Goal: Task Accomplishment & Management: Manage account settings

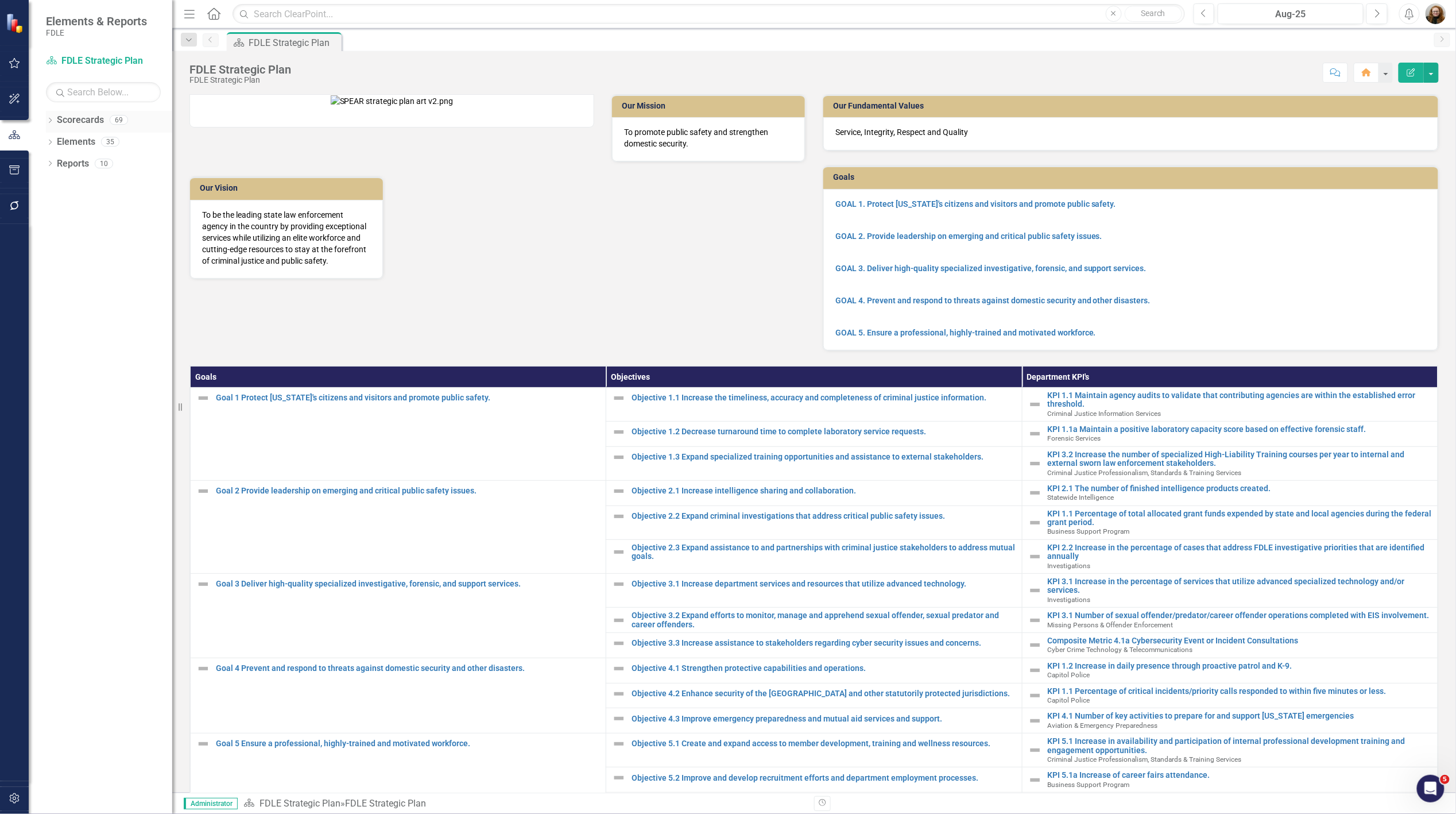
click at [47, 118] on icon "Dropdown" at bounding box center [49, 121] width 8 height 6
click at [58, 184] on icon "Dropdown" at bounding box center [56, 185] width 9 height 7
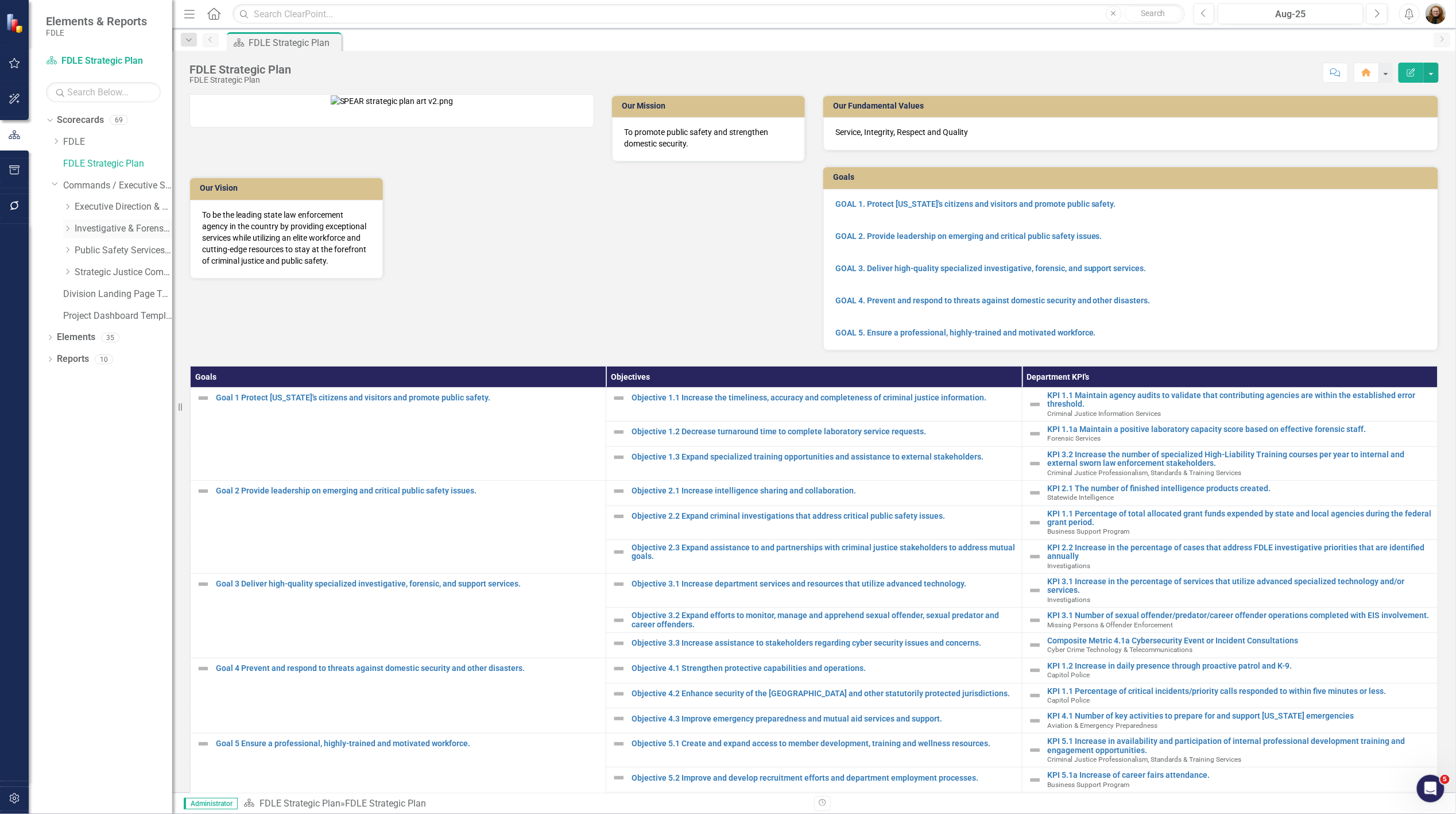
click at [65, 234] on div "Dropdown Investigative & Forensic Services Command" at bounding box center [117, 229] width 109 height 19
click at [67, 228] on icon "Dropdown" at bounding box center [67, 228] width 9 height 7
click at [81, 271] on icon "Dropdown" at bounding box center [79, 271] width 9 height 7
click at [109, 403] on link "ICAC" at bounding box center [135, 403] width 74 height 13
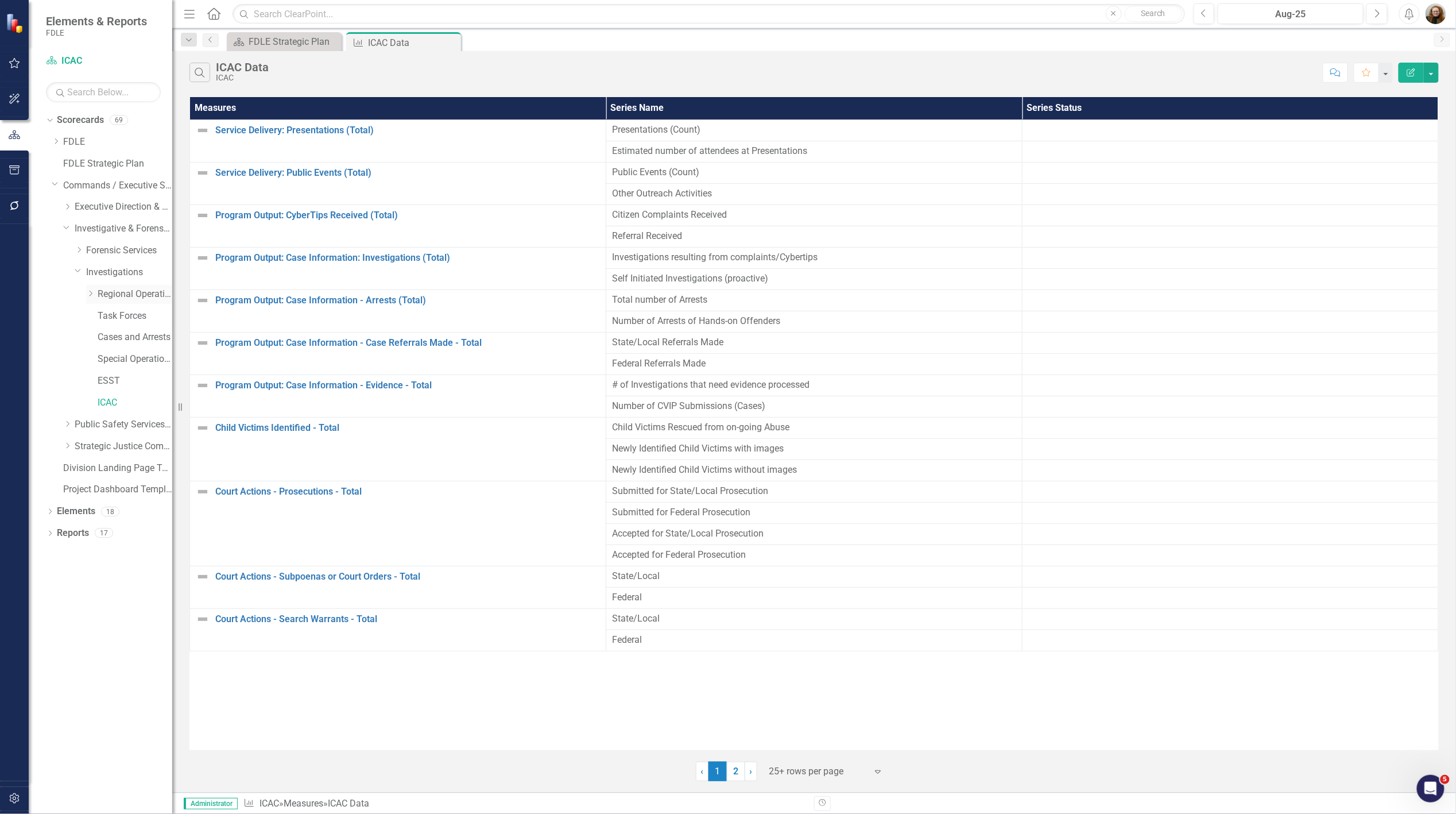
click at [100, 295] on link "Regional Operations Centers" at bounding box center [135, 294] width 74 height 13
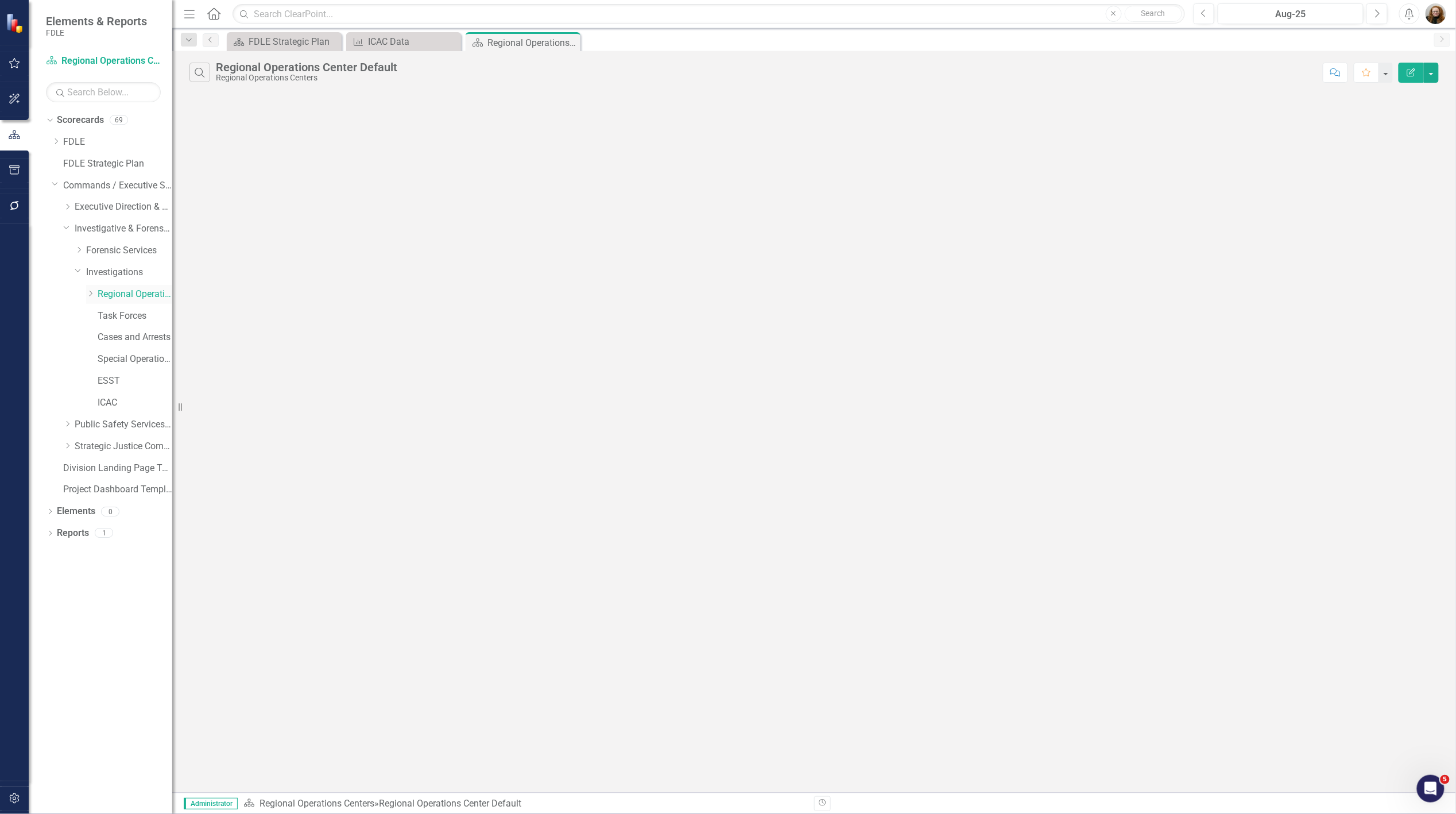
click at [93, 295] on icon "Dropdown" at bounding box center [90, 293] width 9 height 7
click at [116, 316] on link "FMROC" at bounding box center [141, 316] width 63 height 13
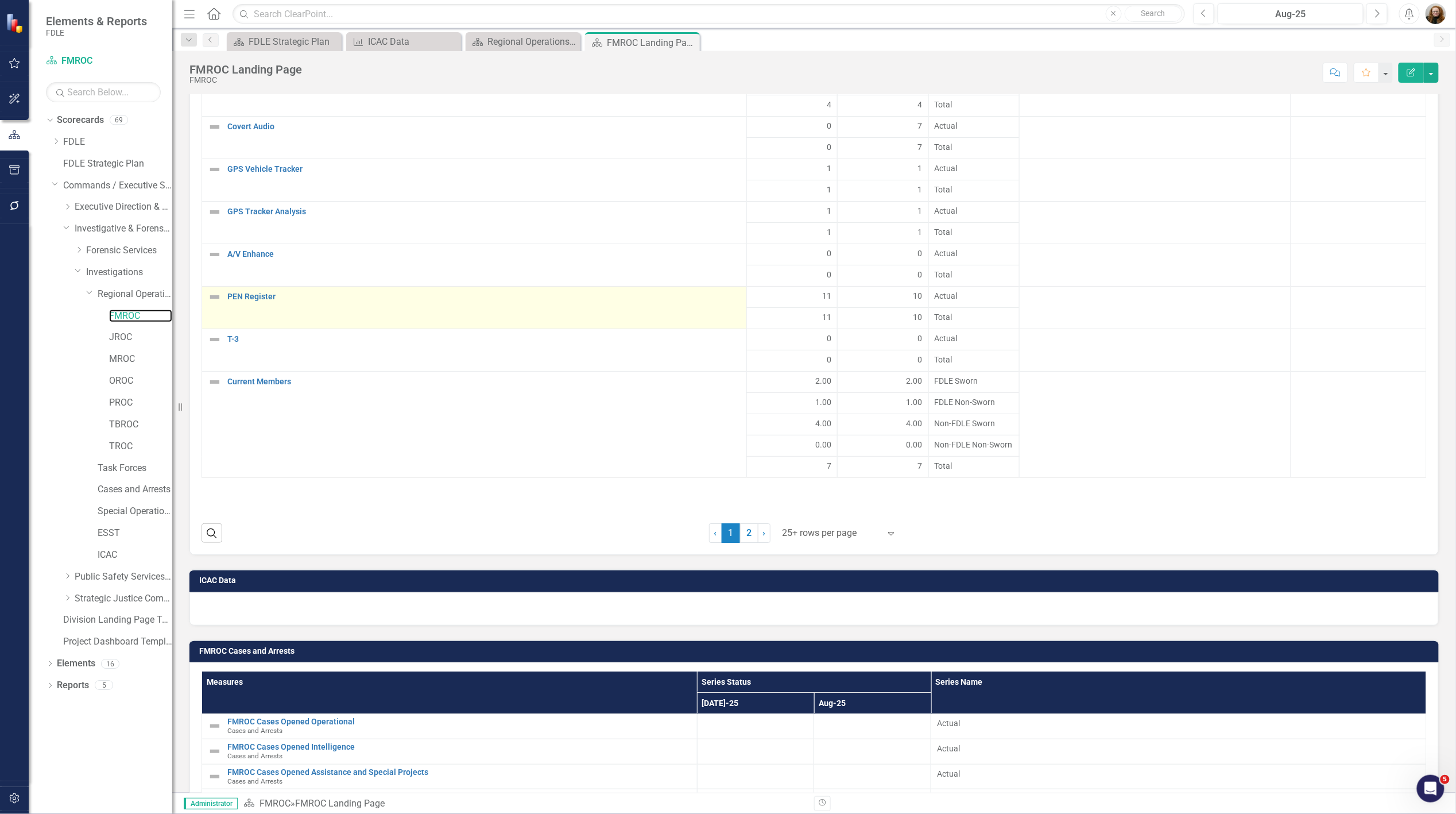
scroll to position [1737, 0]
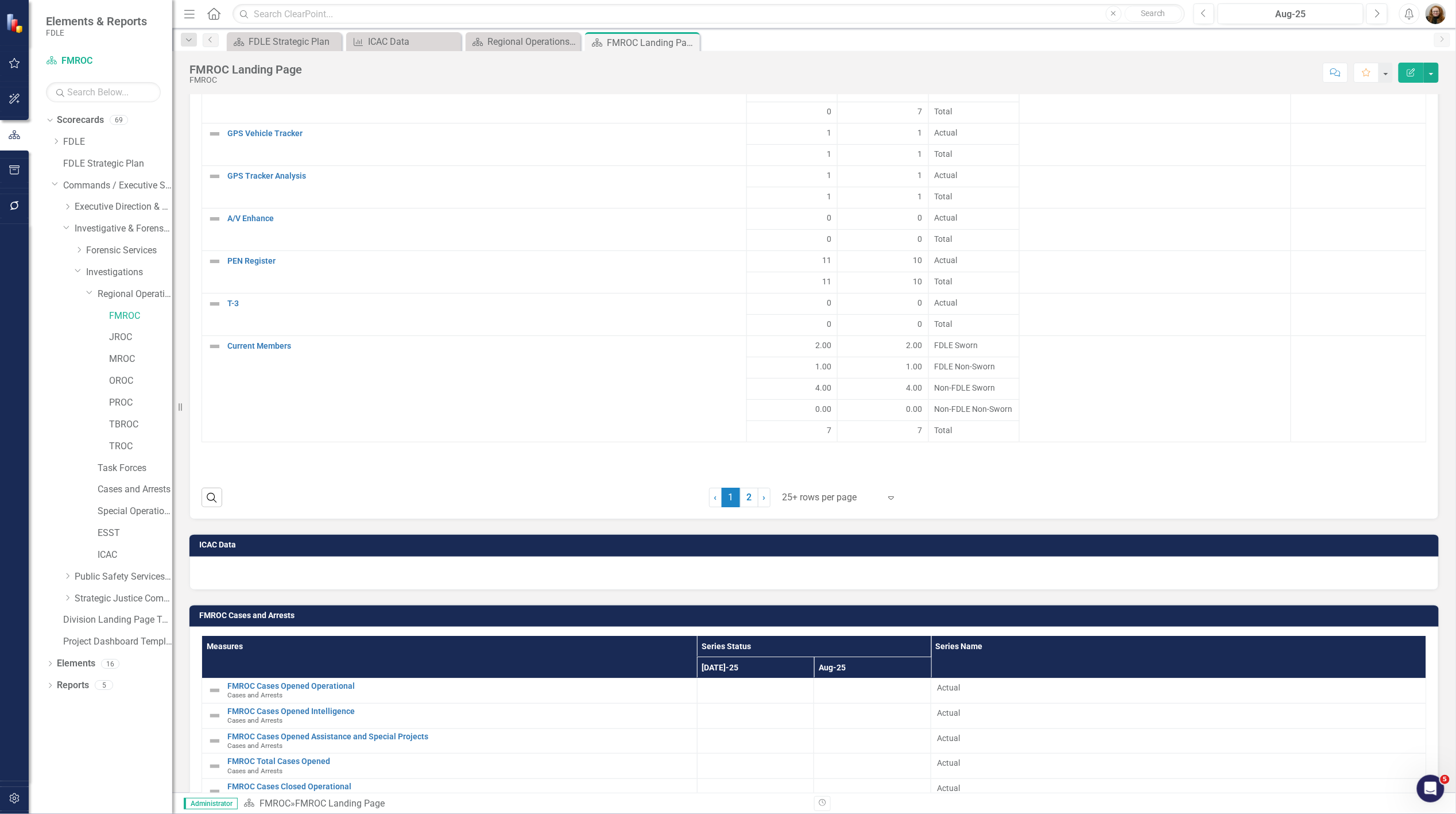
click at [482, 557] on div at bounding box center [815, 573] width 1250 height 33
click at [395, 557] on div at bounding box center [815, 573] width 1250 height 33
drag, startPoint x: 72, startPoint y: 125, endPoint x: 101, endPoint y: 122, distance: 29.2
click at [72, 125] on link "Scorecards" at bounding box center [80, 120] width 47 height 13
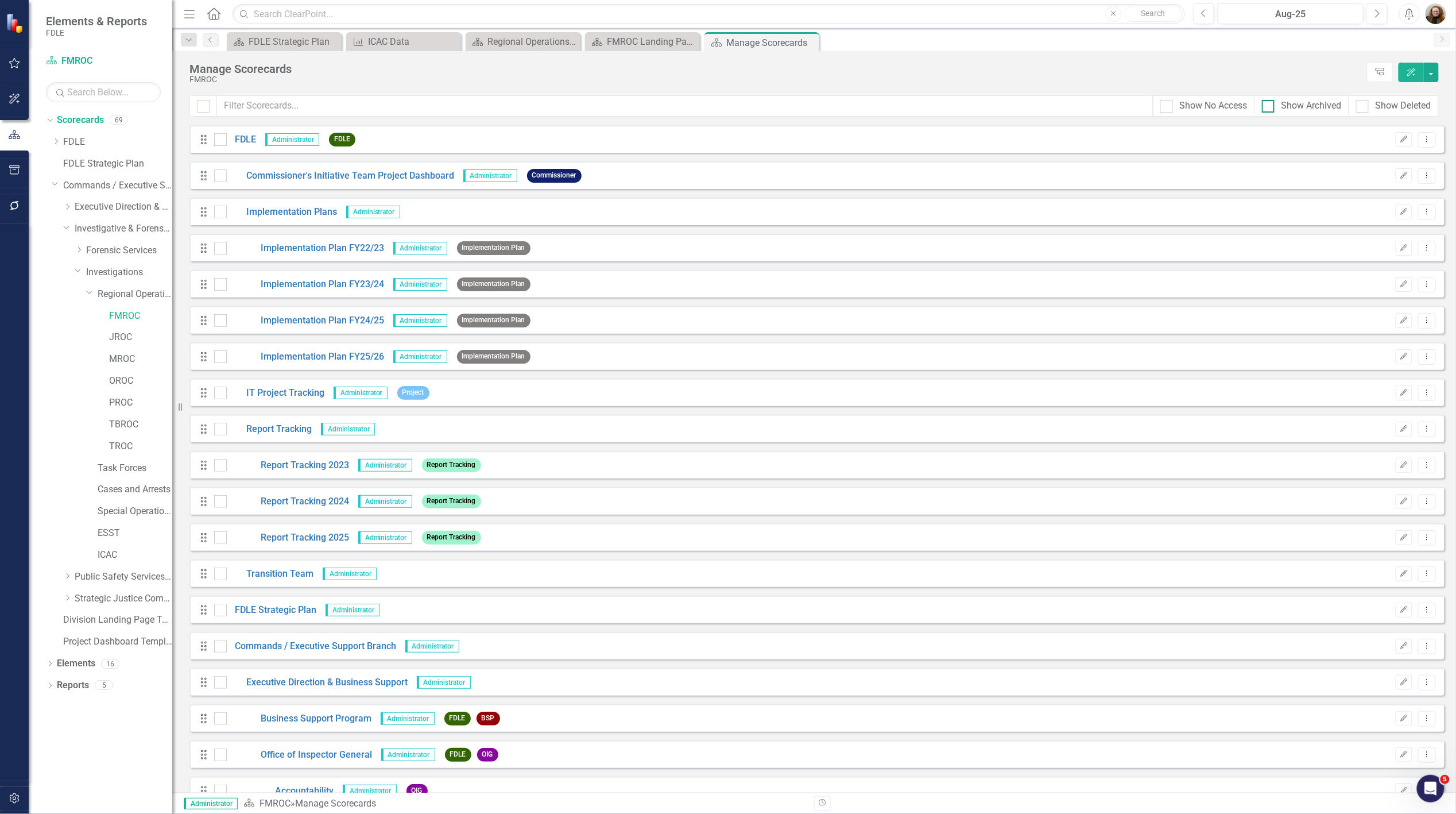
click at [1294, 106] on div "Show Archived" at bounding box center [1311, 106] width 60 height 13
click at [1270, 106] on input "Show Archived" at bounding box center [1265, 103] width 8 height 8
checkbox input "true"
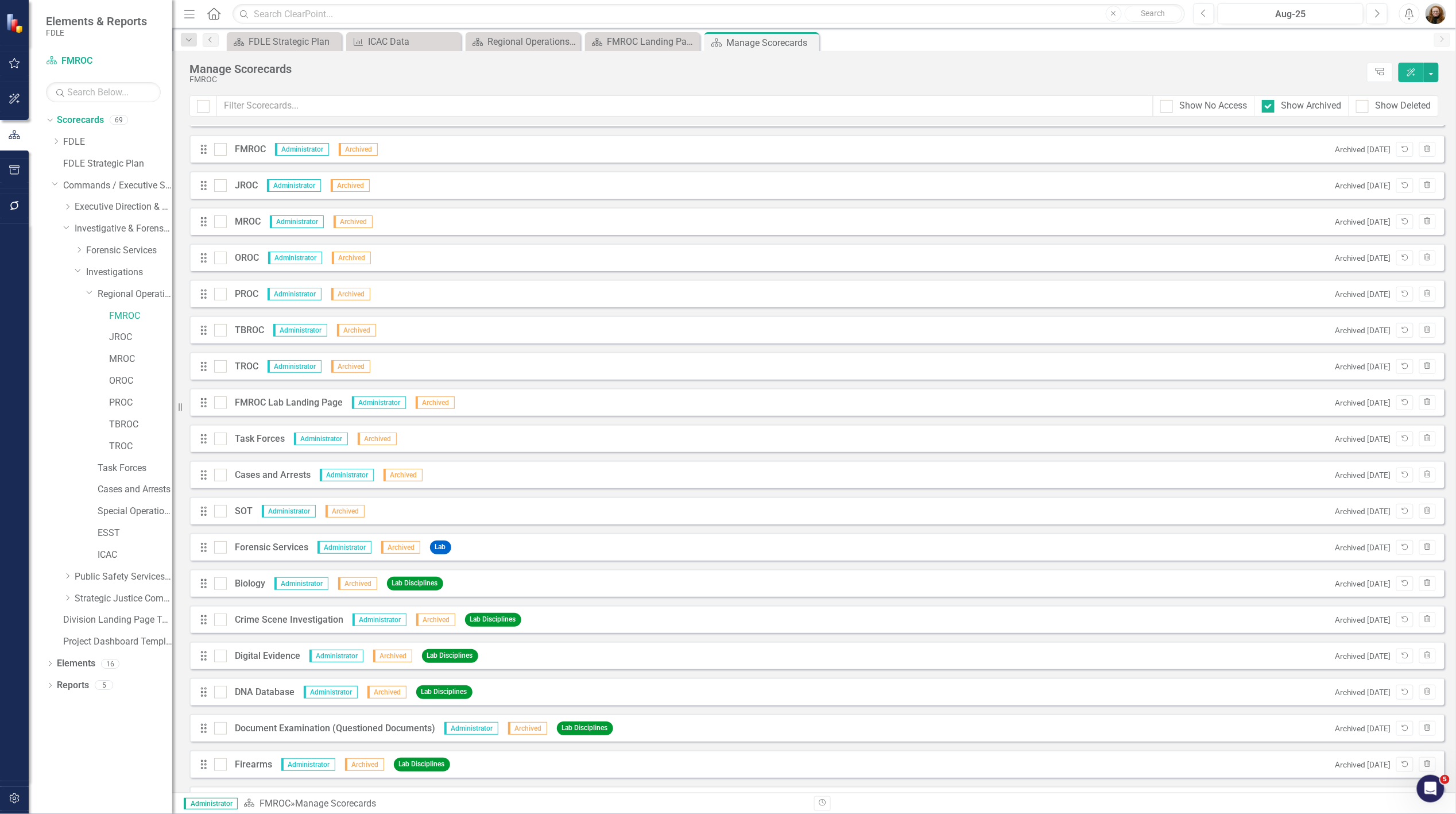
scroll to position [893, 0]
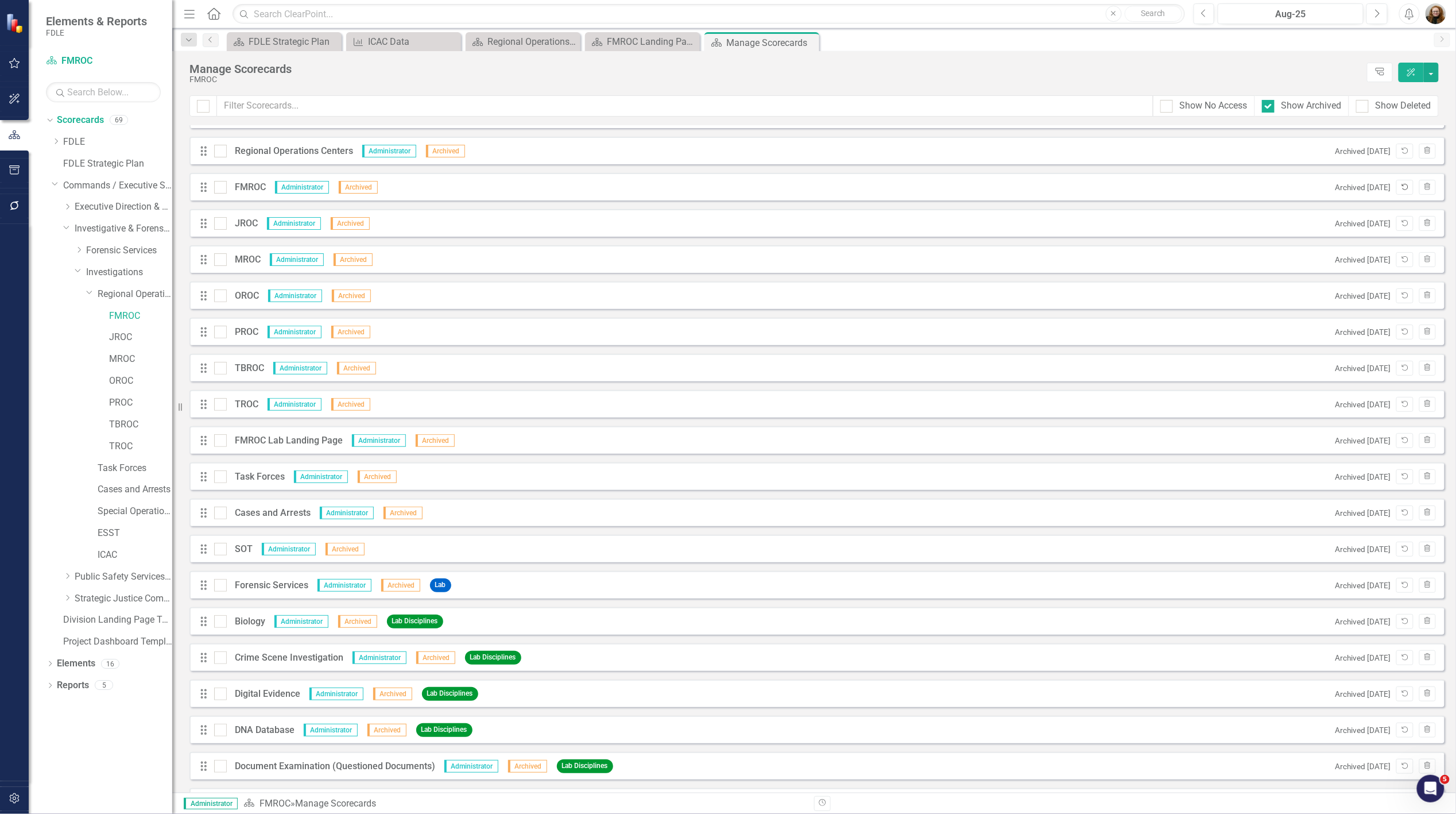
click at [1400, 188] on icon "Unarchive" at bounding box center [1404, 187] width 9 height 7
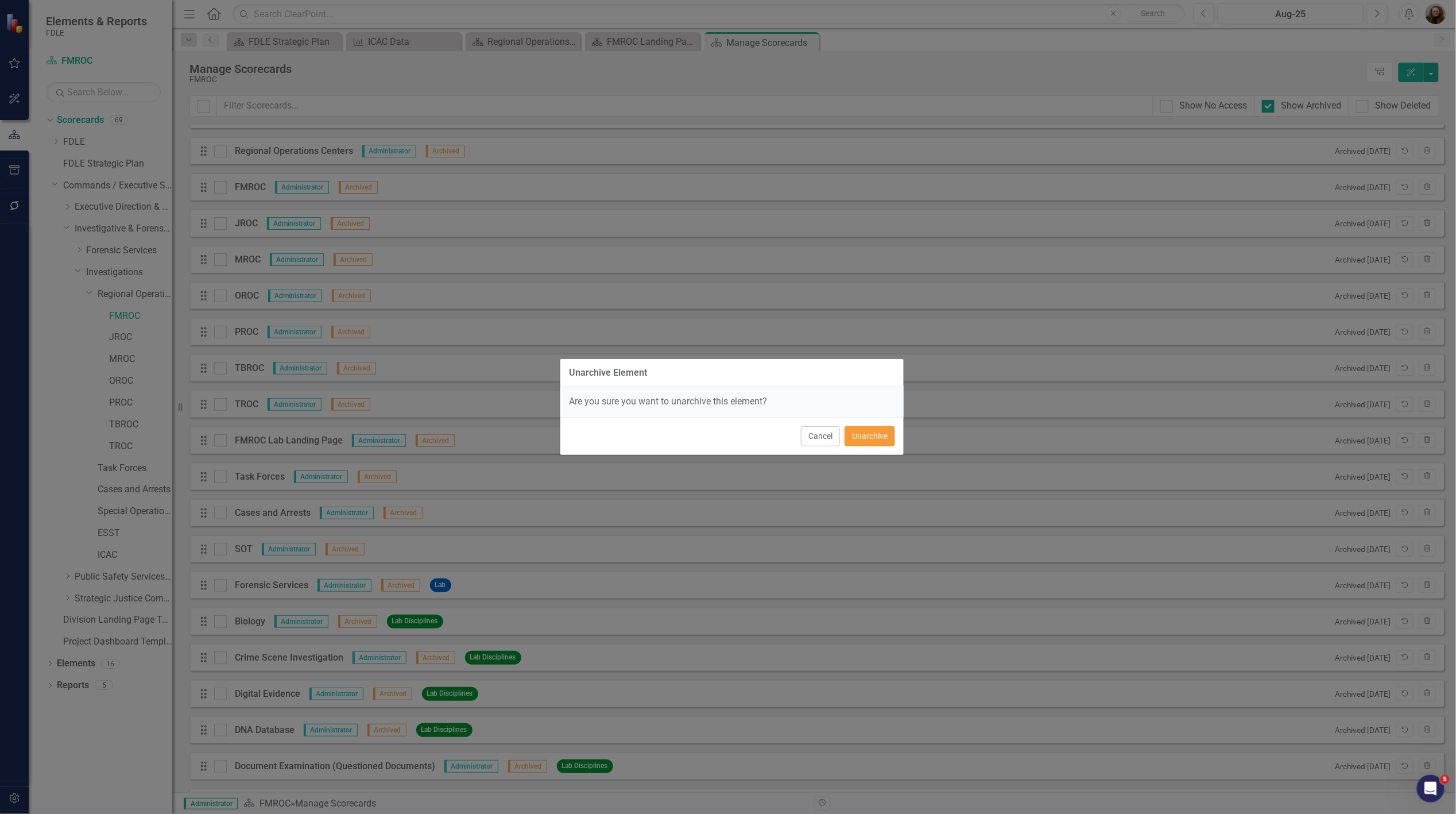
click at [871, 444] on button "Unarchive" at bounding box center [870, 436] width 51 height 20
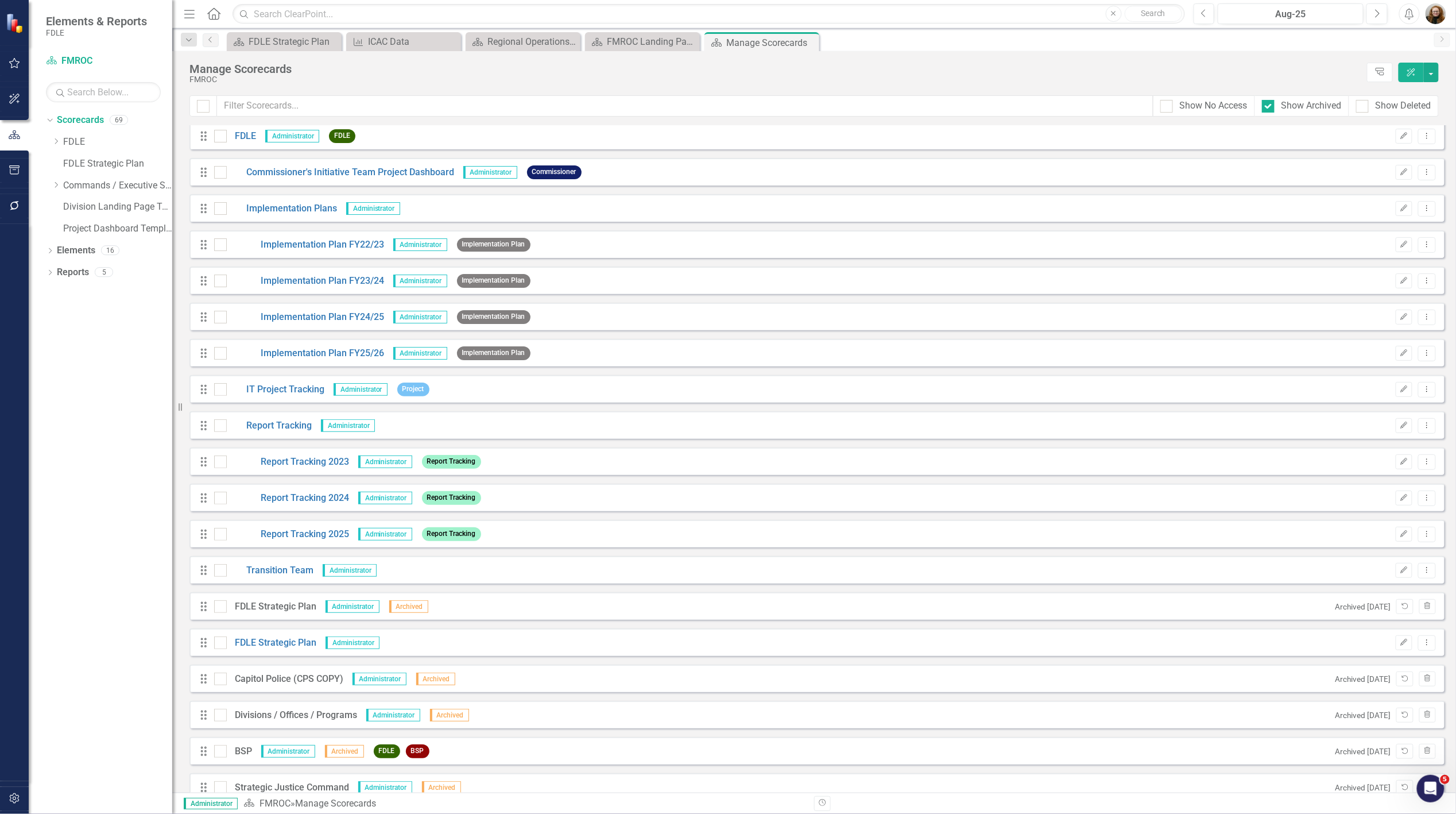
scroll to position [0, 0]
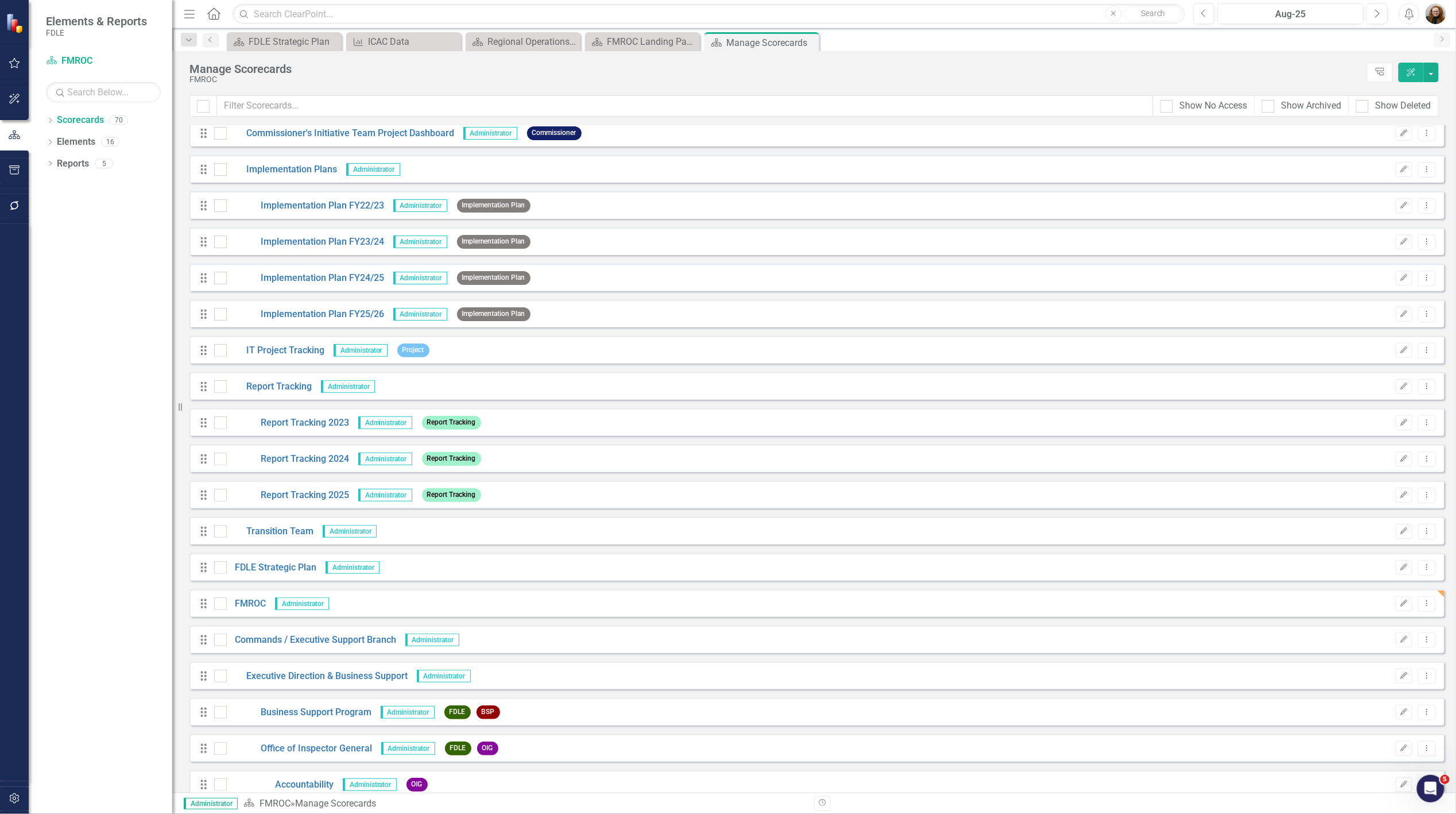
scroll to position [64, 0]
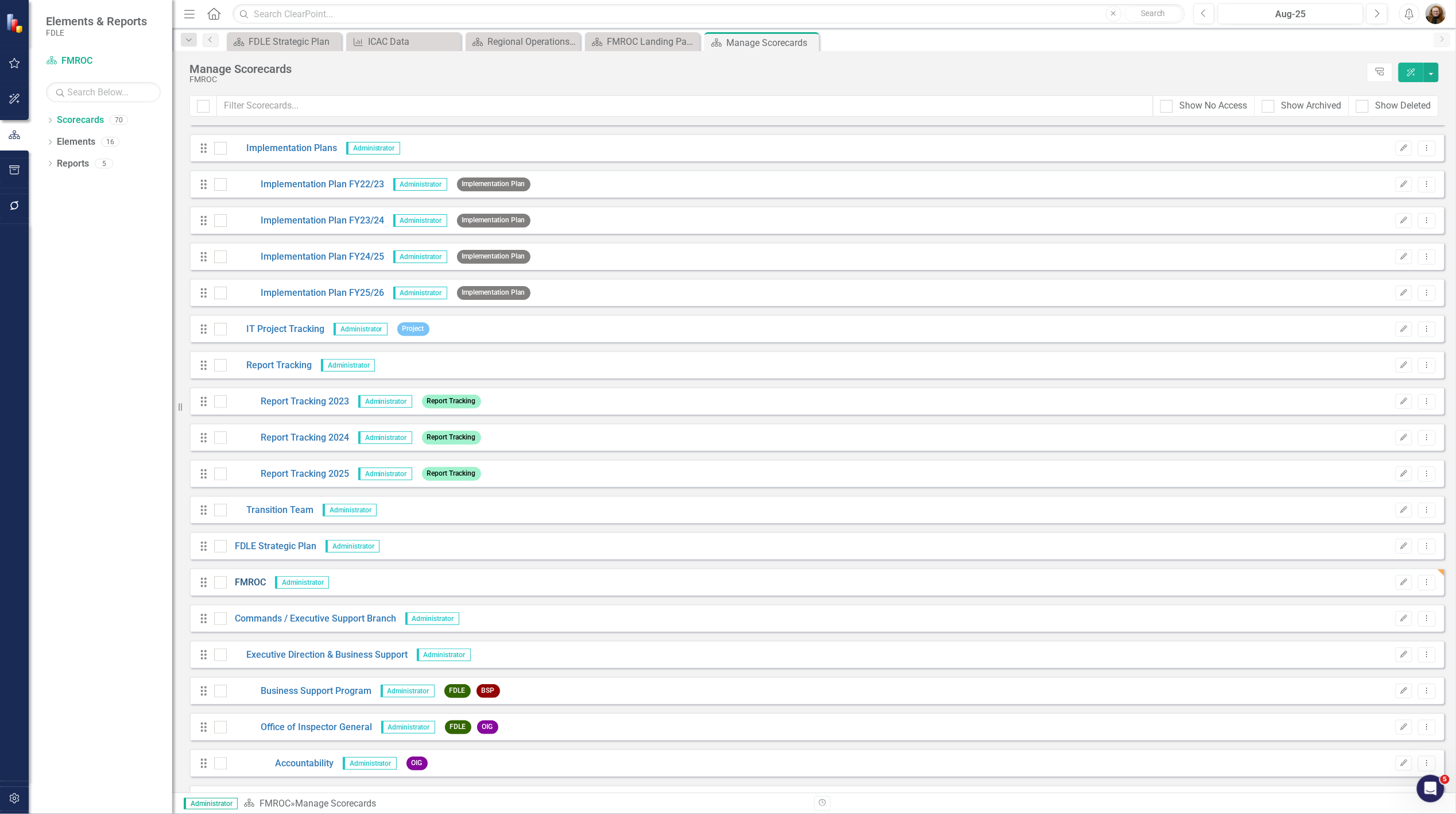
click at [254, 587] on link "FMROC" at bounding box center [246, 582] width 39 height 13
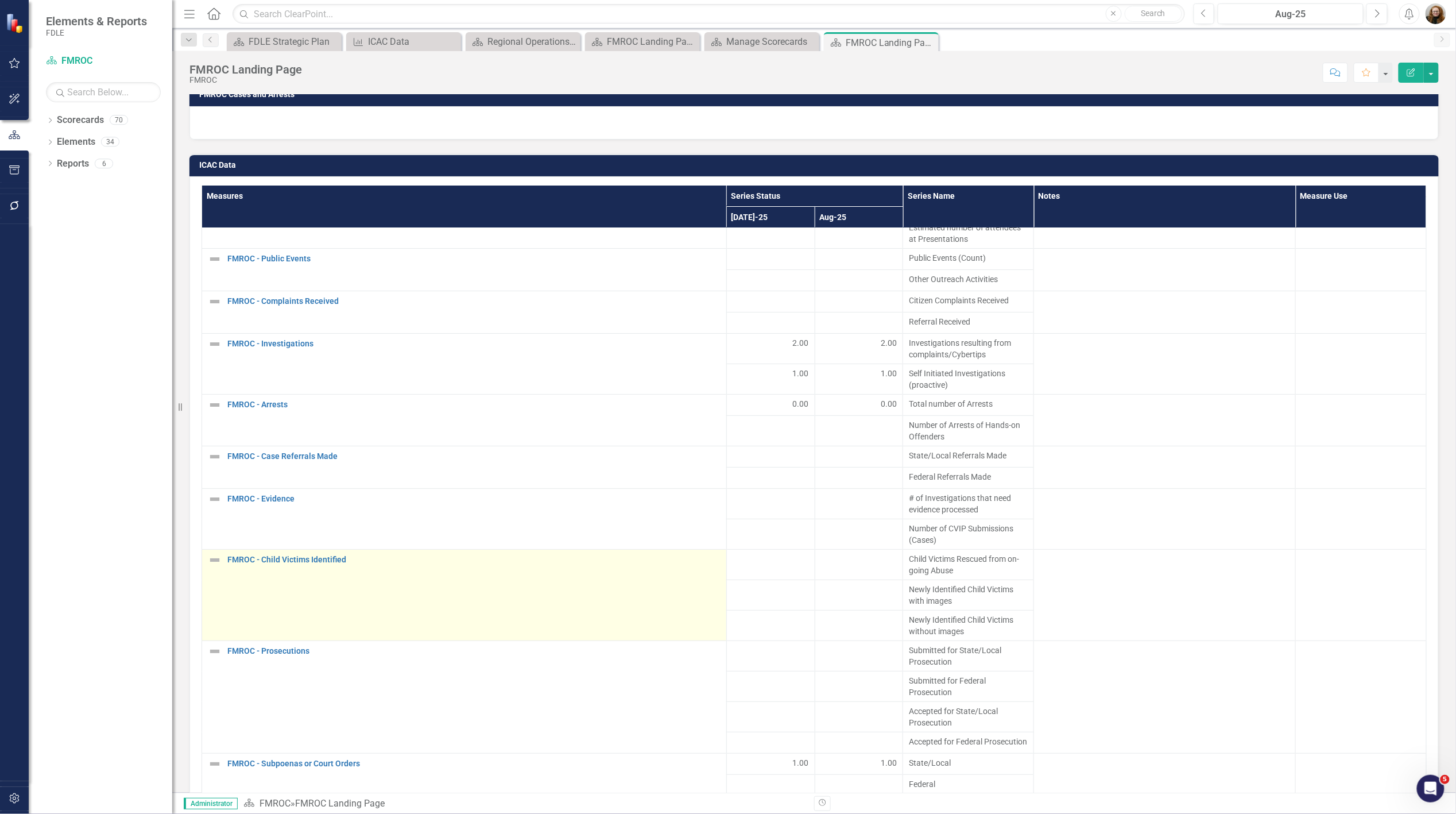
scroll to position [1899, 0]
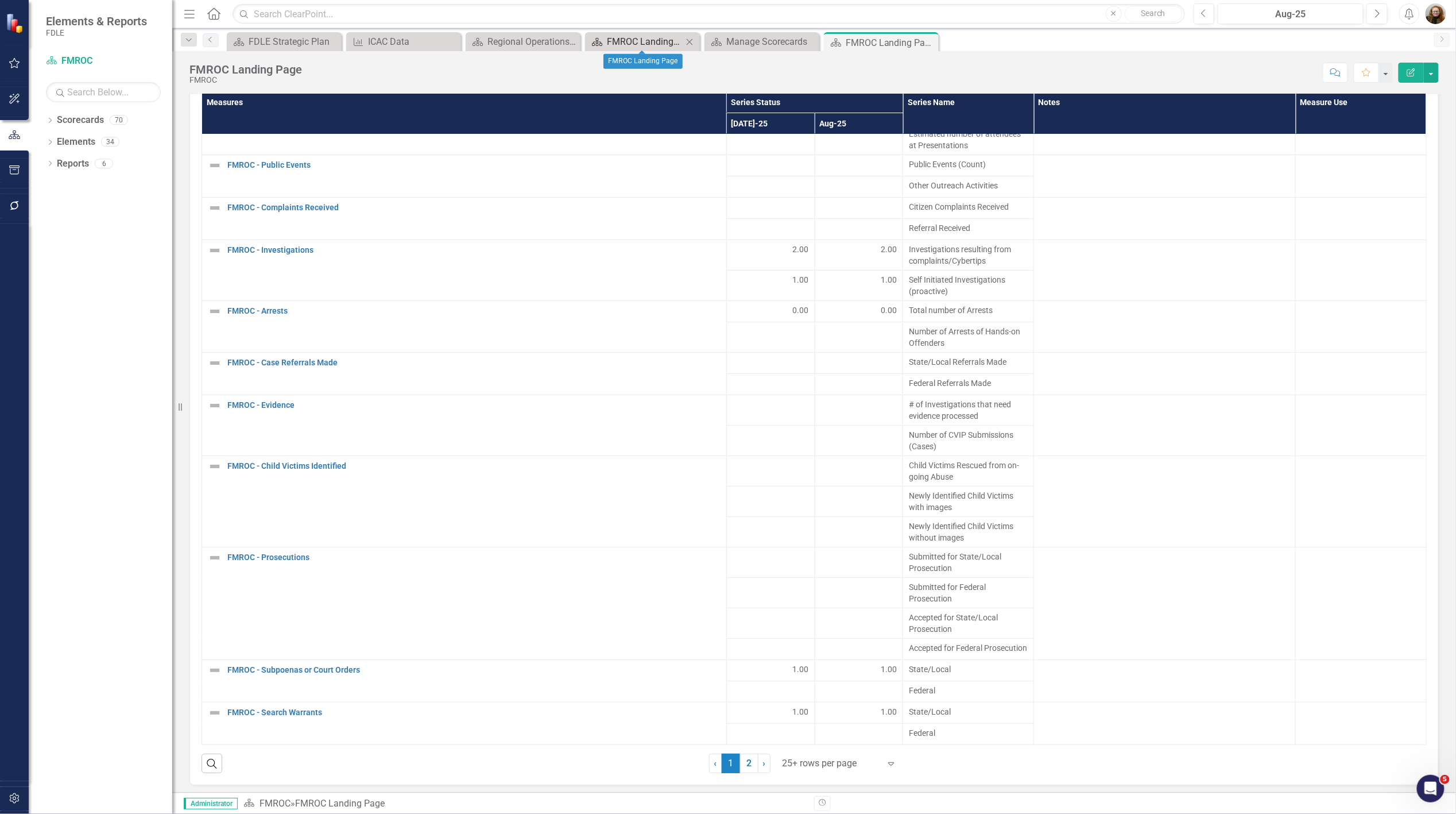
click at [624, 45] on div "FMROC Landing Page" at bounding box center [644, 41] width 76 height 14
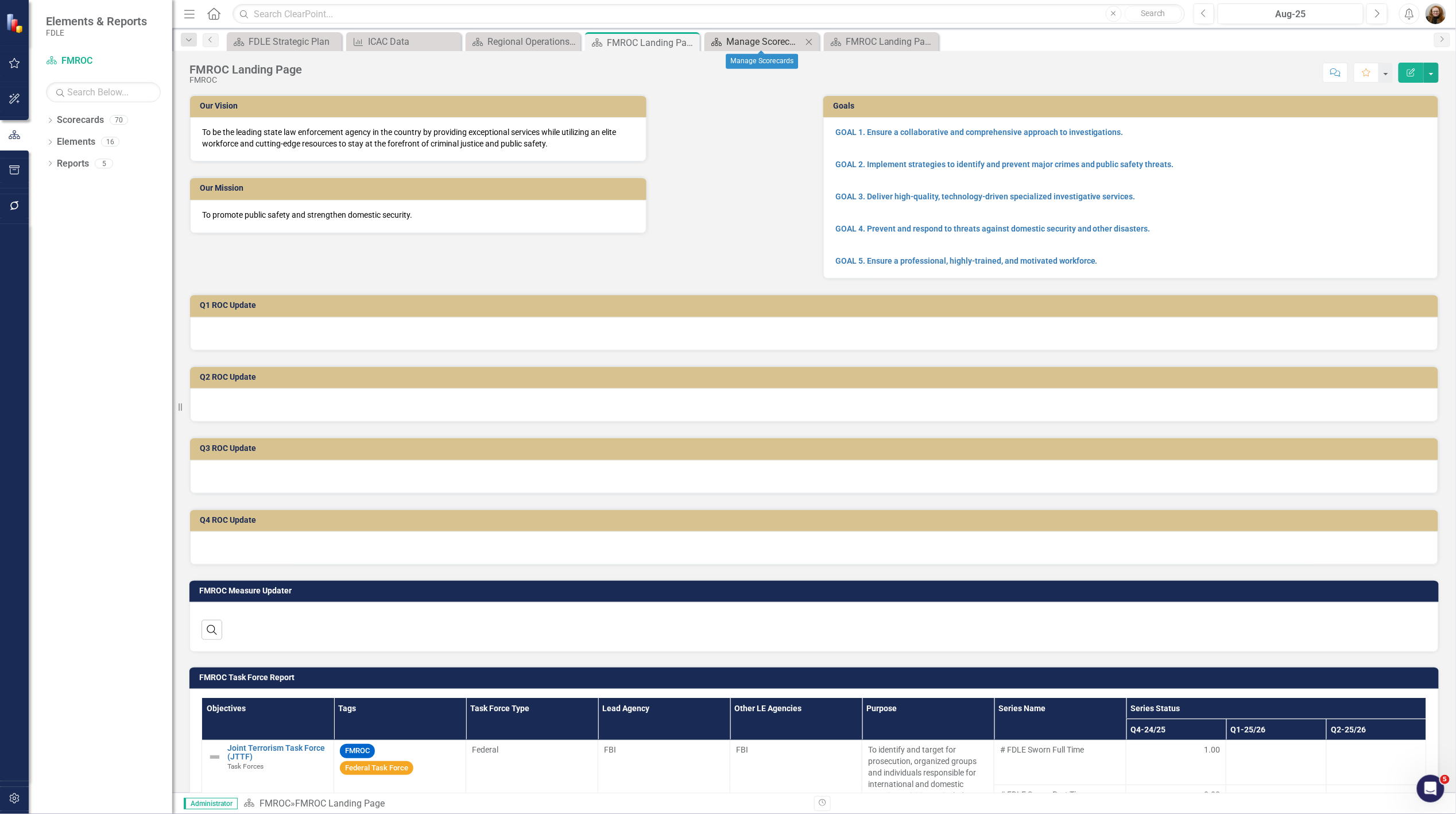
click at [766, 43] on div "Manage Scorecards" at bounding box center [764, 41] width 76 height 14
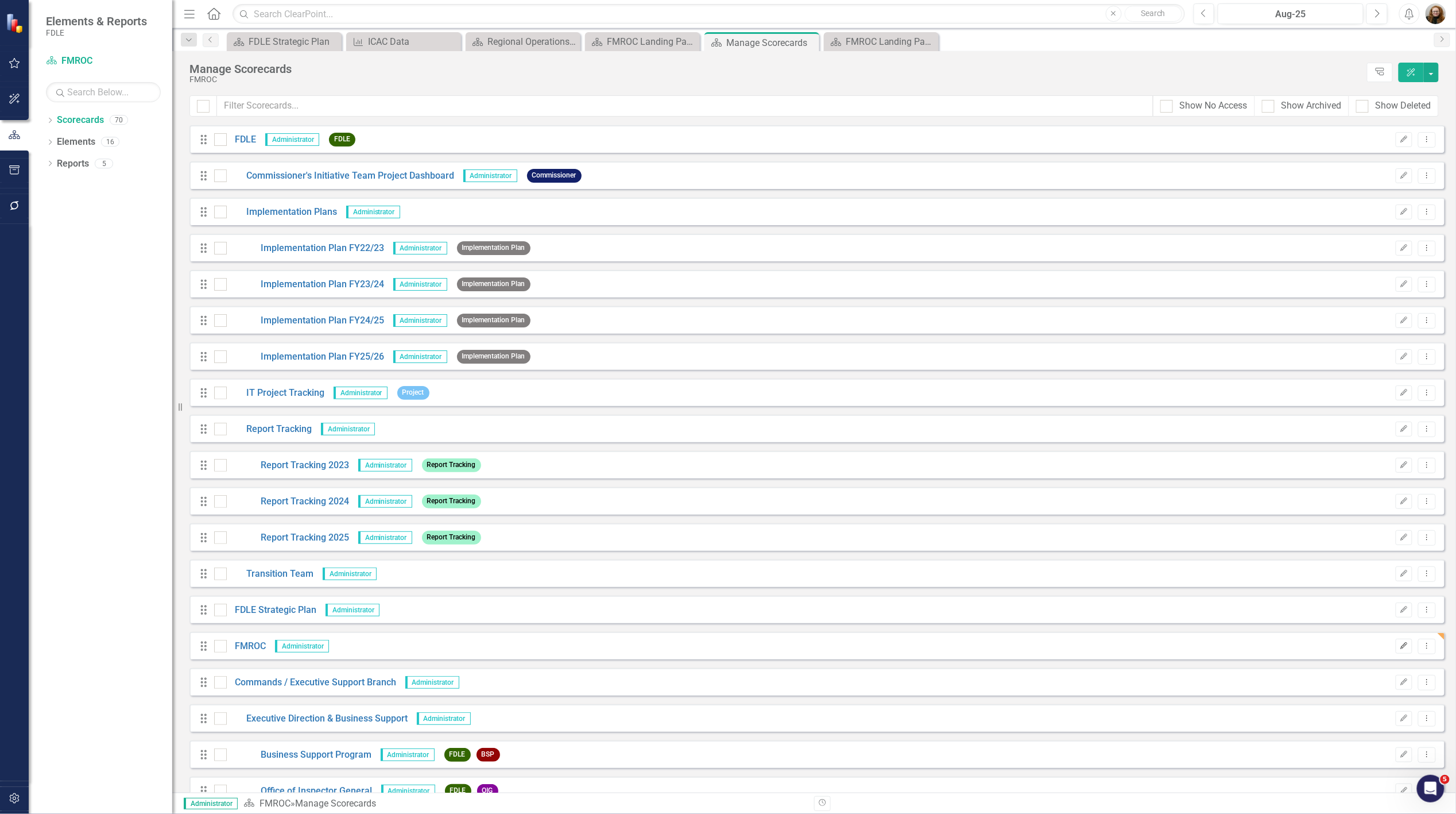
click at [1403, 642] on button "Edit" at bounding box center [1404, 646] width 17 height 15
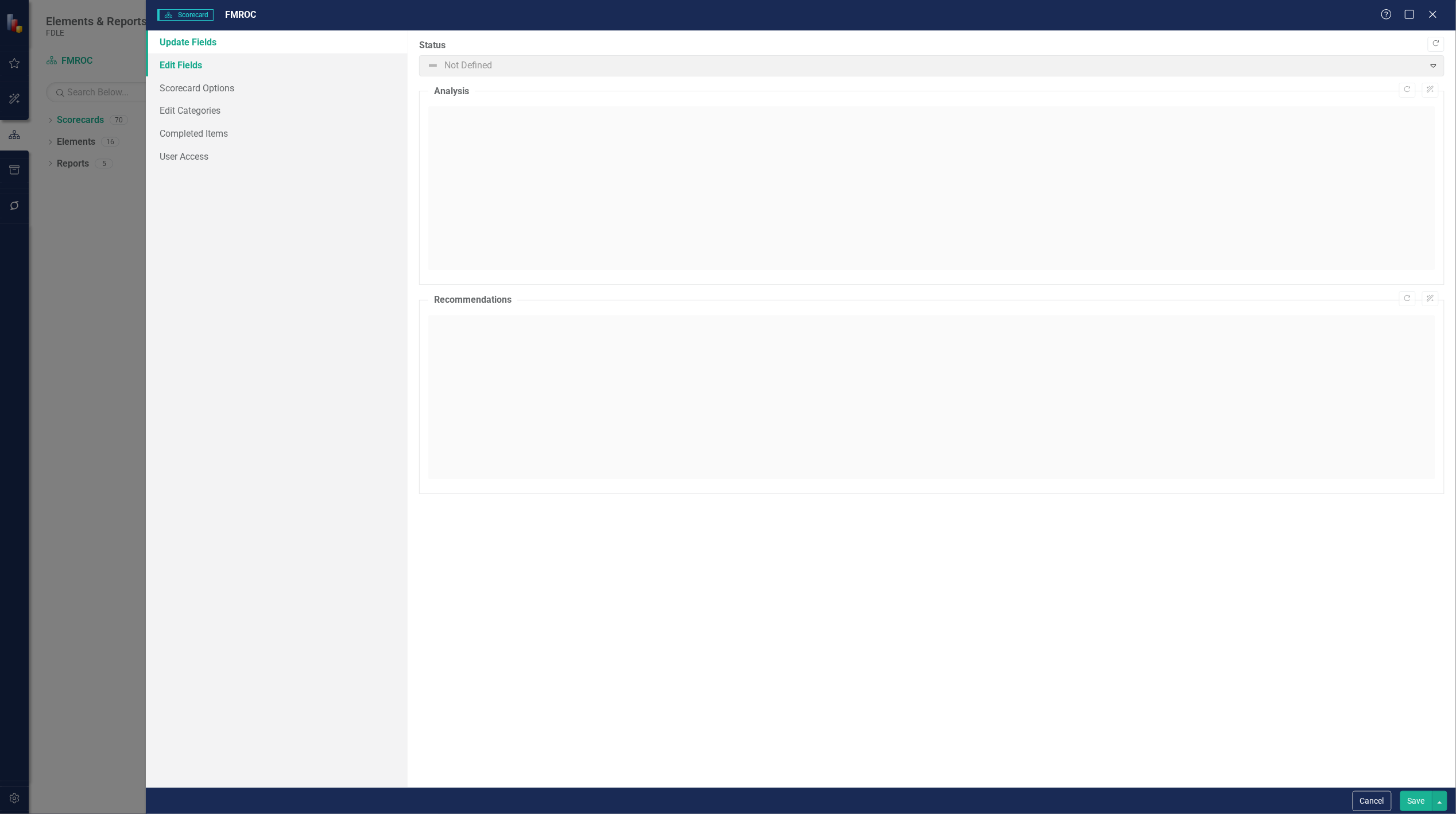
click at [191, 66] on link "Edit Fields" at bounding box center [276, 65] width 262 height 23
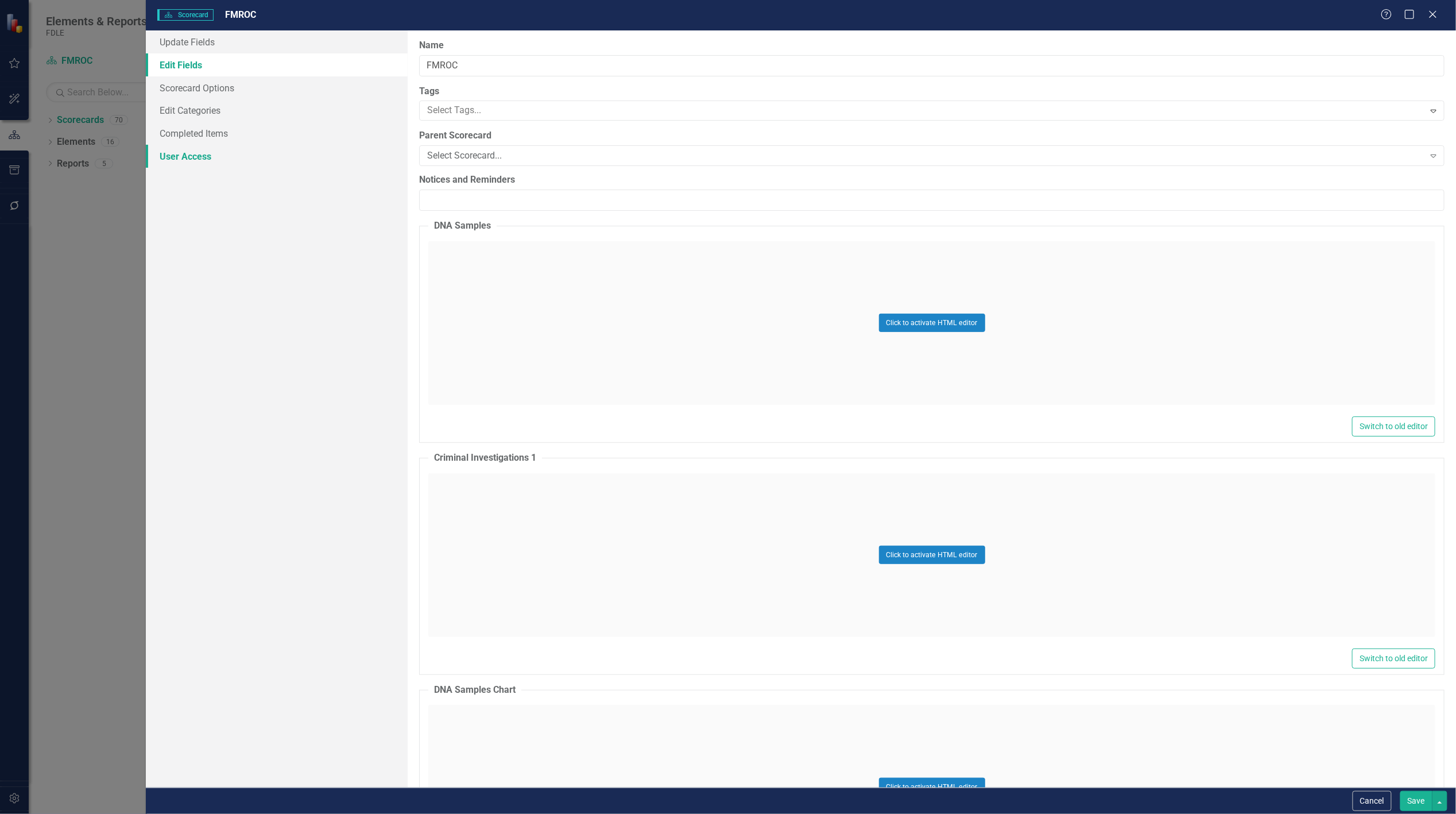
click at [190, 158] on link "User Access" at bounding box center [276, 156] width 262 height 23
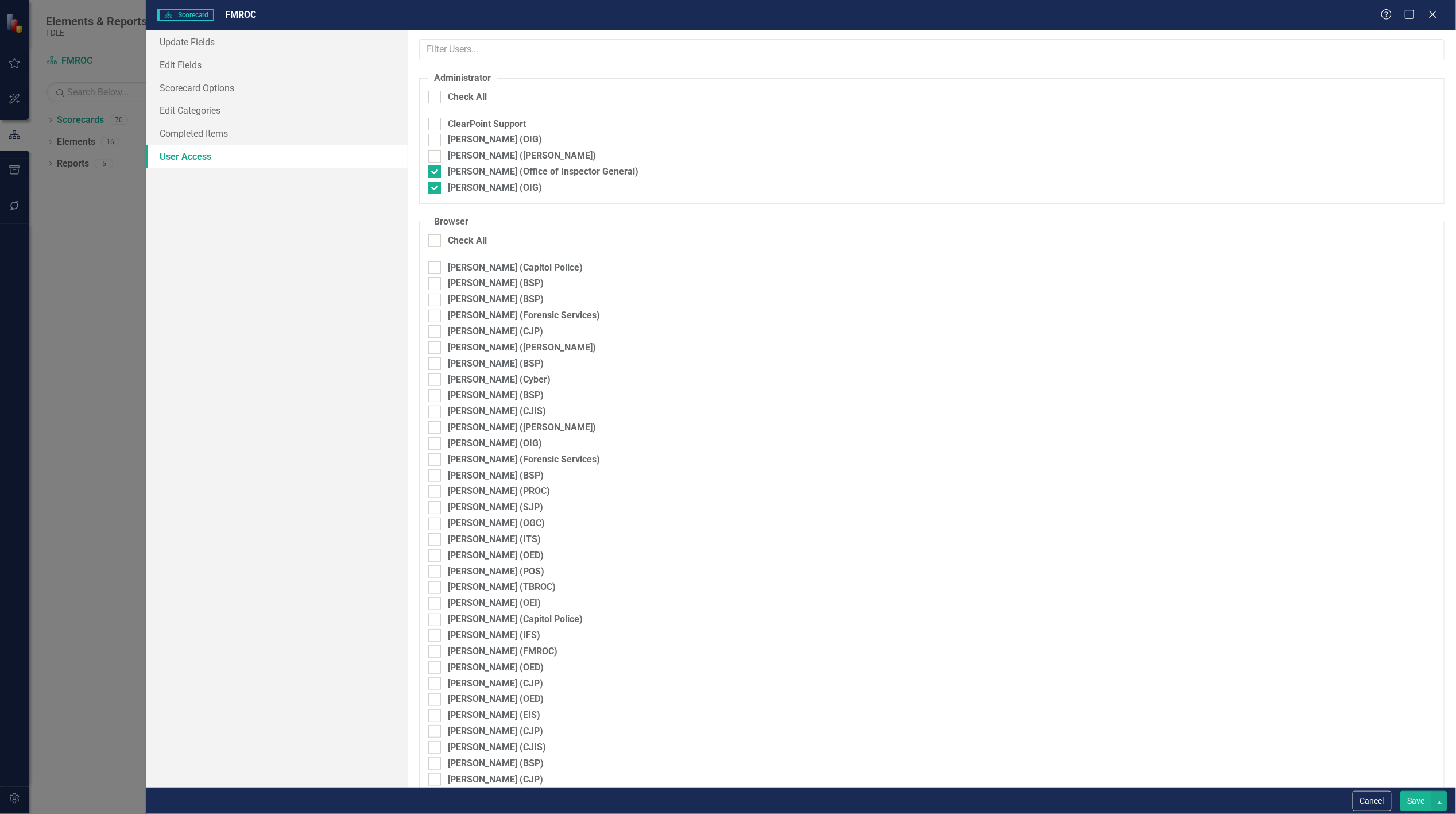
checkbox input "true"
checkbox input "false"
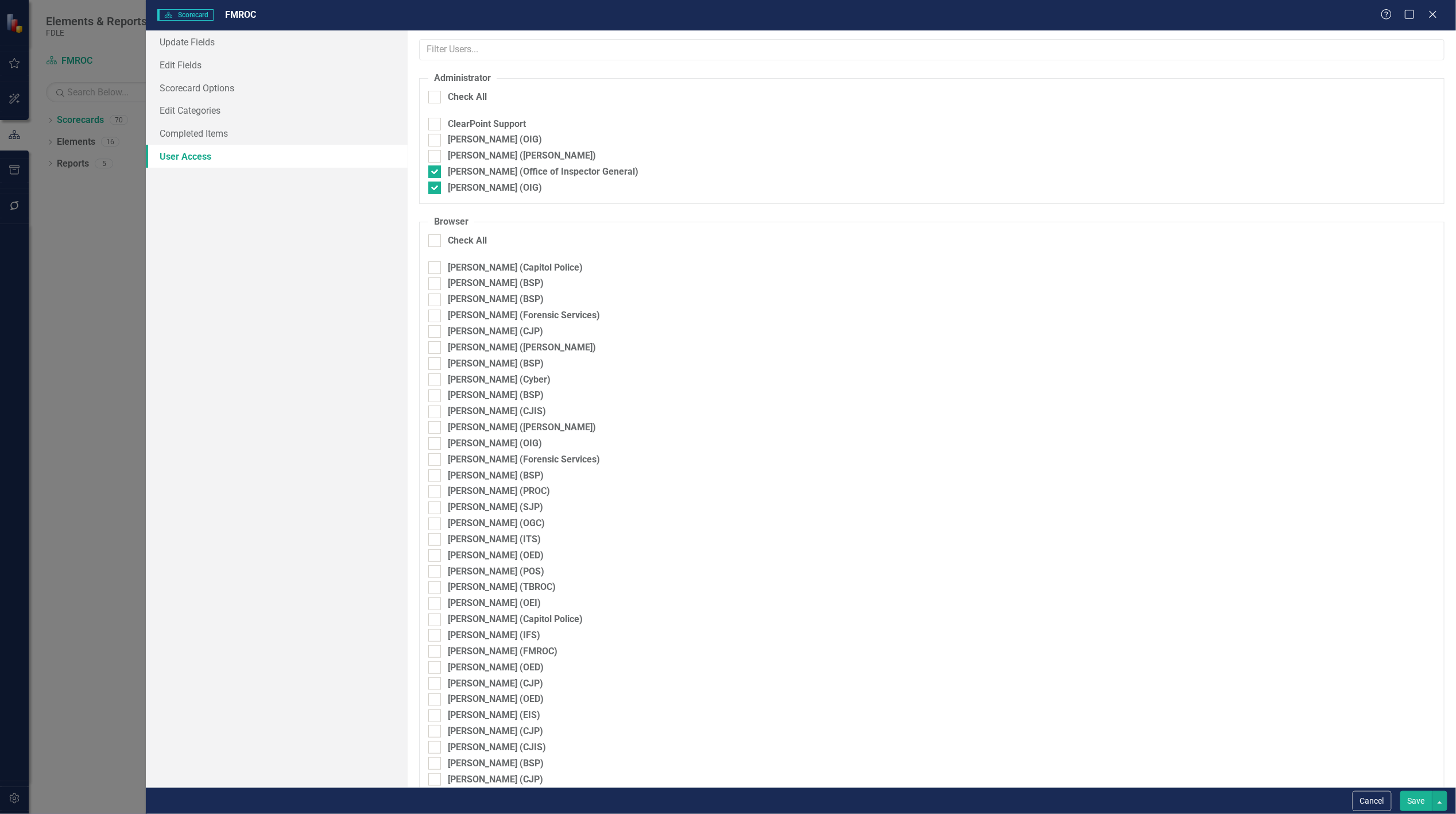
checkbox input "false"
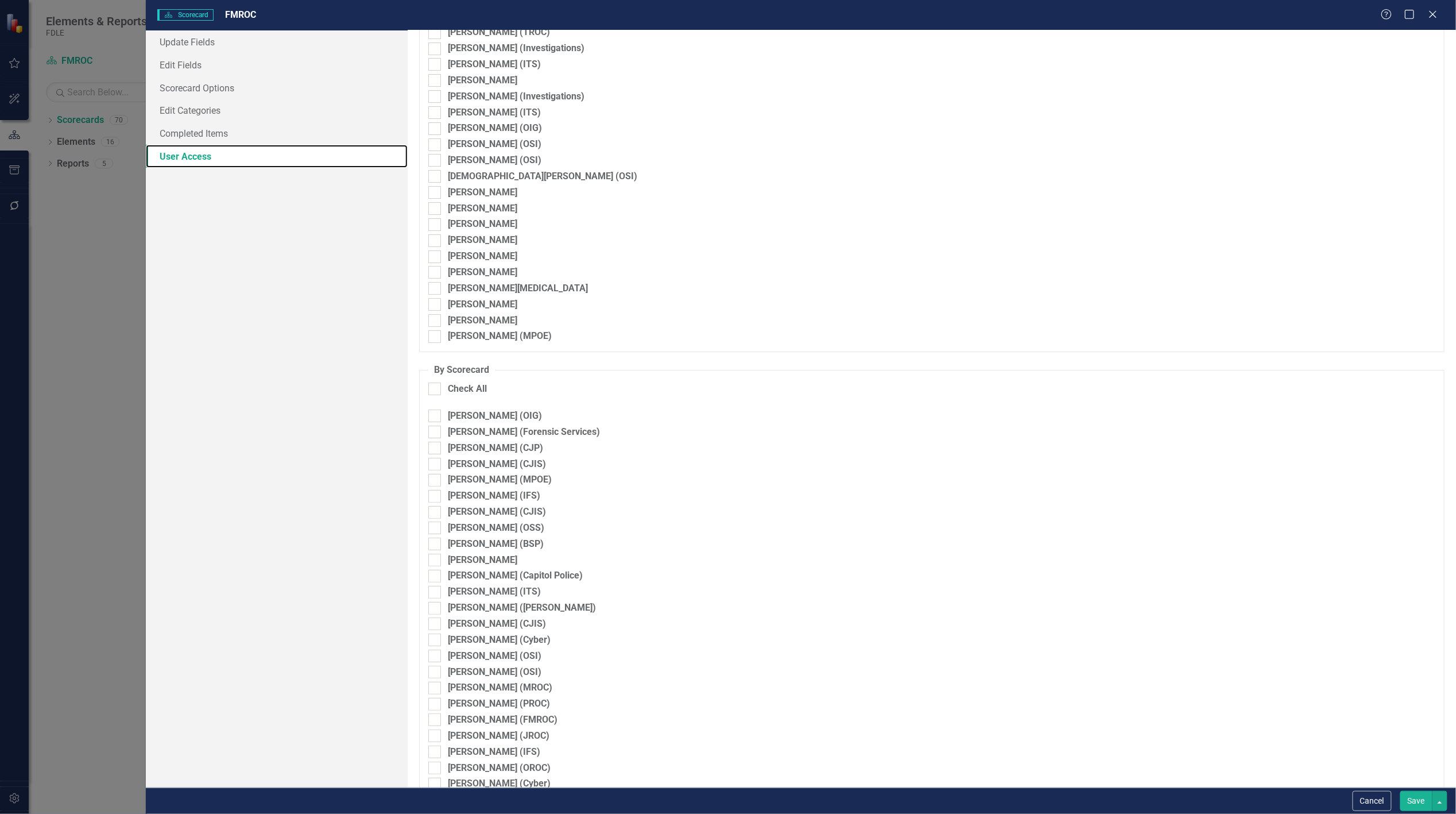
scroll to position [2288, 0]
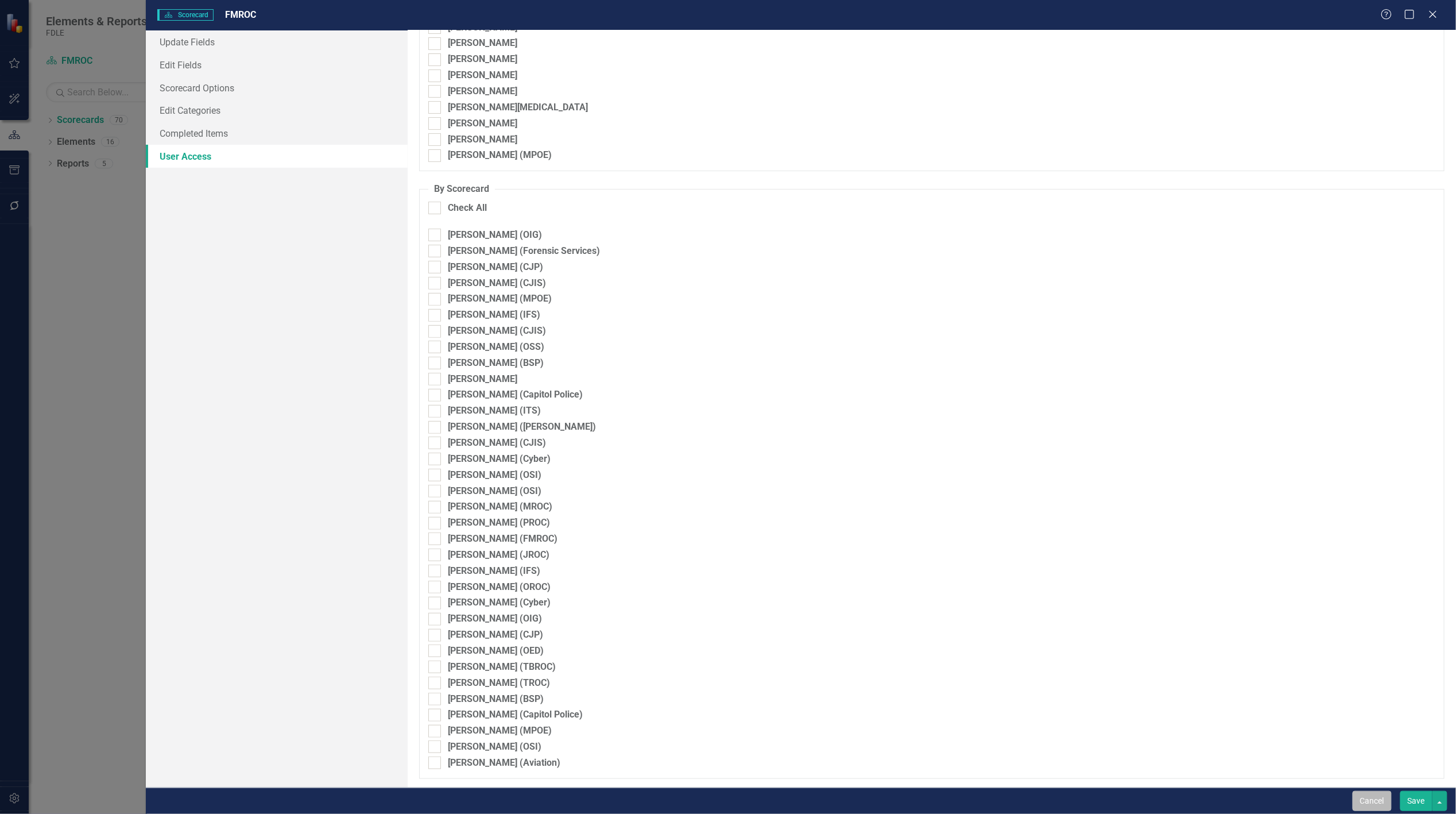
click at [1364, 800] on button "Cancel" at bounding box center [1372, 800] width 39 height 20
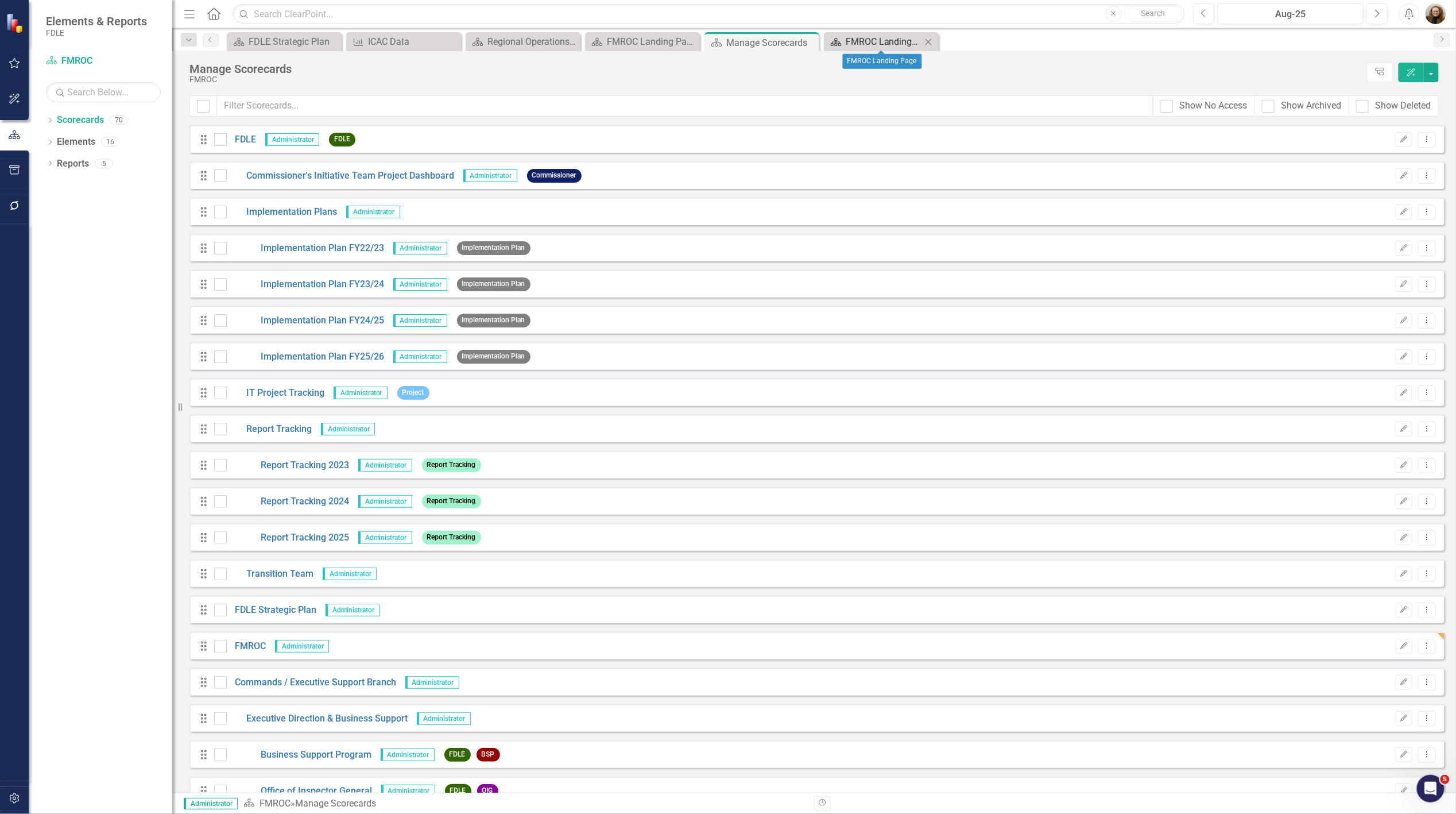
click at [871, 44] on div "FMROC Landing Page" at bounding box center [883, 41] width 76 height 14
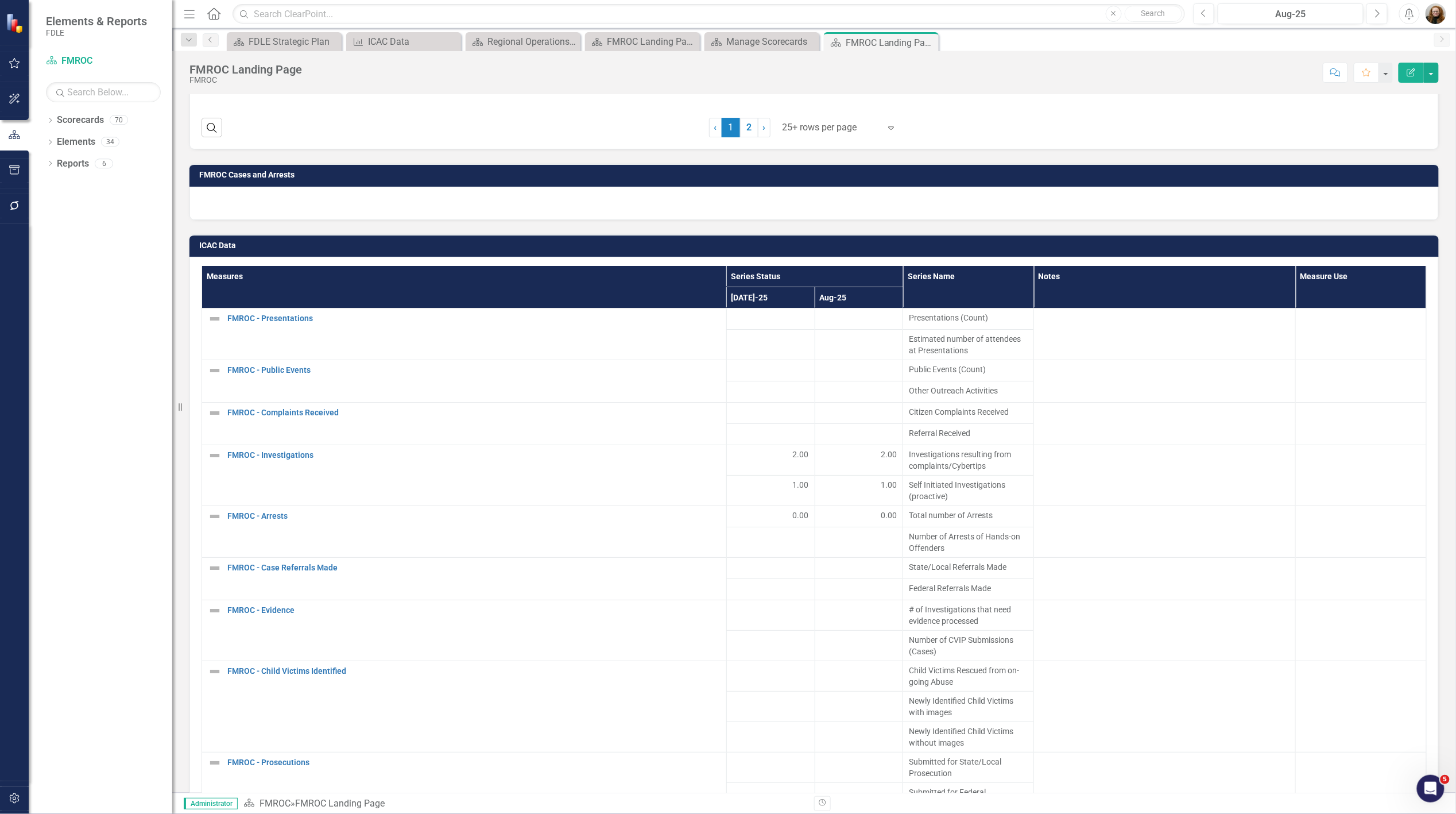
scroll to position [1723, 0]
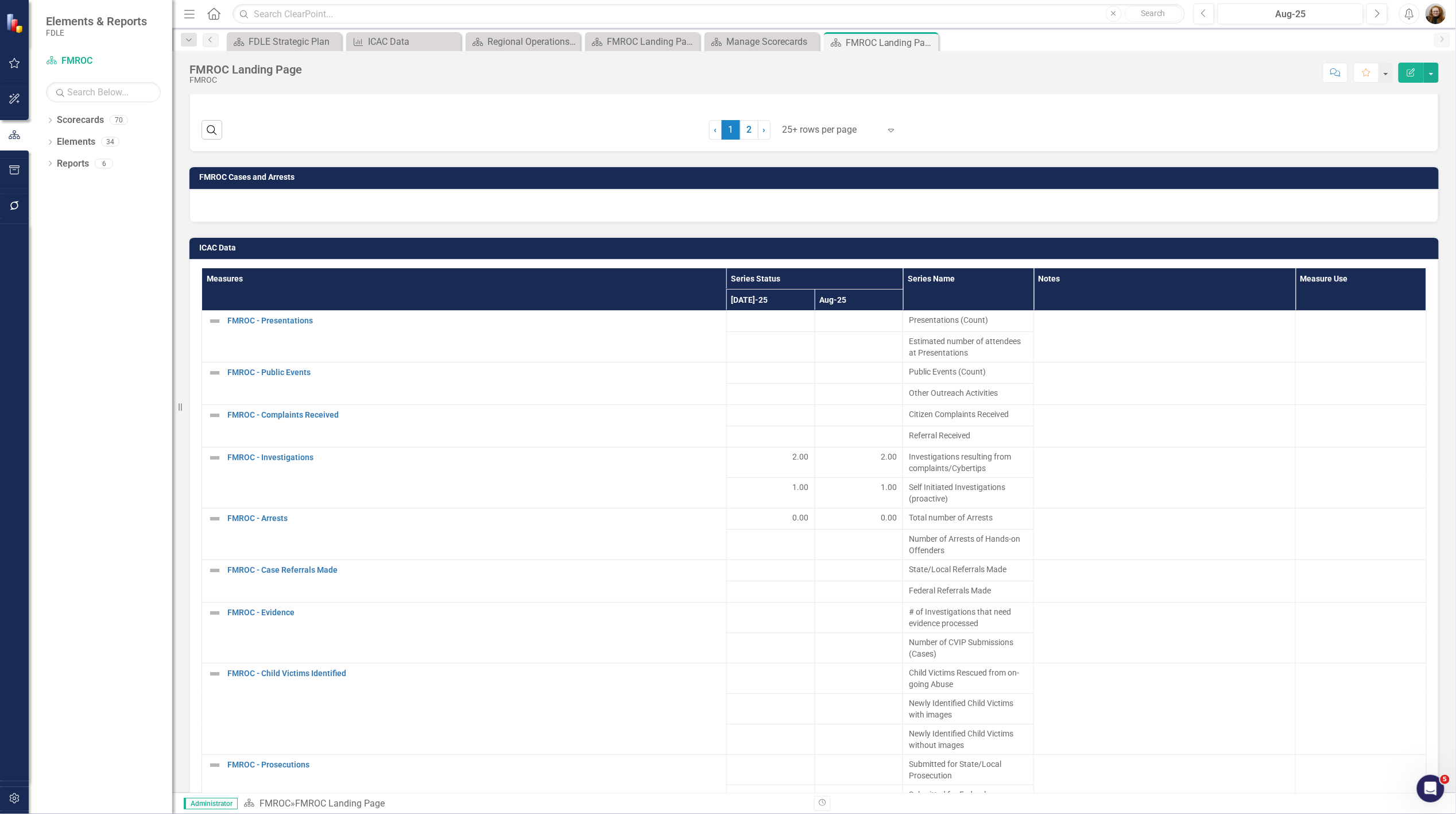
click at [1312, 243] on h3 "ICAC Data" at bounding box center [816, 248] width 1234 height 9
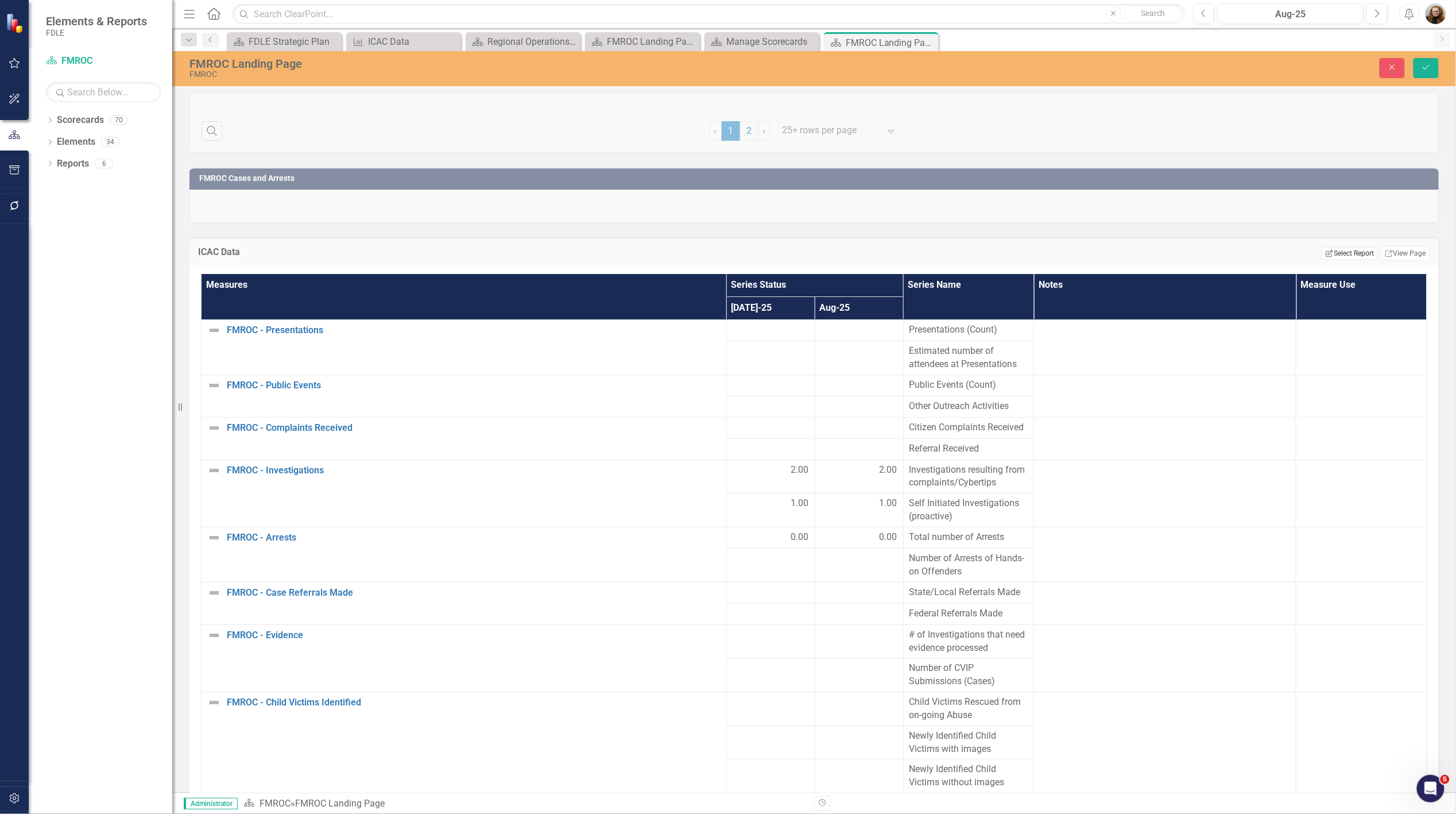
click at [1342, 249] on button "Edit Report Select Report" at bounding box center [1349, 253] width 56 height 12
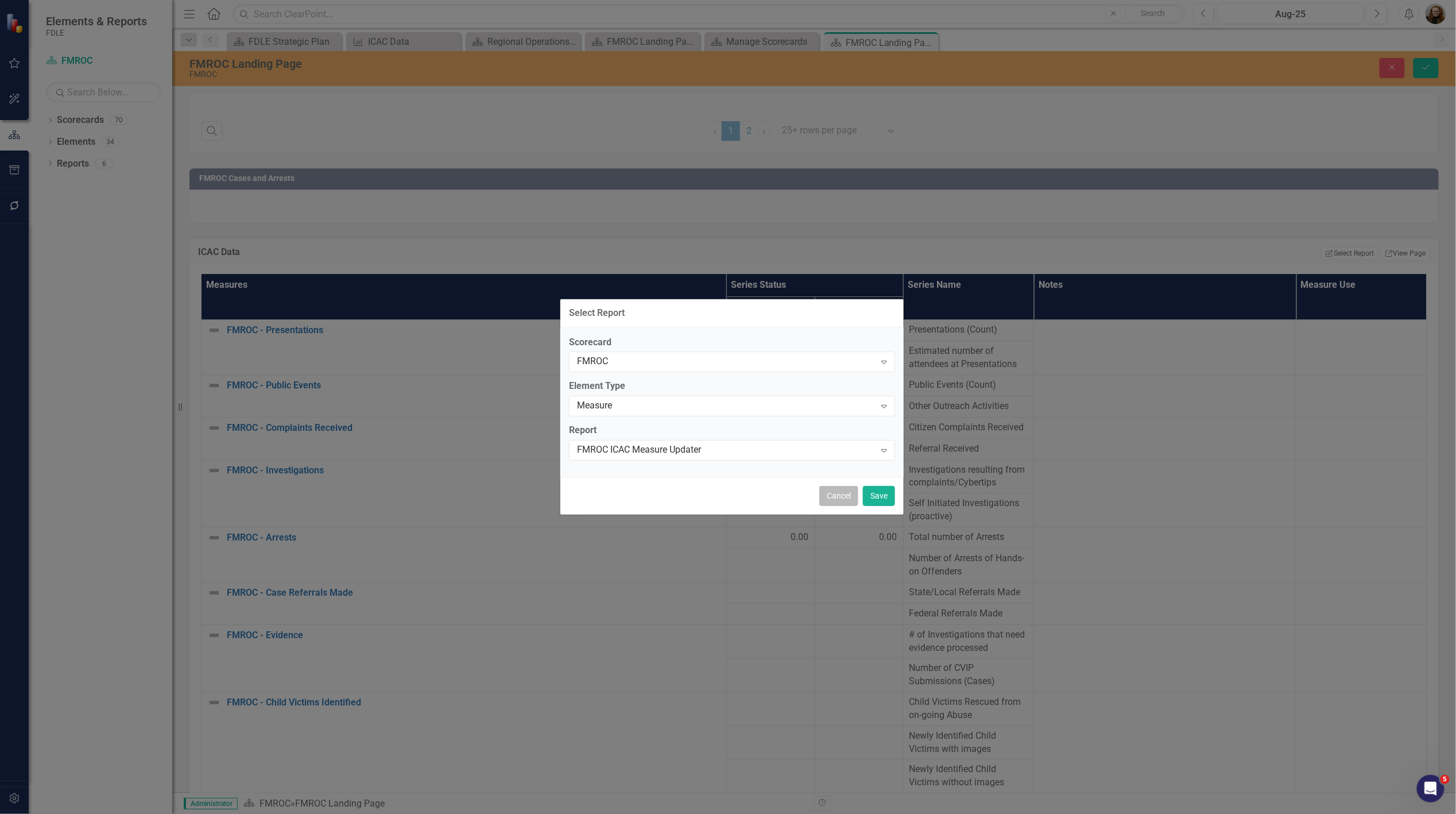
click at [842, 501] on button "Cancel" at bounding box center [838, 495] width 39 height 20
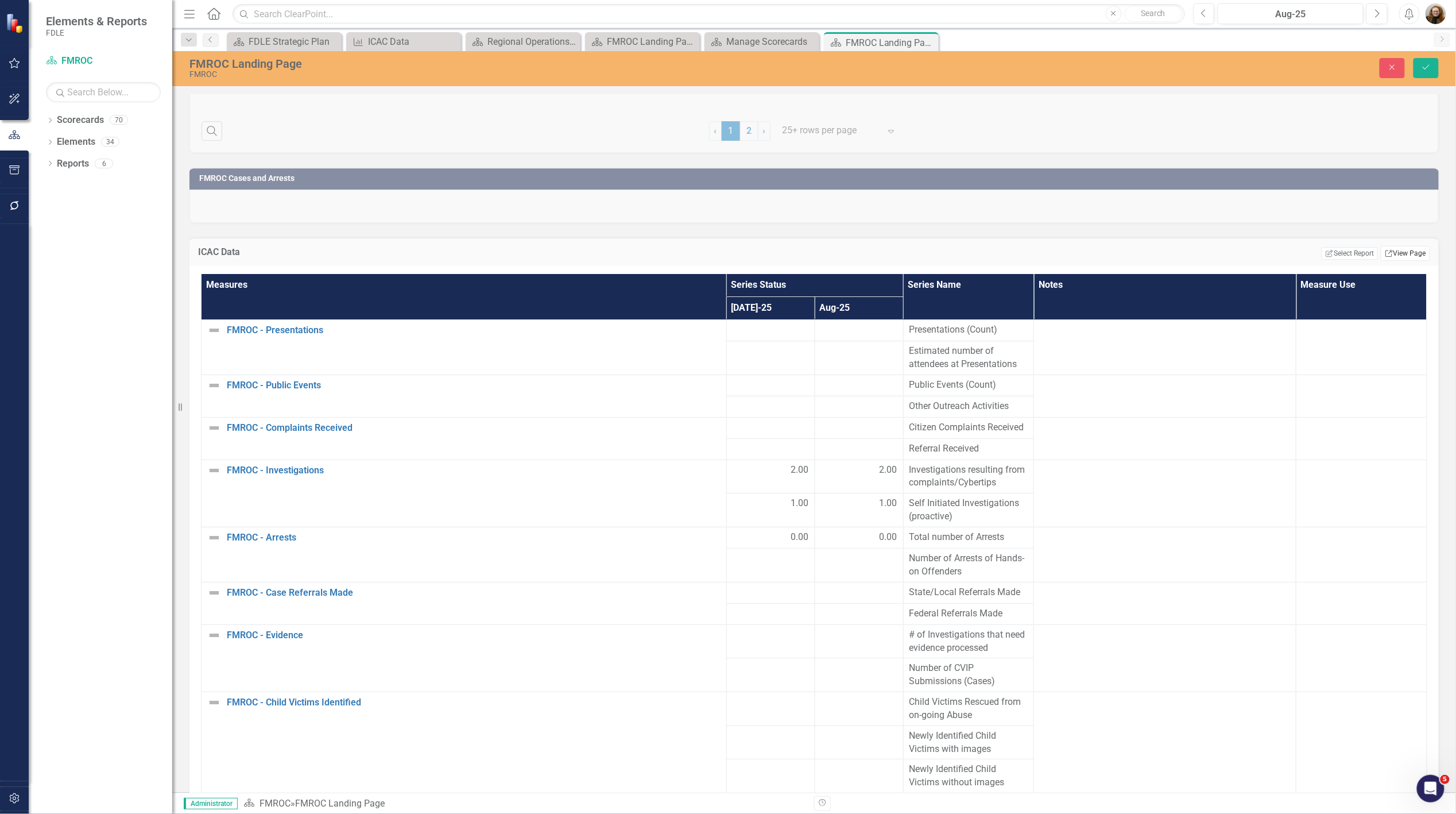
click at [1394, 251] on link "Link View Page" at bounding box center [1405, 253] width 49 height 15
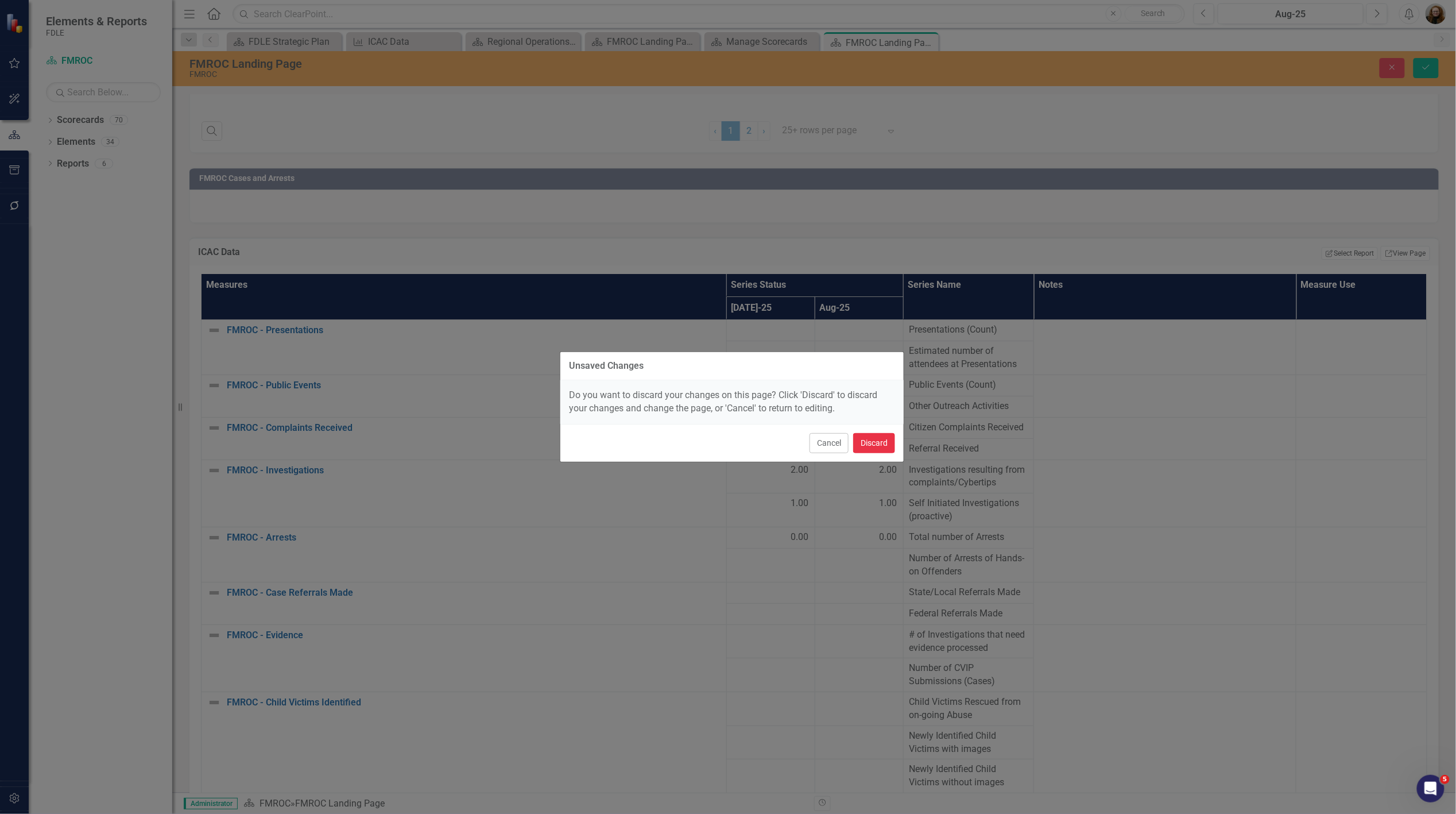
click at [886, 440] on button "Discard" at bounding box center [874, 443] width 42 height 20
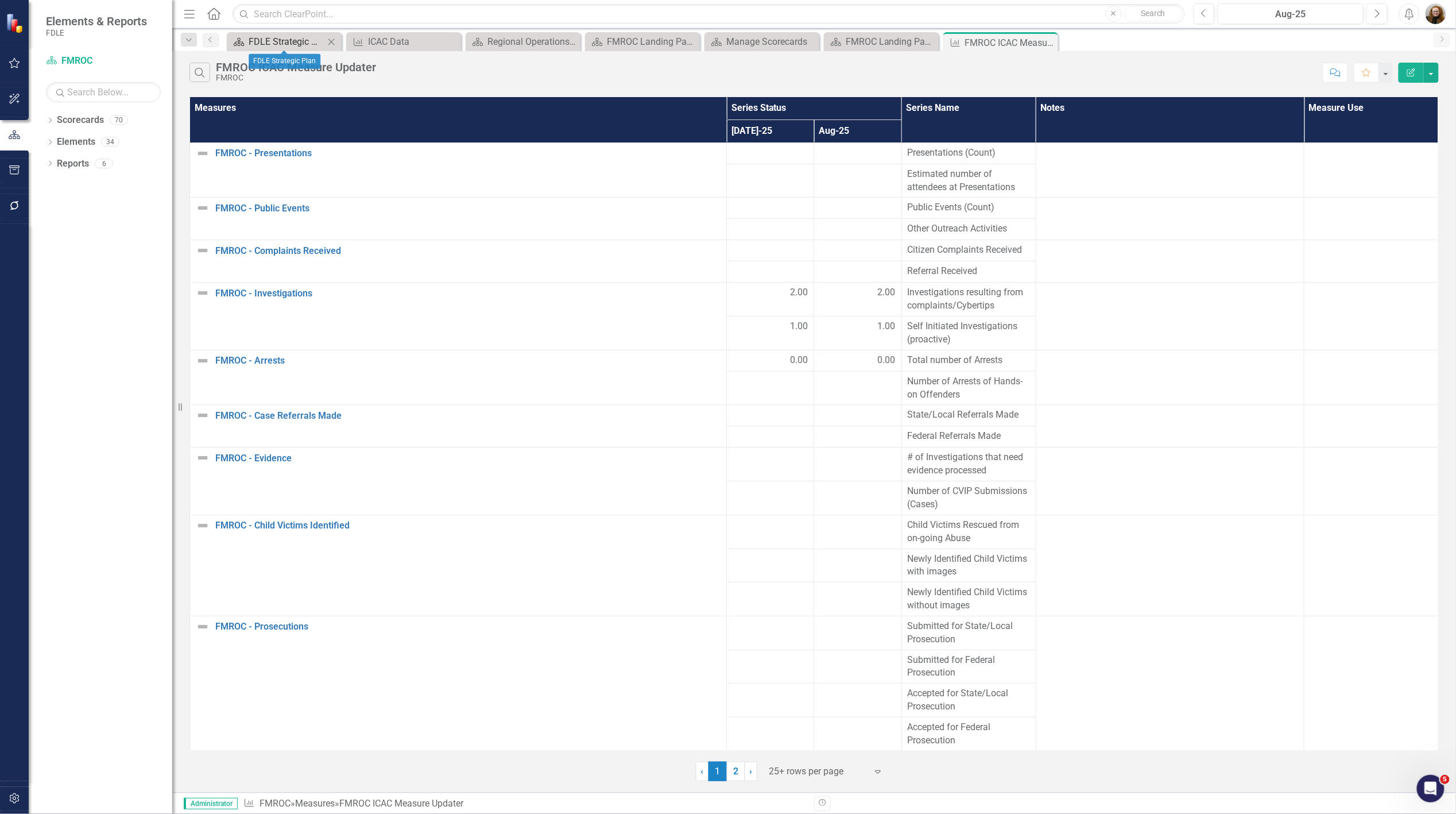
click at [288, 41] on div "FDLE Strategic Plan" at bounding box center [286, 41] width 76 height 14
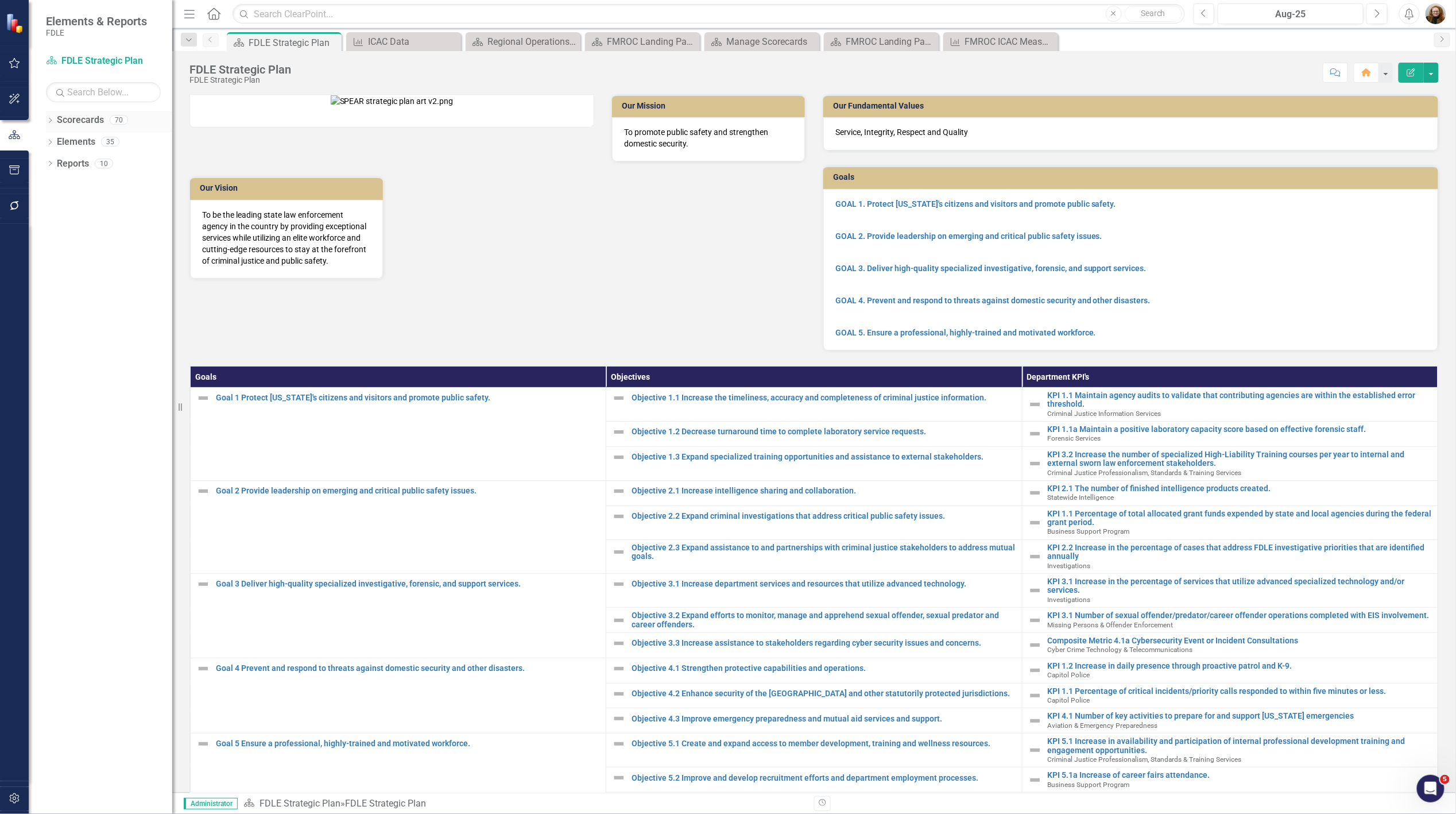
click at [47, 117] on div "Dropdown" at bounding box center [49, 121] width 8 height 10
click at [54, 206] on icon "Dropdown" at bounding box center [56, 207] width 9 height 7
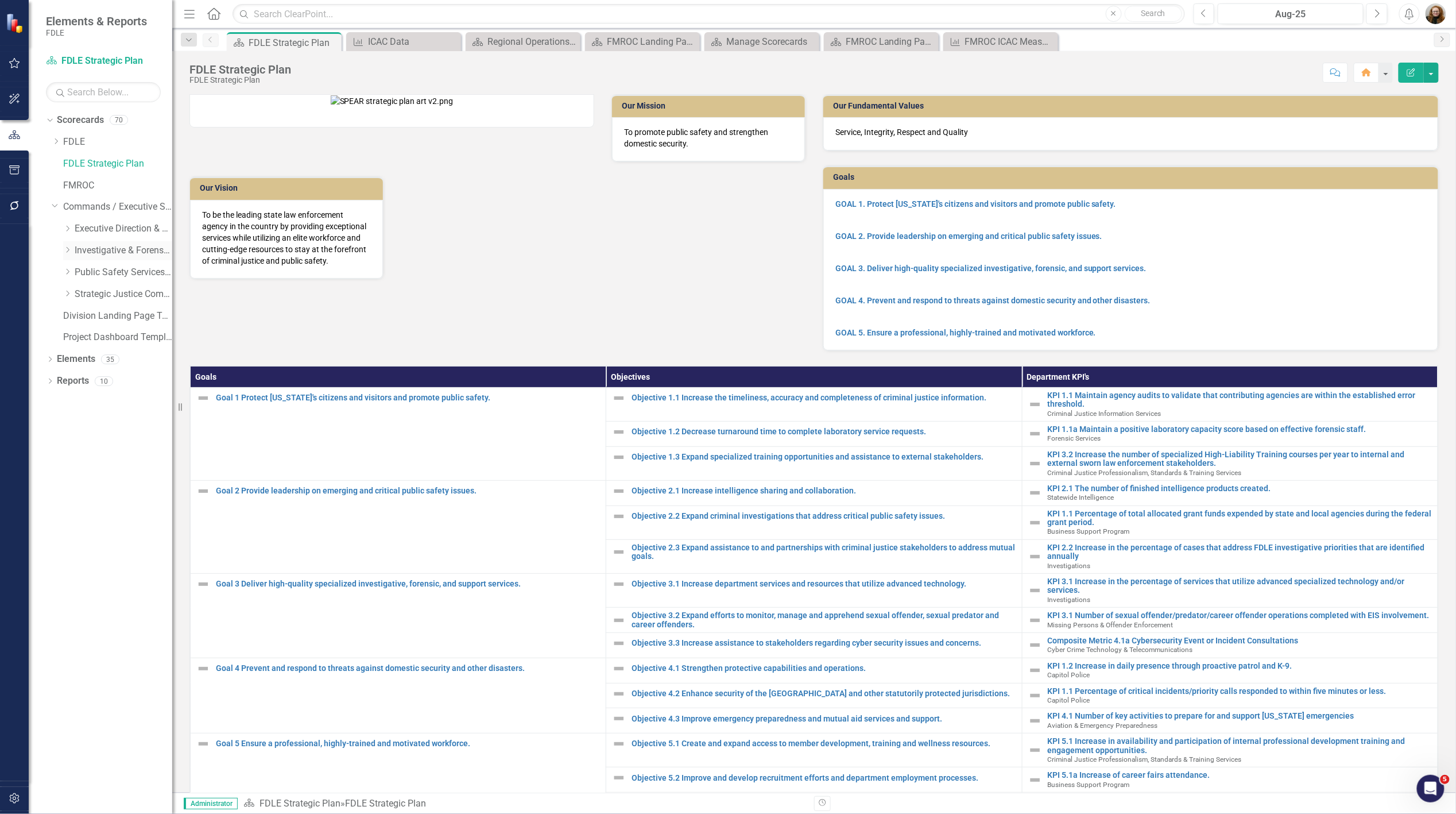
click at [67, 255] on div "Dropdown" at bounding box center [67, 250] width 9 height 10
click at [79, 293] on icon "Dropdown" at bounding box center [79, 293] width 9 height 7
click at [91, 315] on icon "Dropdown" at bounding box center [90, 315] width 9 height 7
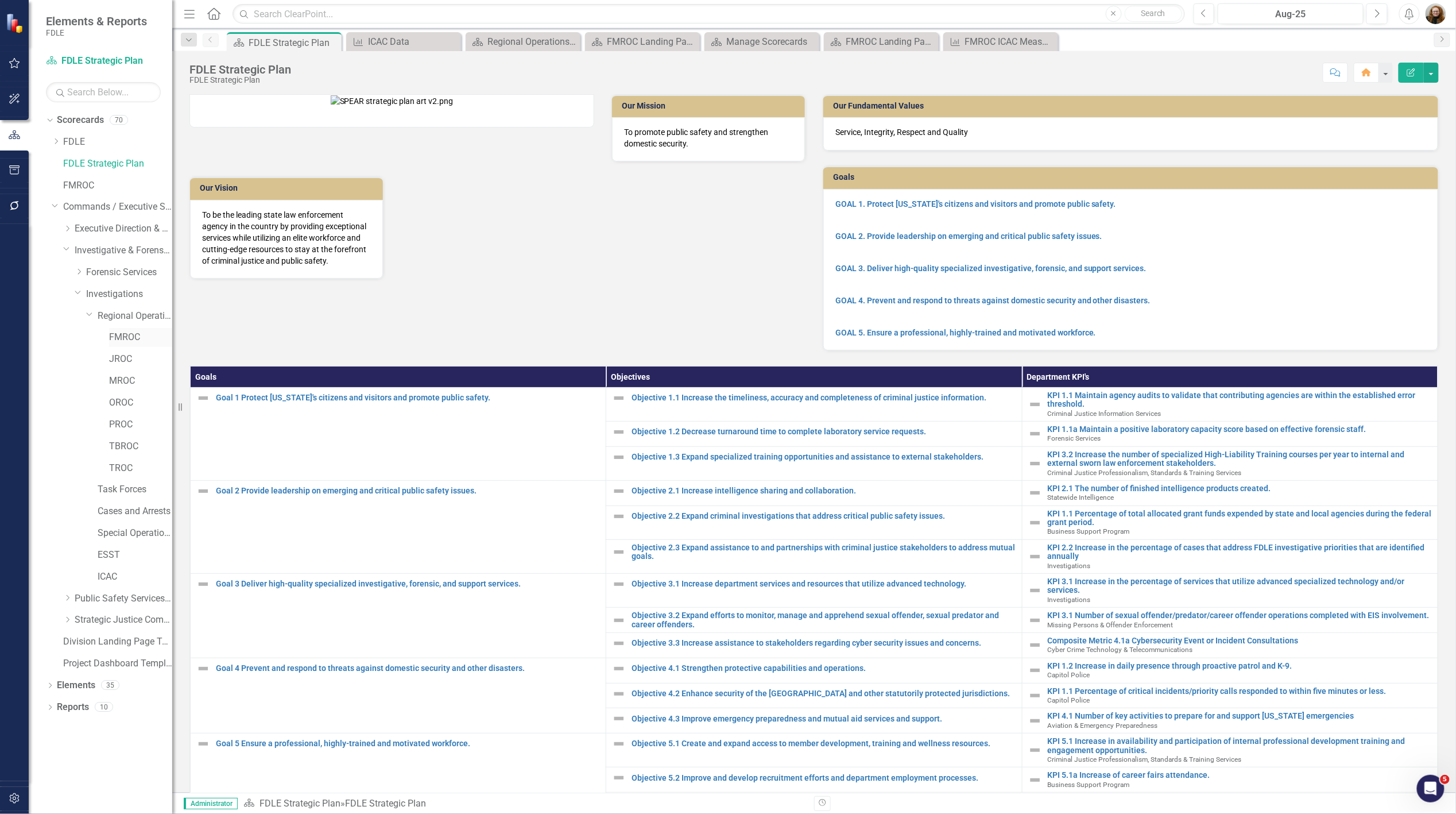
click at [133, 332] on link "FMROC" at bounding box center [141, 337] width 63 height 13
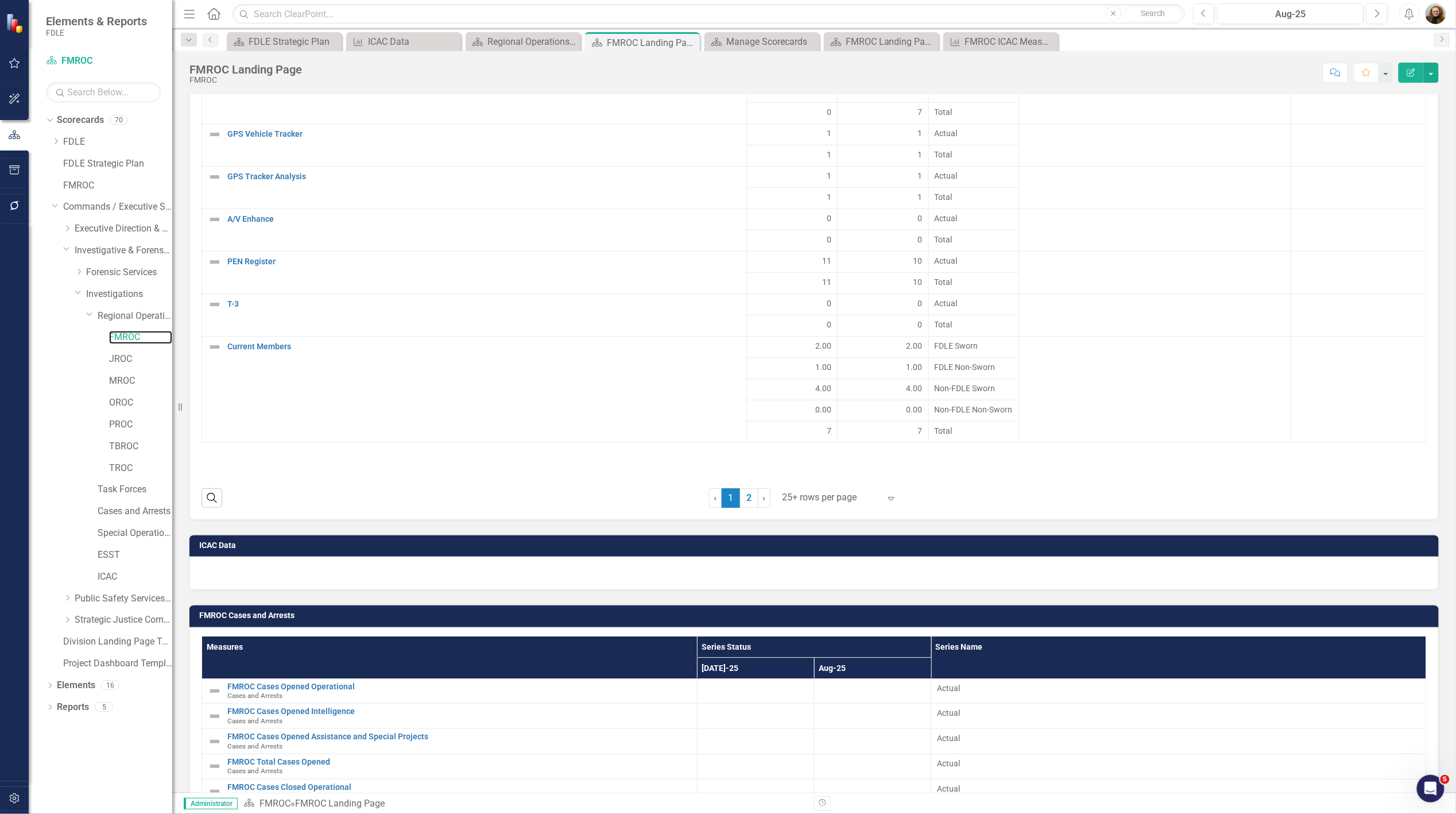
scroll to position [1737, 0]
click at [1395, 540] on h3 "ICAC Data" at bounding box center [816, 544] width 1234 height 9
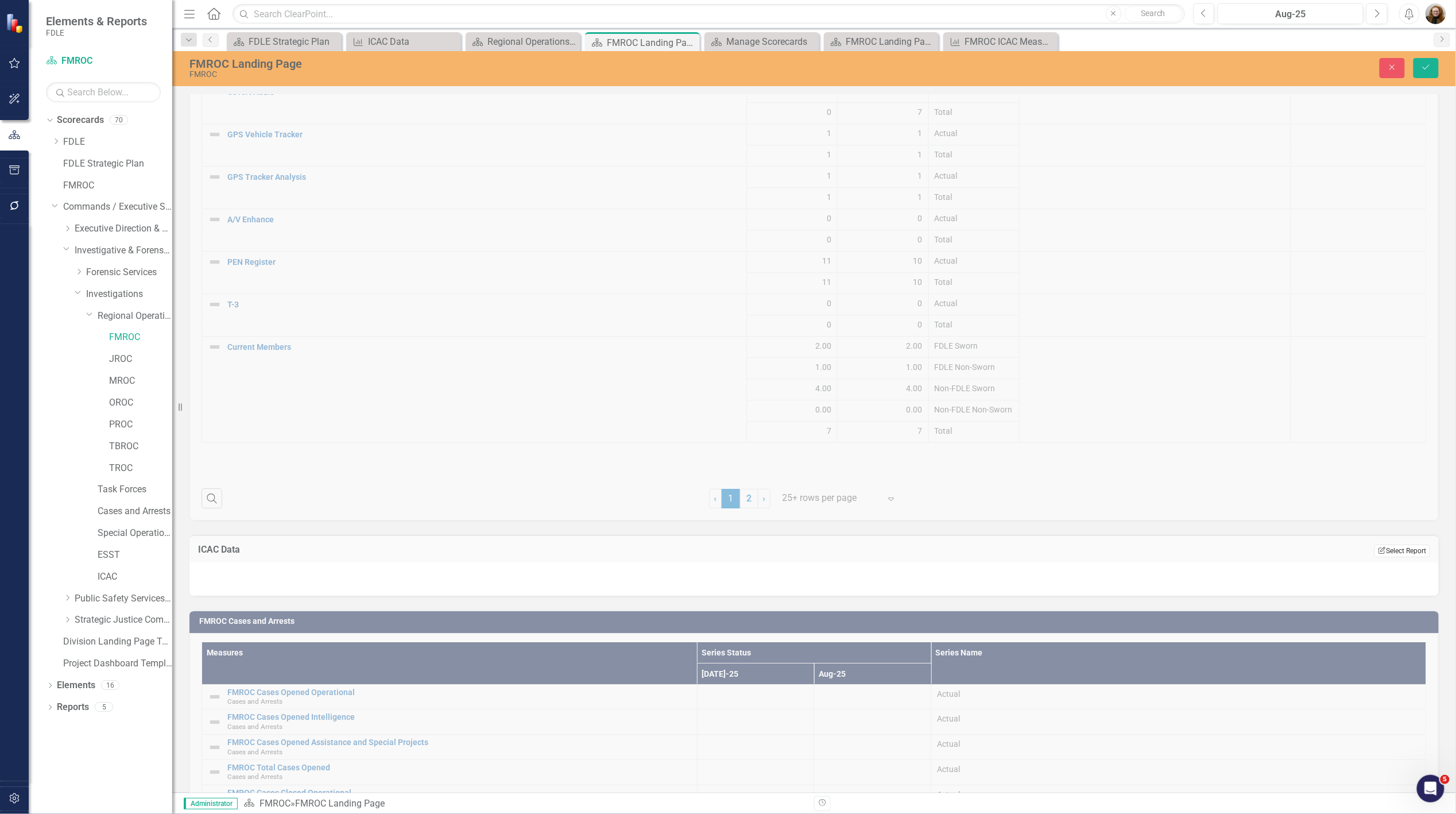
click at [1393, 544] on button "Edit Report Select Report" at bounding box center [1403, 551] width 56 height 12
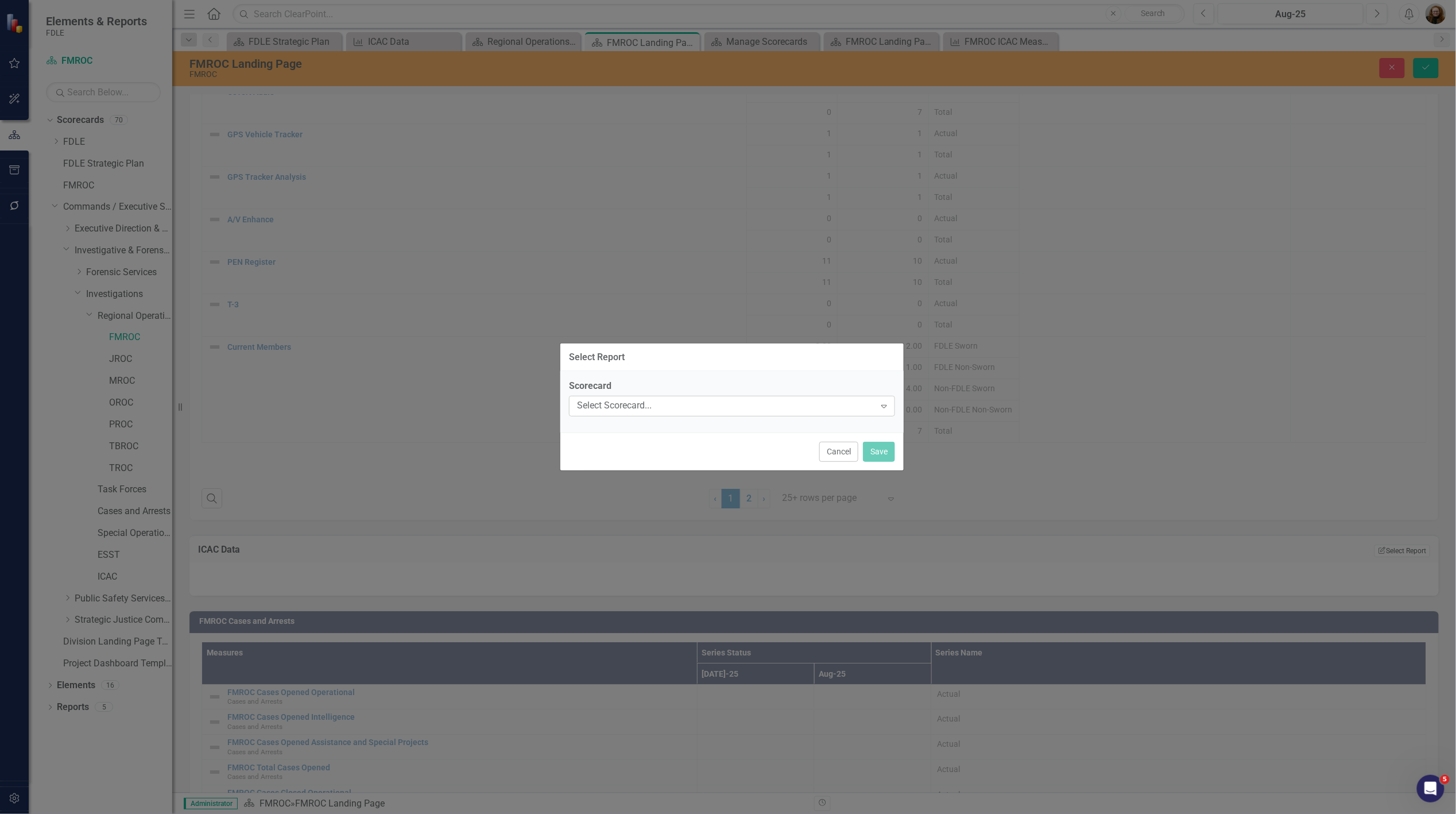
click at [857, 405] on div "Select Scorecard..." at bounding box center [725, 406] width 298 height 13
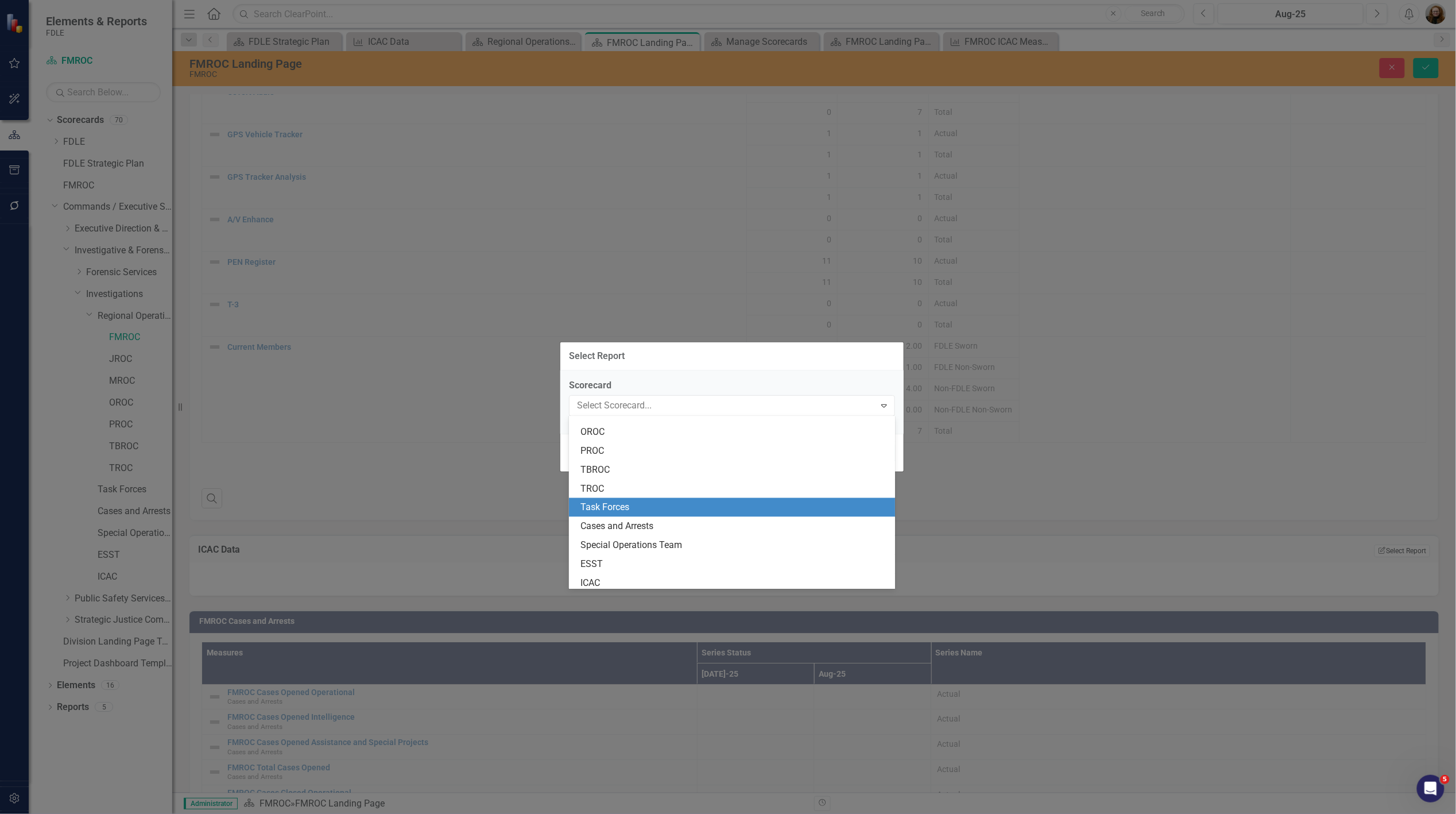
scroll to position [766, 0]
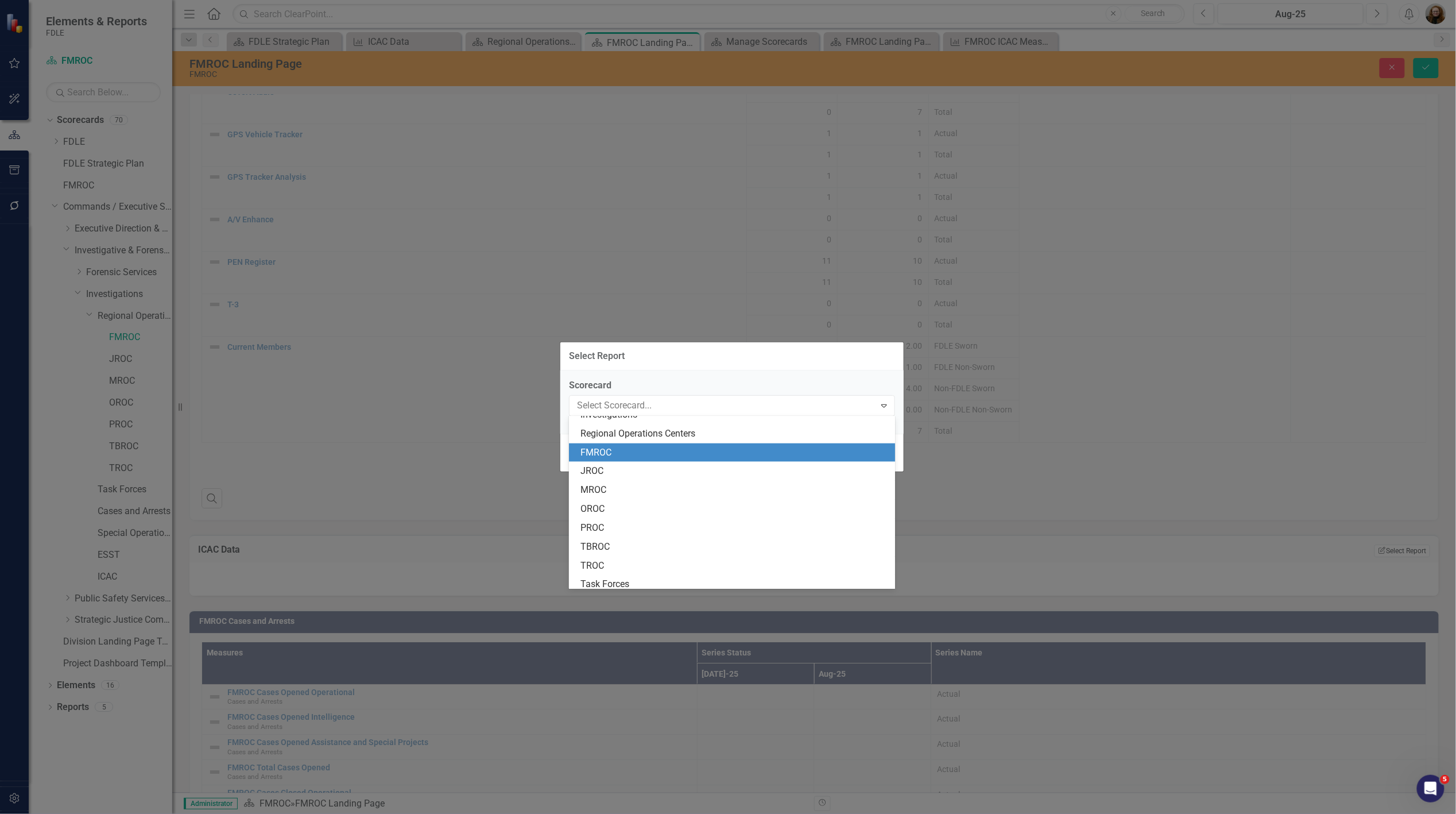
click at [640, 454] on div "FMROC" at bounding box center [734, 453] width 308 height 13
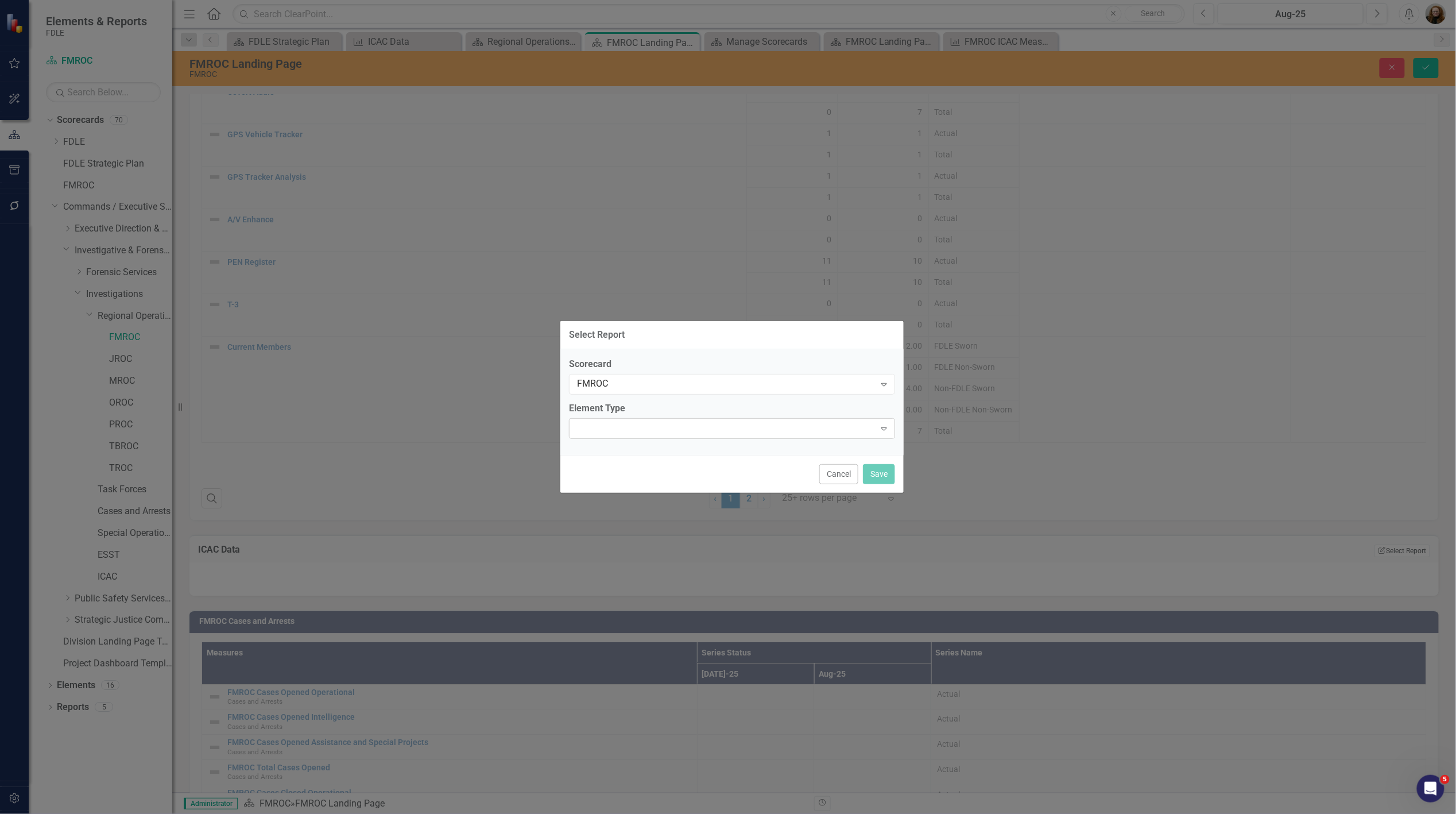
click at [647, 427] on div at bounding box center [723, 428] width 303 height 3
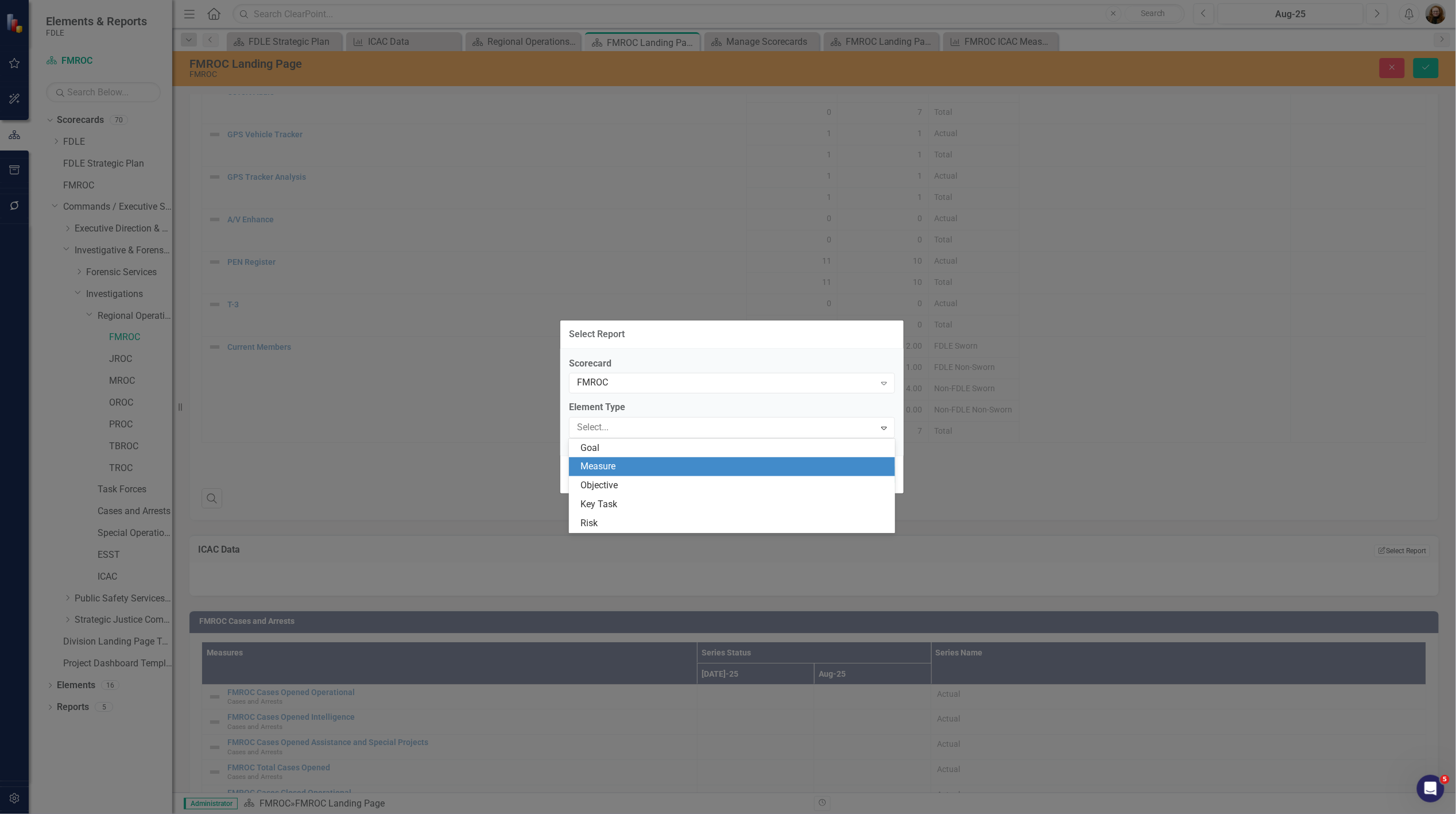
click at [643, 462] on div "Measure" at bounding box center [734, 467] width 308 height 13
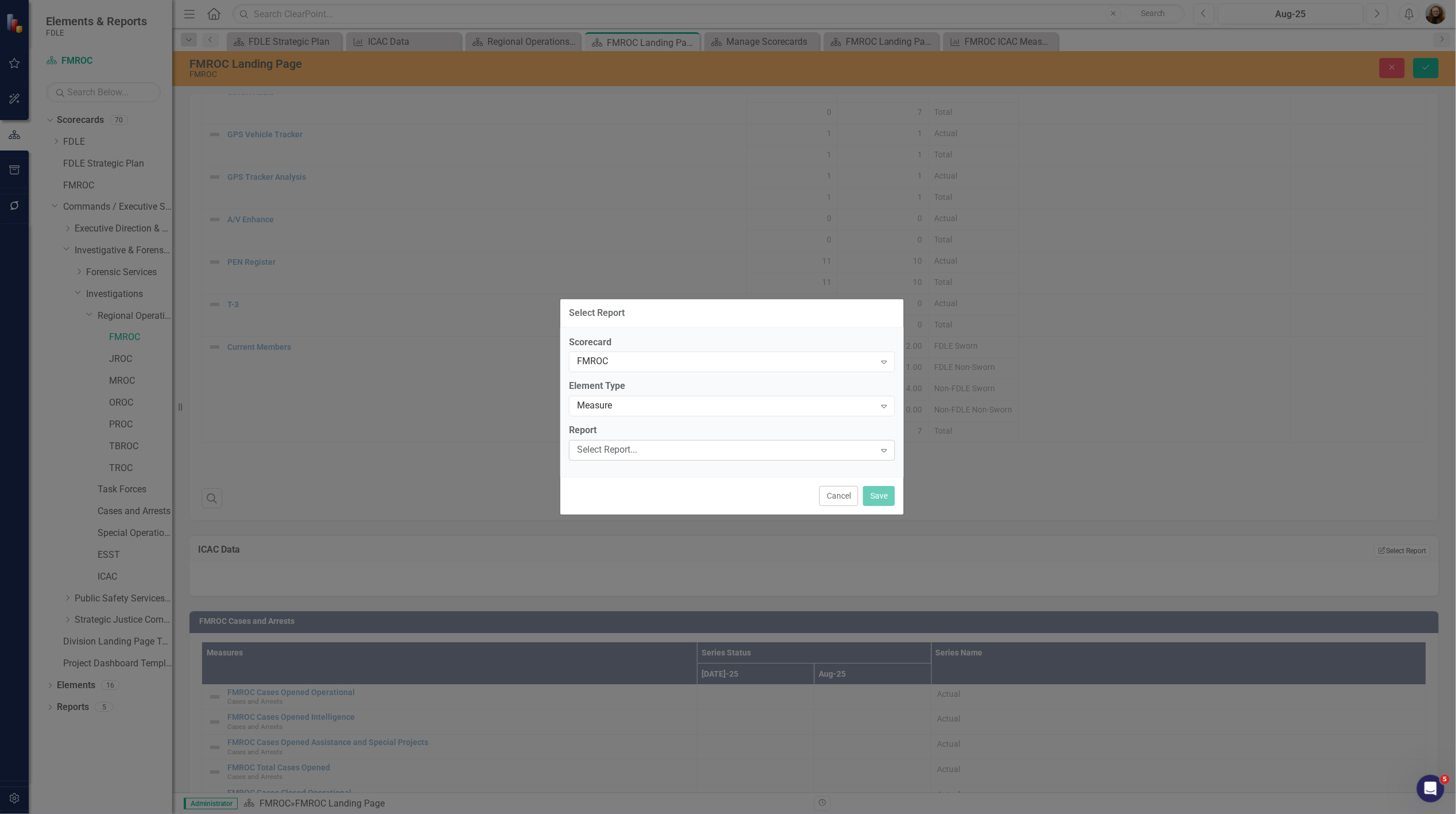
click at [646, 452] on div "Select Report..." at bounding box center [725, 450] width 298 height 13
click at [795, 425] on label "Report" at bounding box center [732, 430] width 326 height 13
click at [839, 490] on div "Cancel Save" at bounding box center [732, 495] width 343 height 38
click at [841, 490] on button "Cancel" at bounding box center [838, 495] width 39 height 20
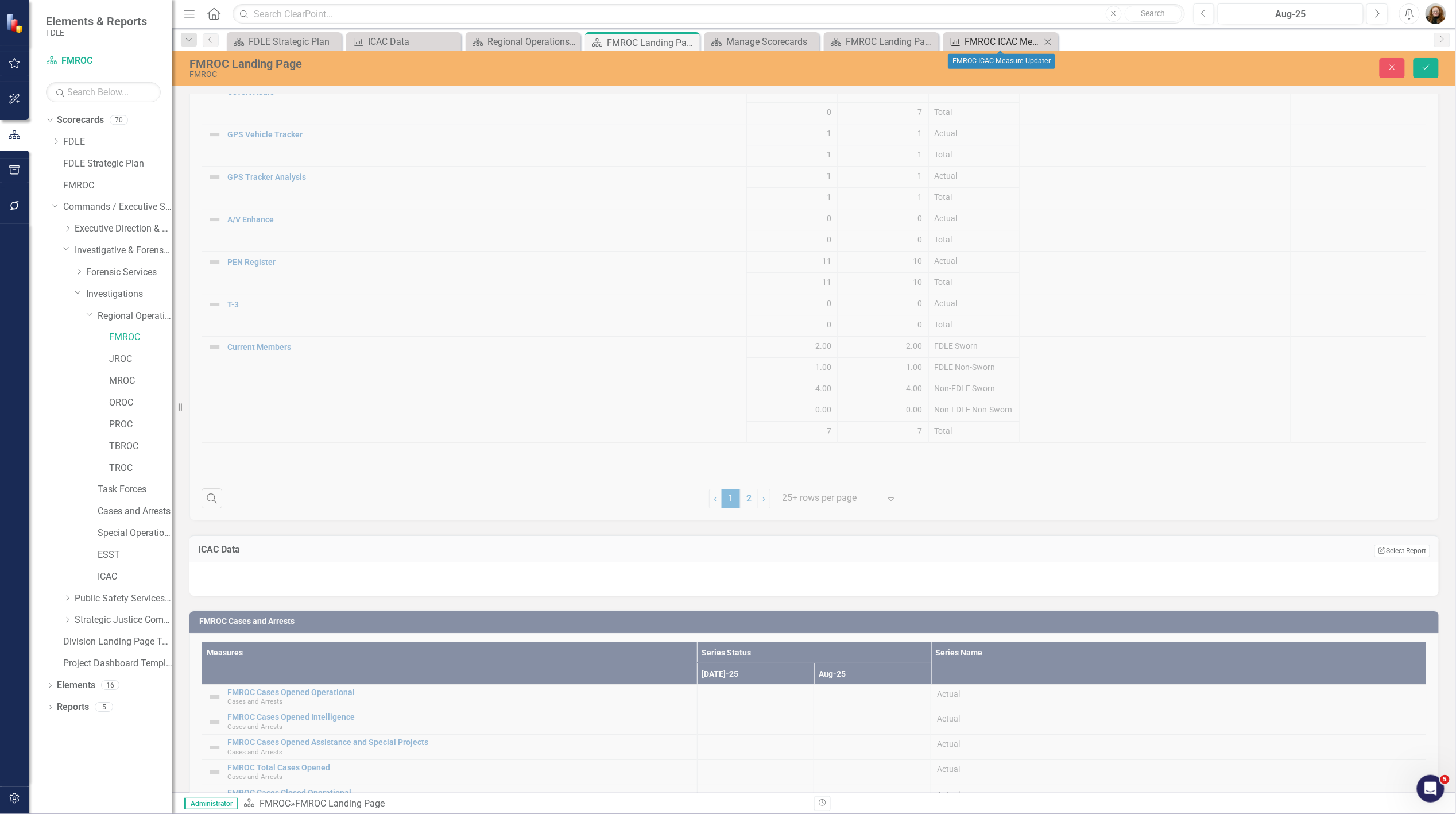
click at [1005, 45] on div "FMROC ICAC Measure Updater" at bounding box center [1003, 41] width 76 height 14
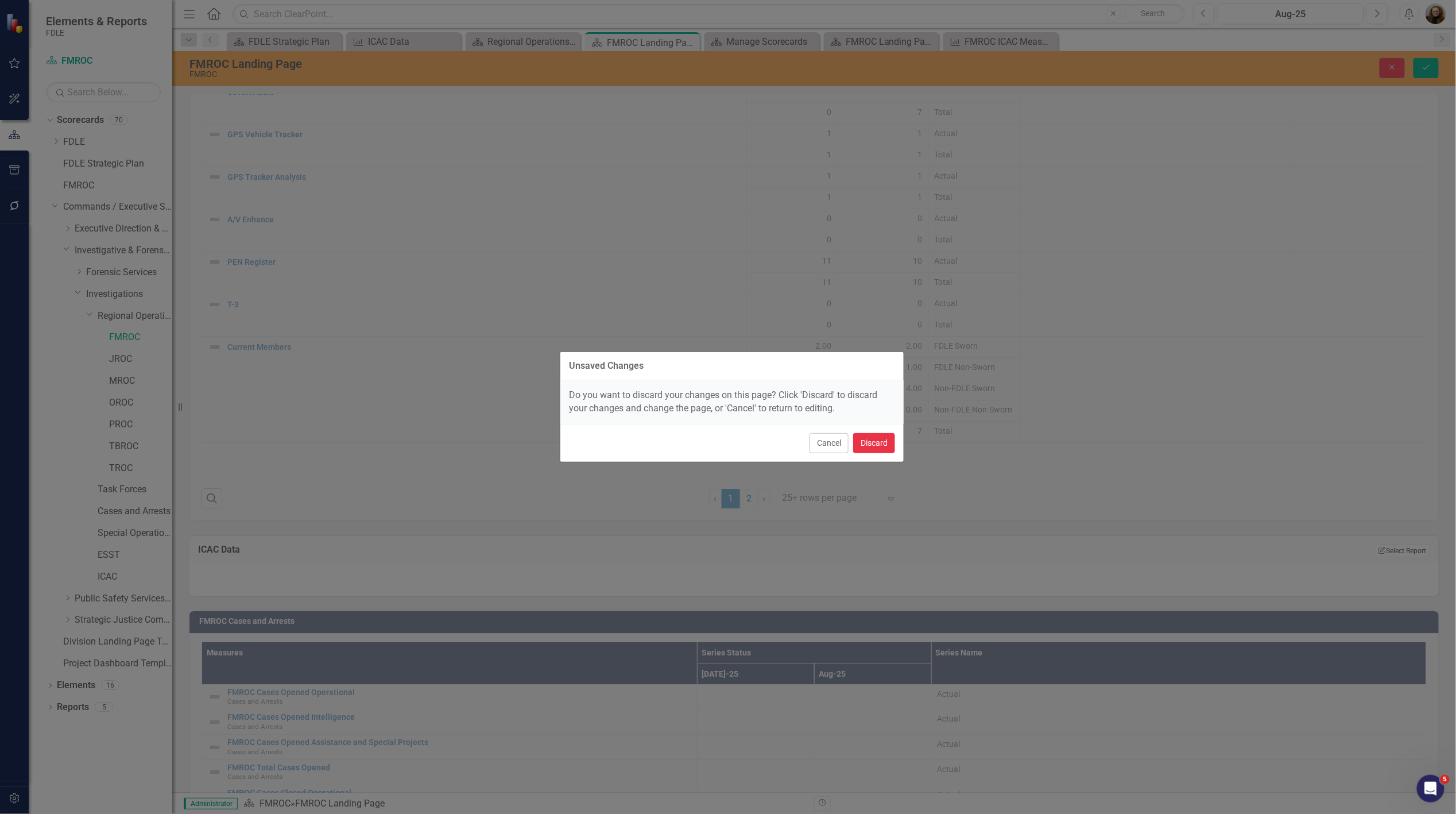
click at [875, 444] on button "Discard" at bounding box center [874, 443] width 42 height 20
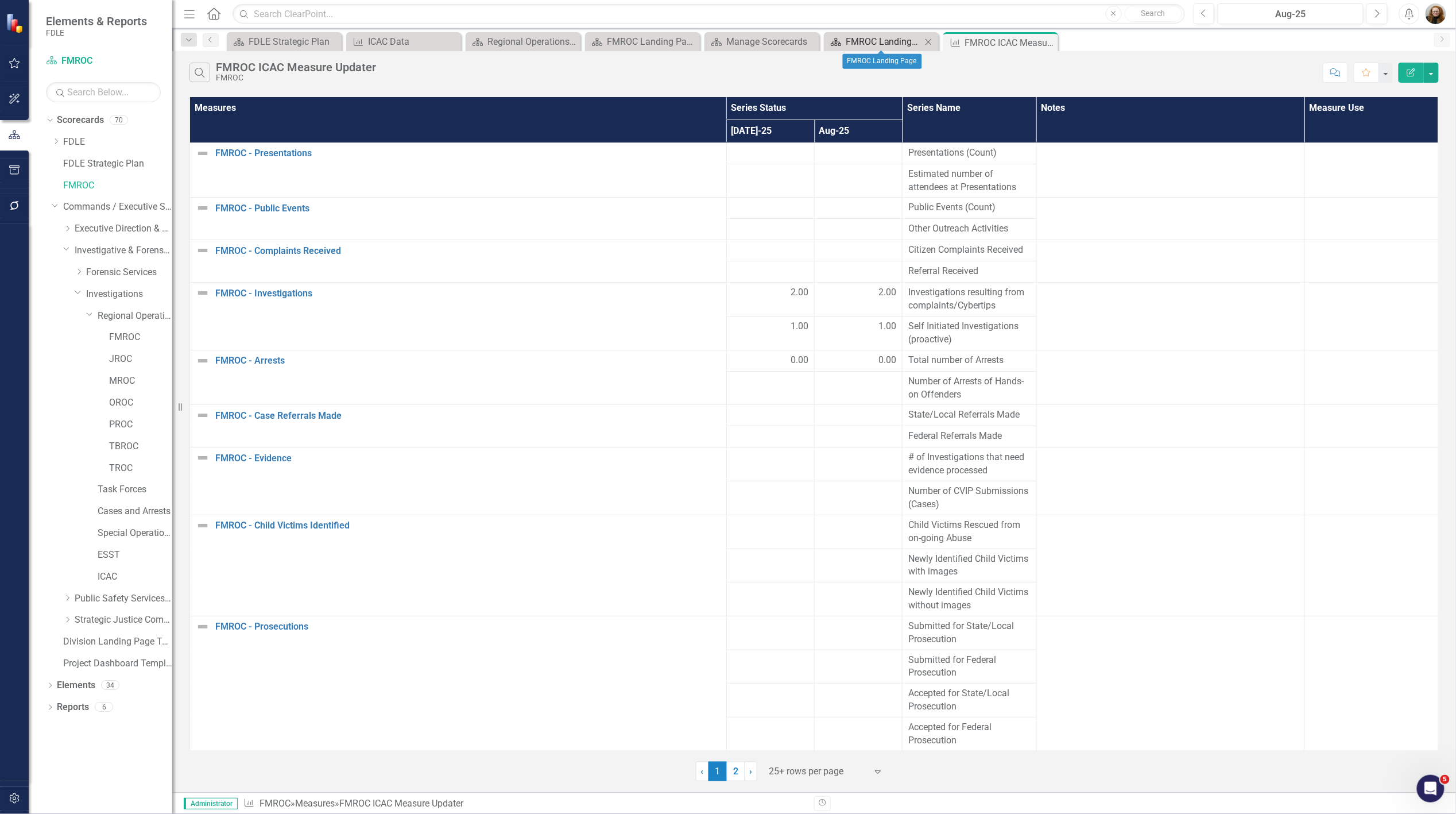
click at [872, 38] on div "FMROC Landing Page" at bounding box center [883, 41] width 76 height 14
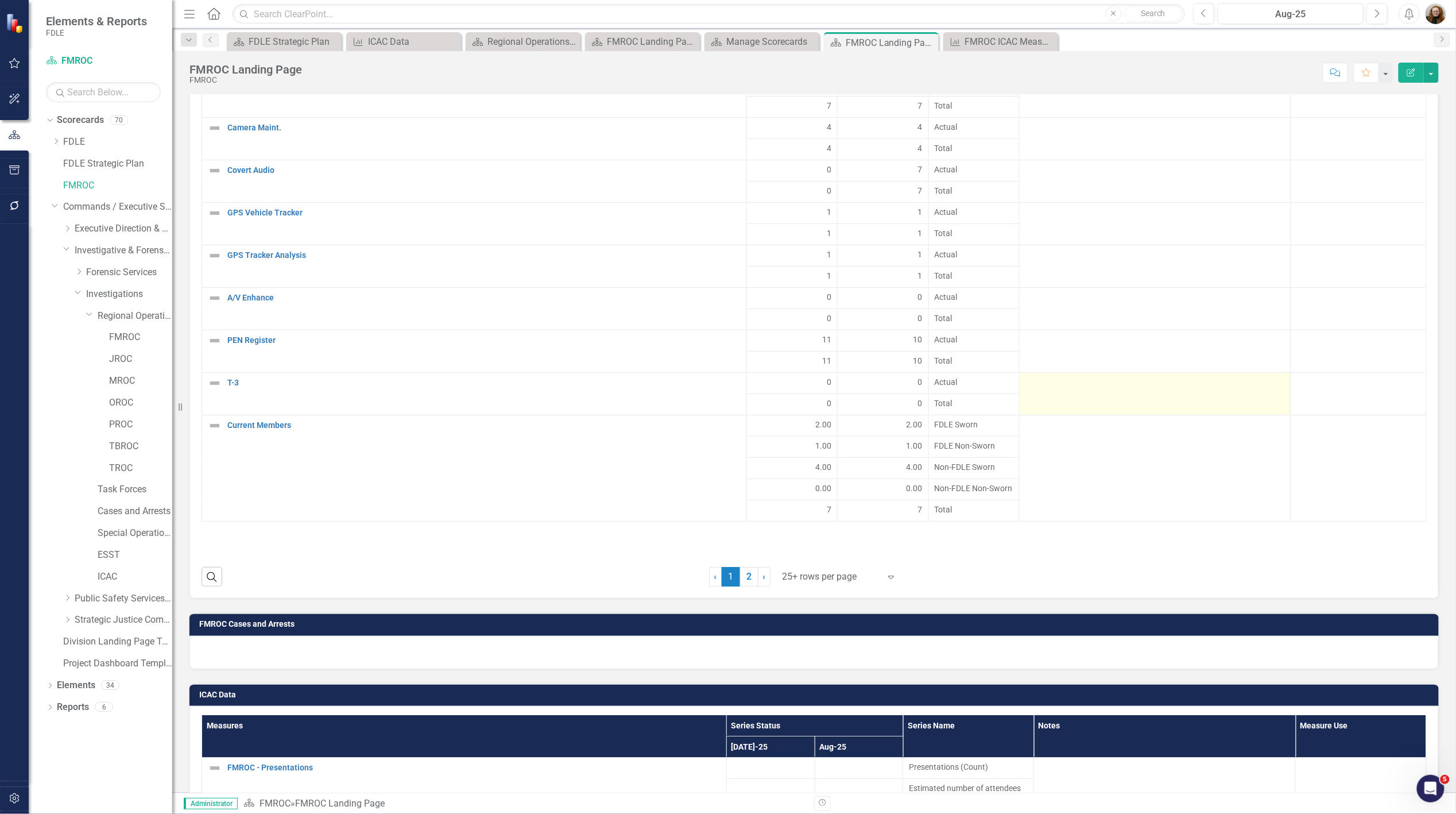
scroll to position [1659, 0]
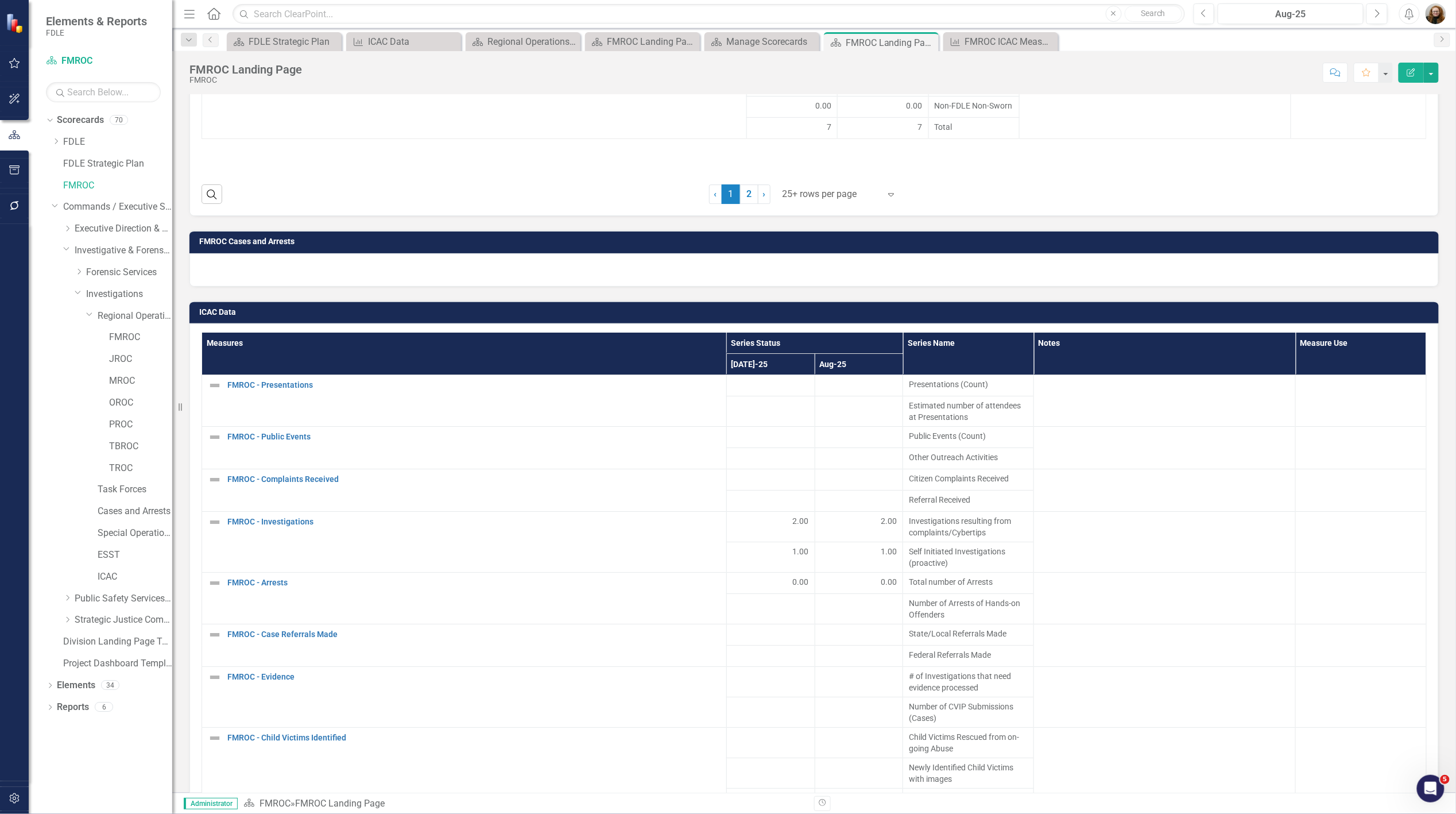
click at [1408, 308] on h3 "ICAC Data" at bounding box center [816, 312] width 1234 height 9
click at [1402, 312] on h3 "ICAC Data" at bounding box center [816, 312] width 1234 height 9
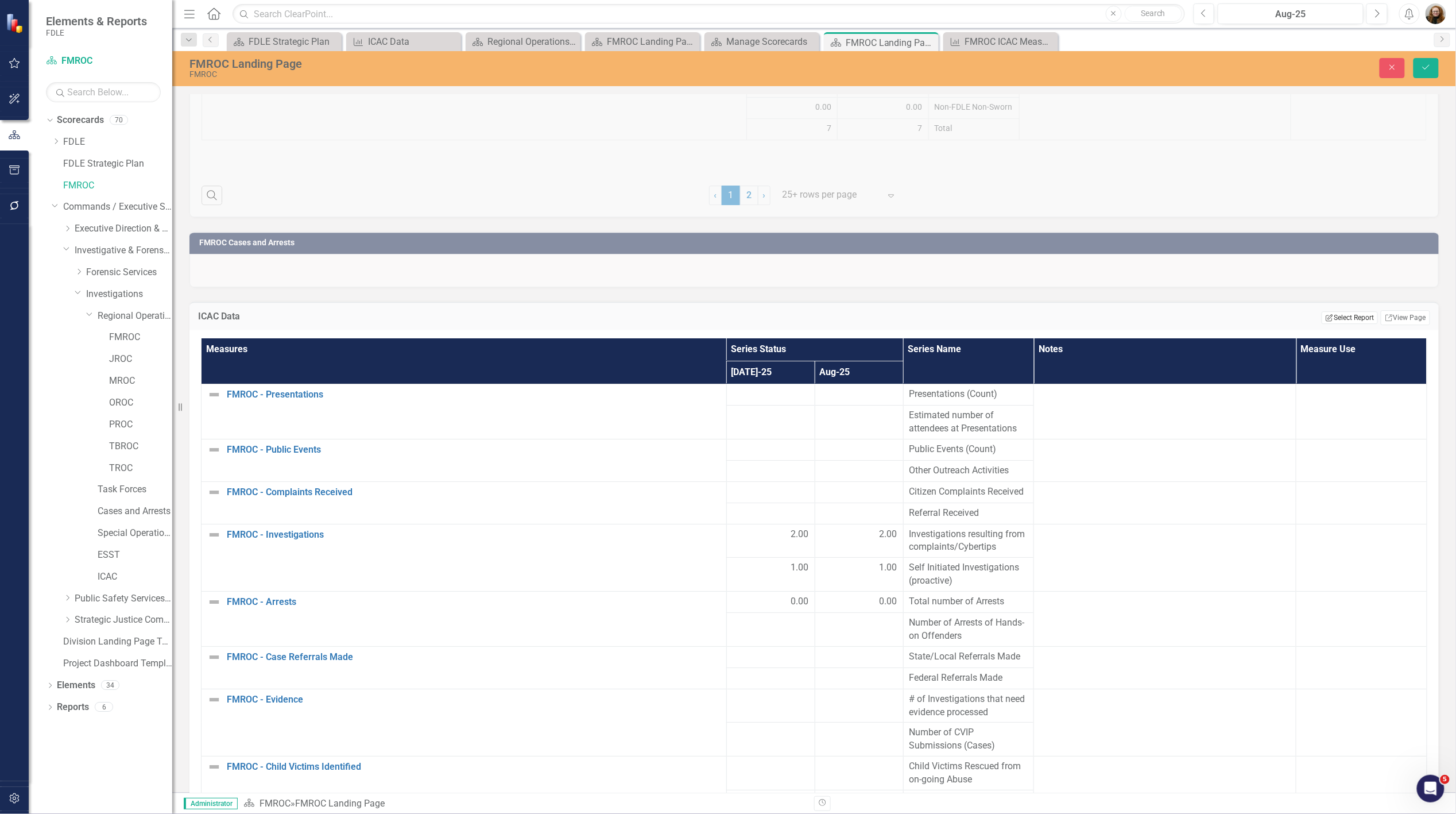
click at [1334, 312] on button "Edit Report Select Report" at bounding box center [1349, 318] width 56 height 12
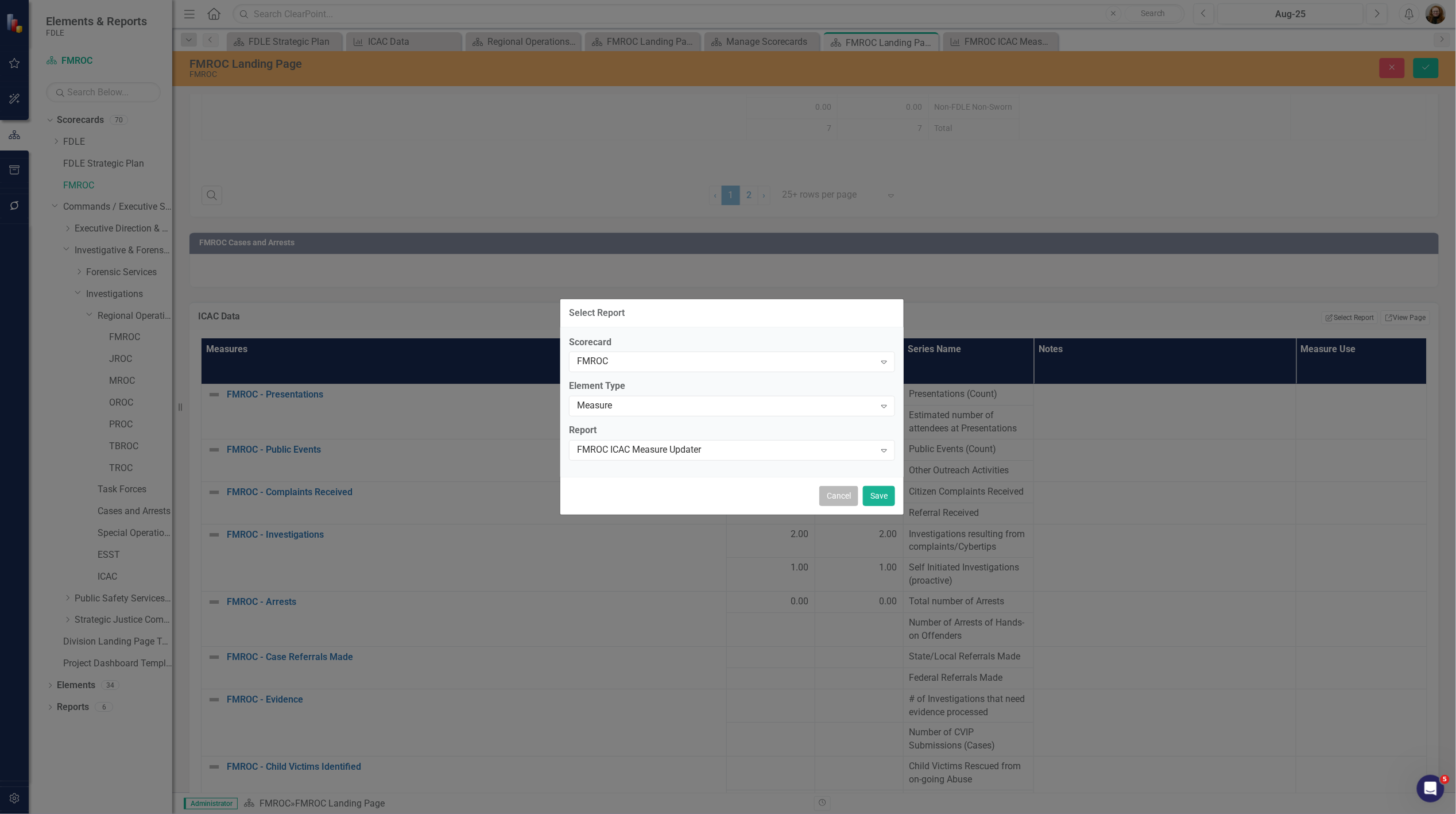
click at [832, 502] on button "Cancel" at bounding box center [838, 495] width 39 height 20
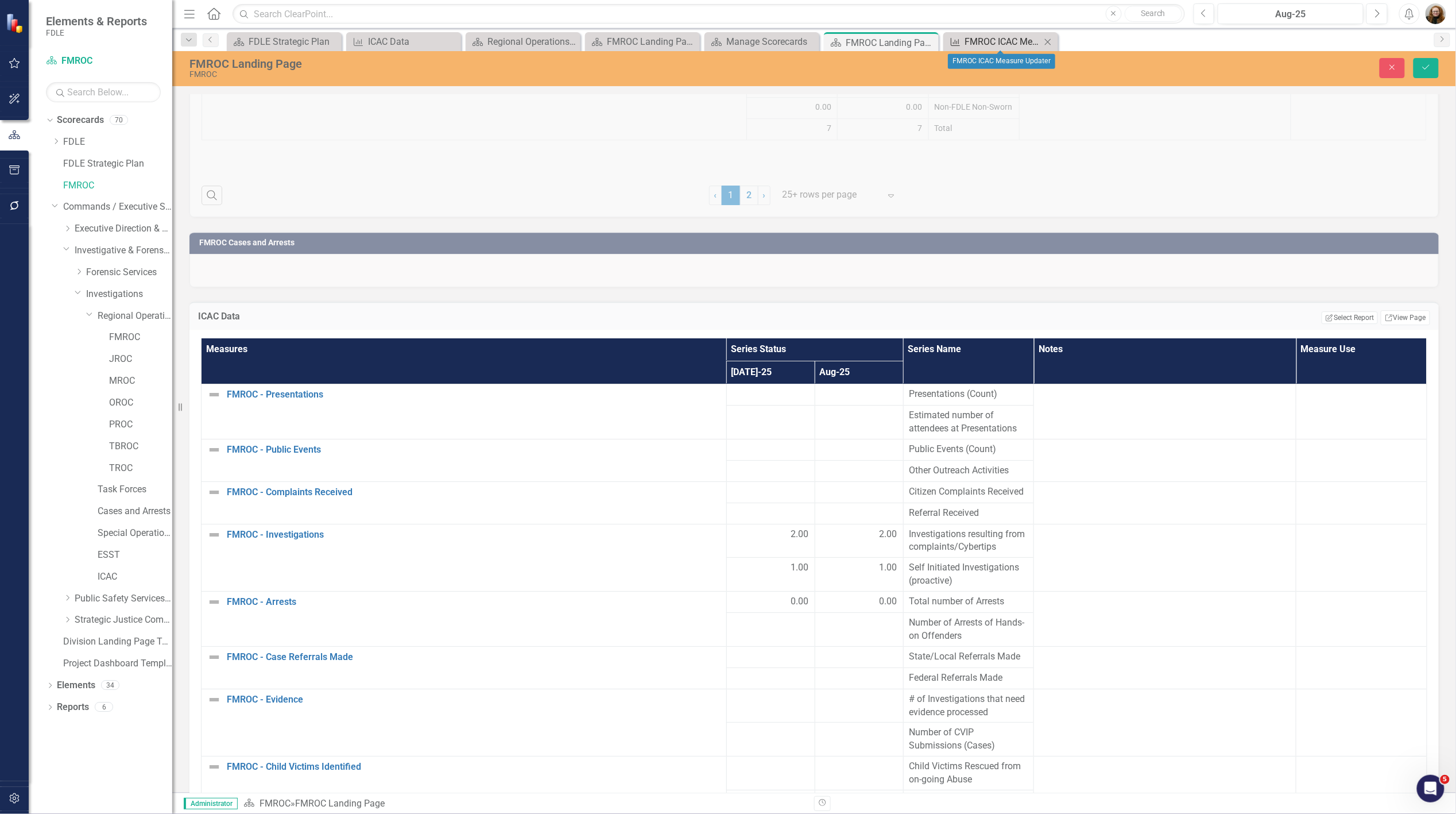
click at [996, 45] on div "FMROC ICAC Measure Updater" at bounding box center [1003, 41] width 76 height 14
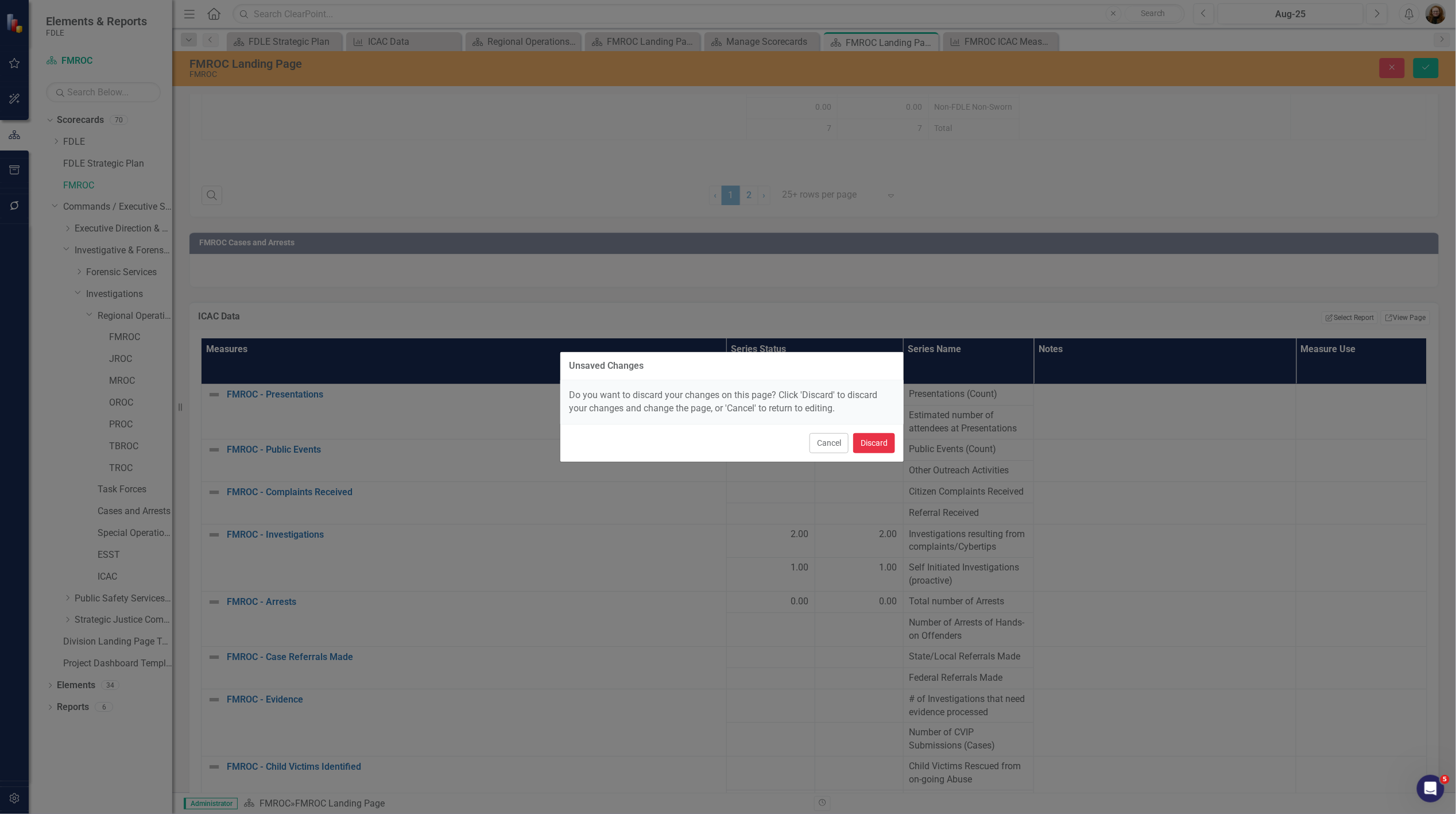
click at [869, 445] on button "Discard" at bounding box center [874, 443] width 42 height 20
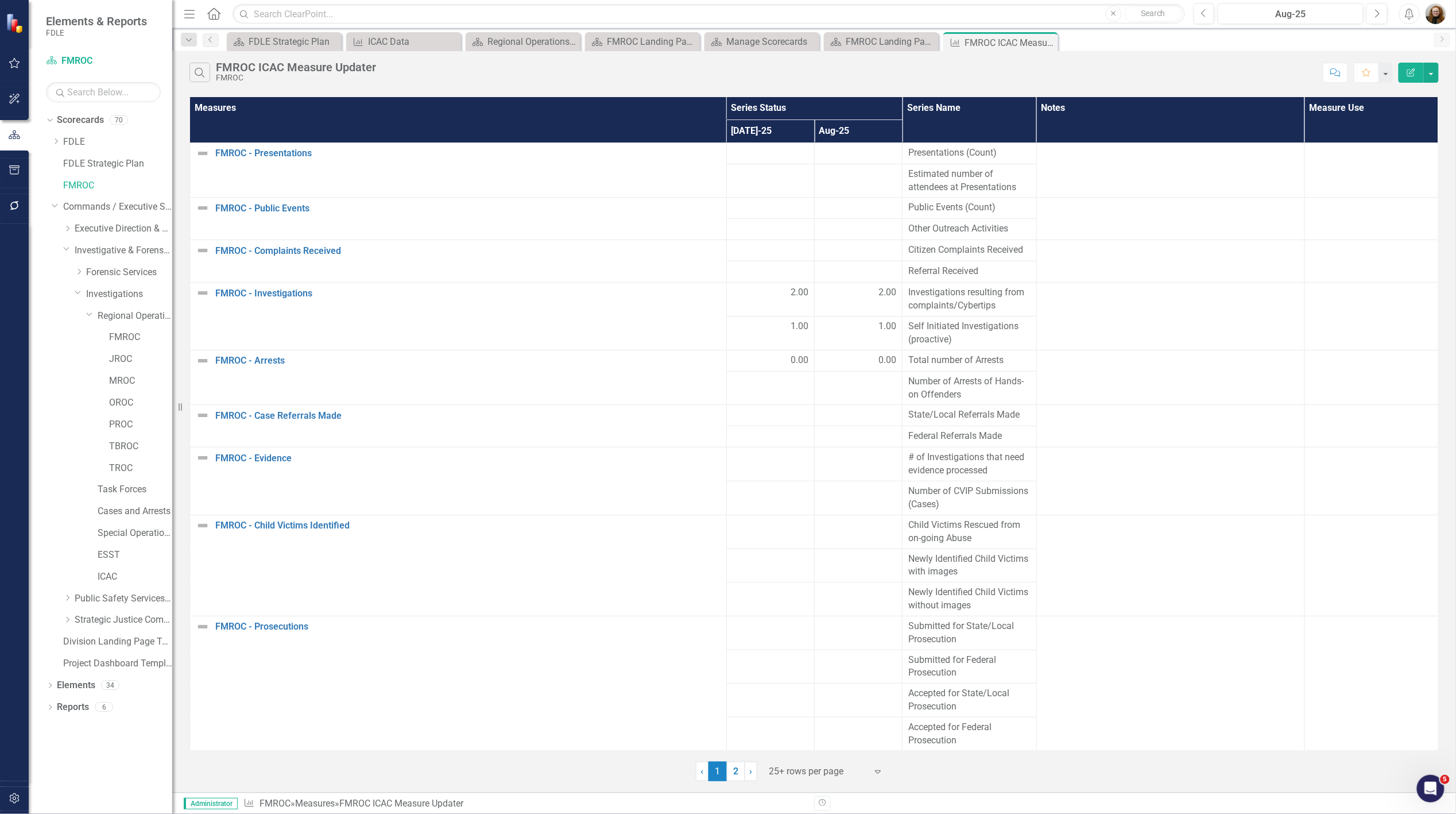
click at [1415, 70] on icon "Edit Report" at bounding box center [1411, 72] width 10 height 8
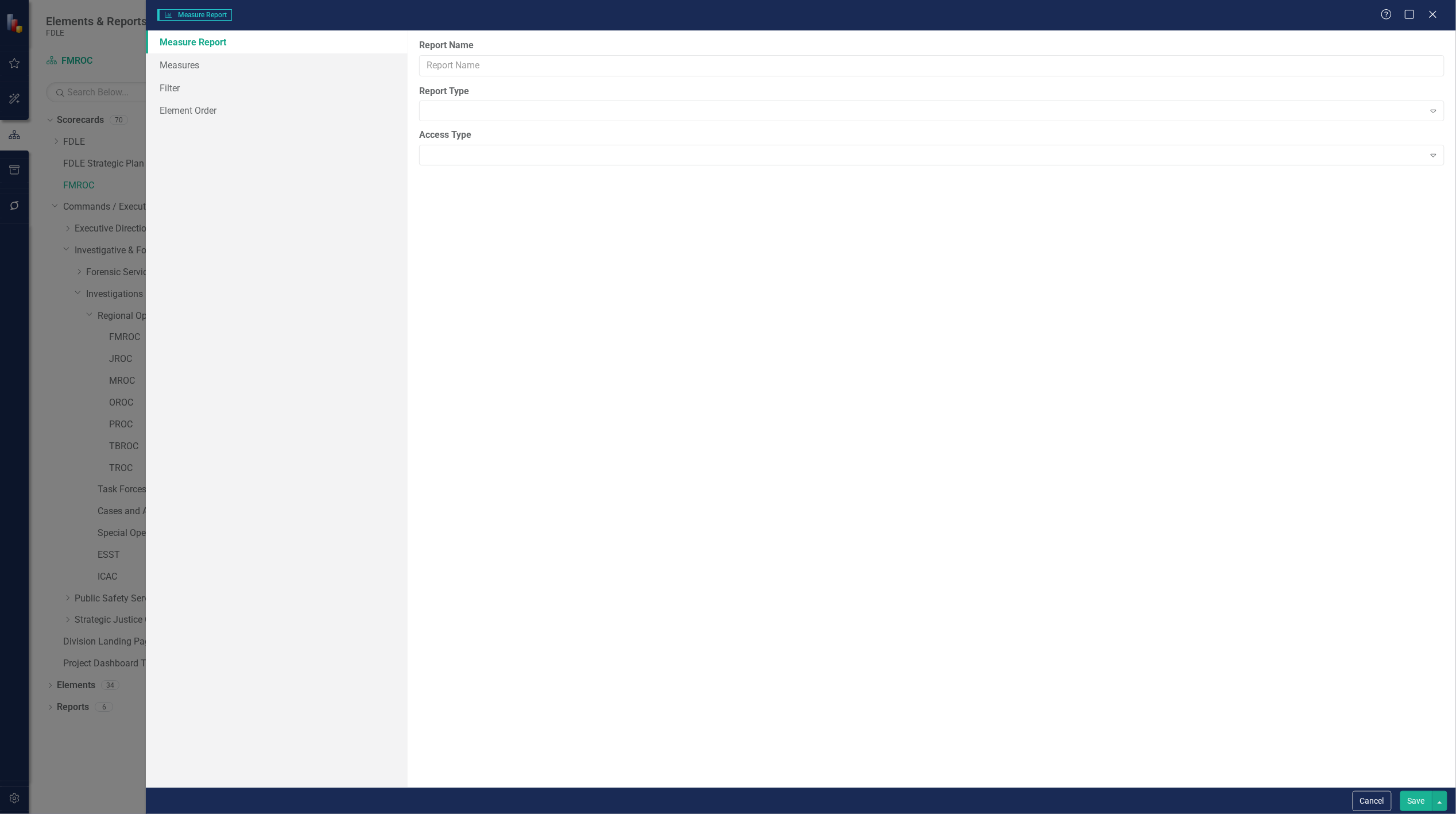
type input "FMROC ICAC Measure Updater"
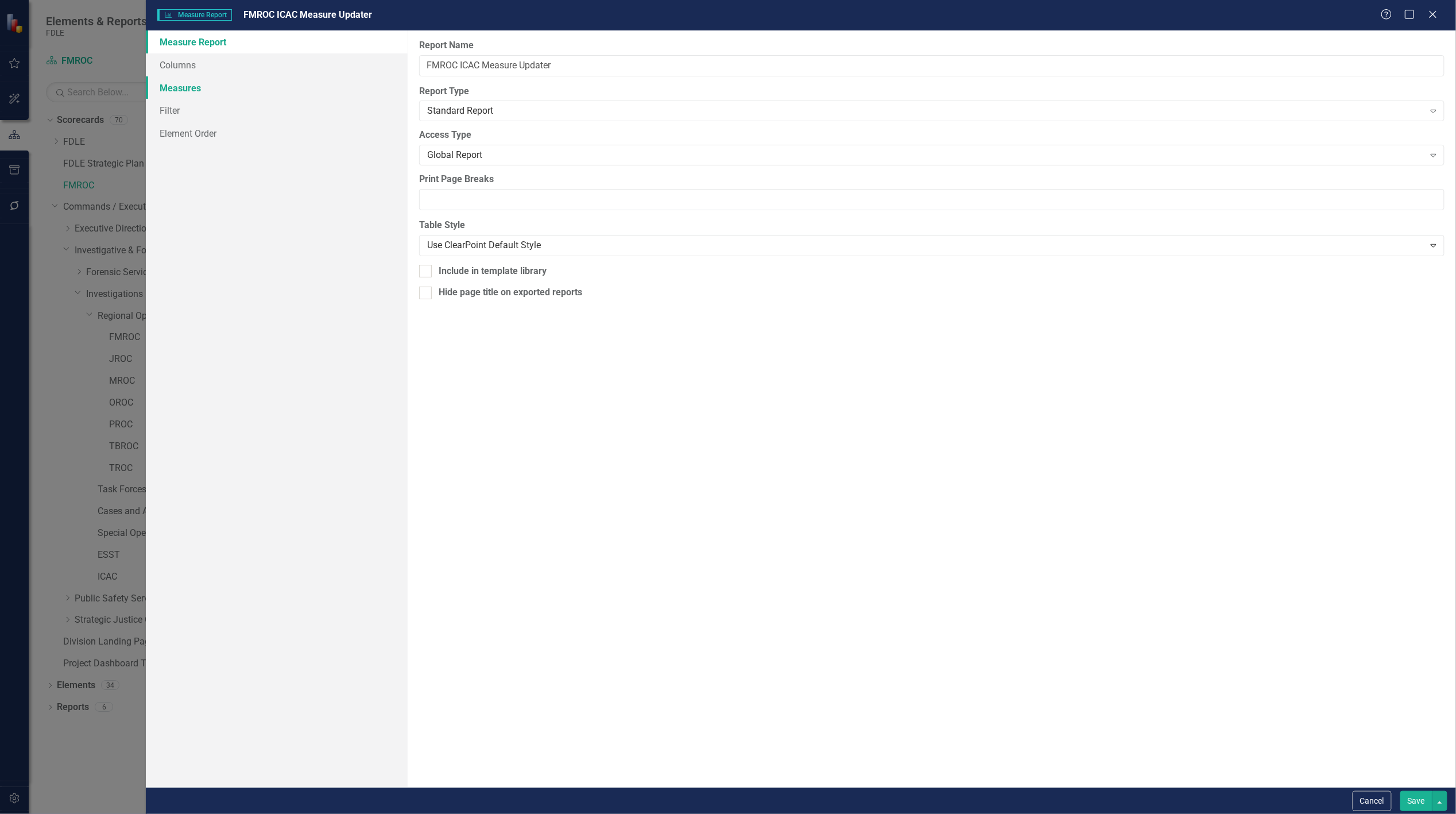
click at [192, 85] on link "Measures" at bounding box center [276, 88] width 262 height 23
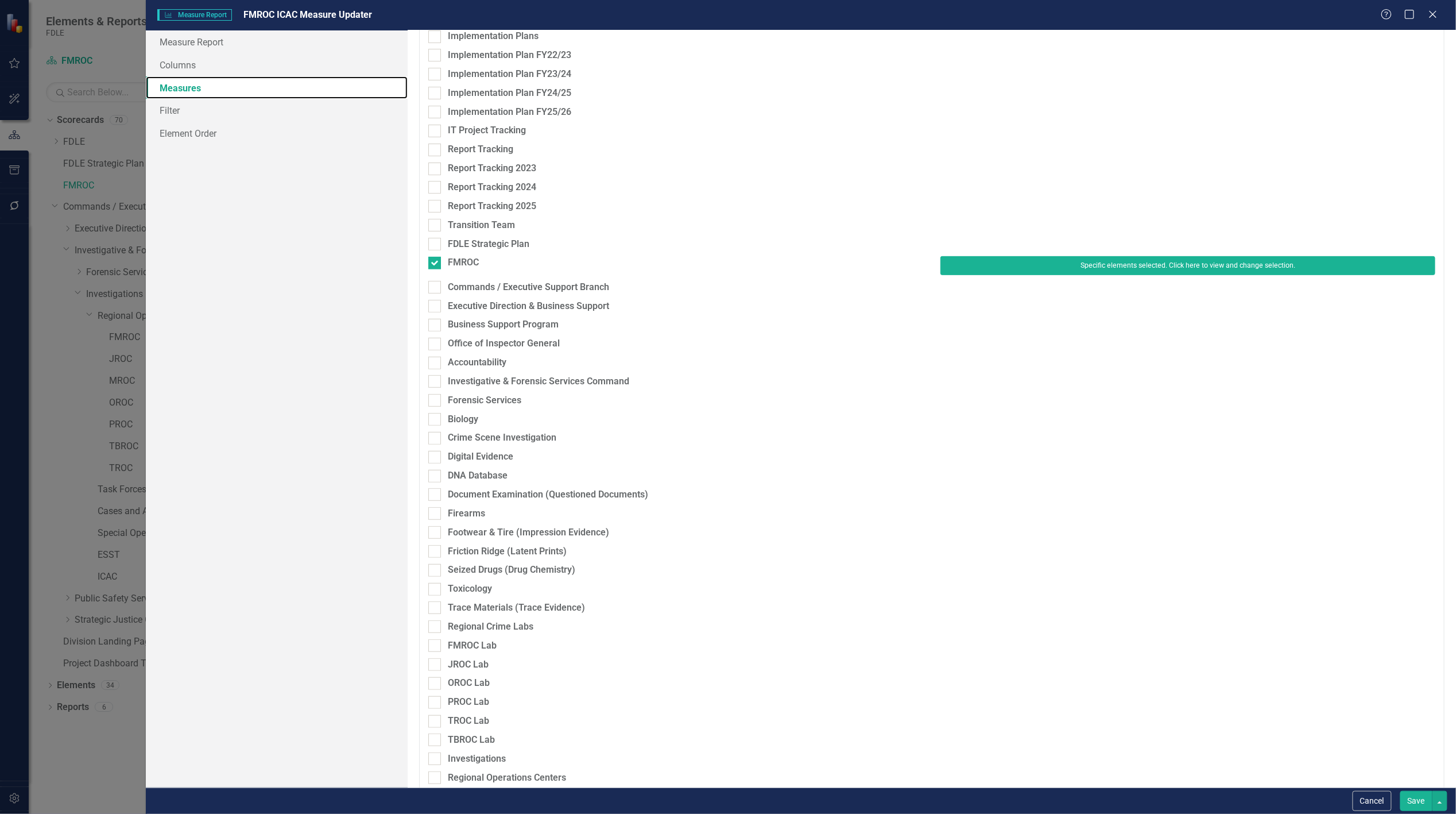
scroll to position [70, 0]
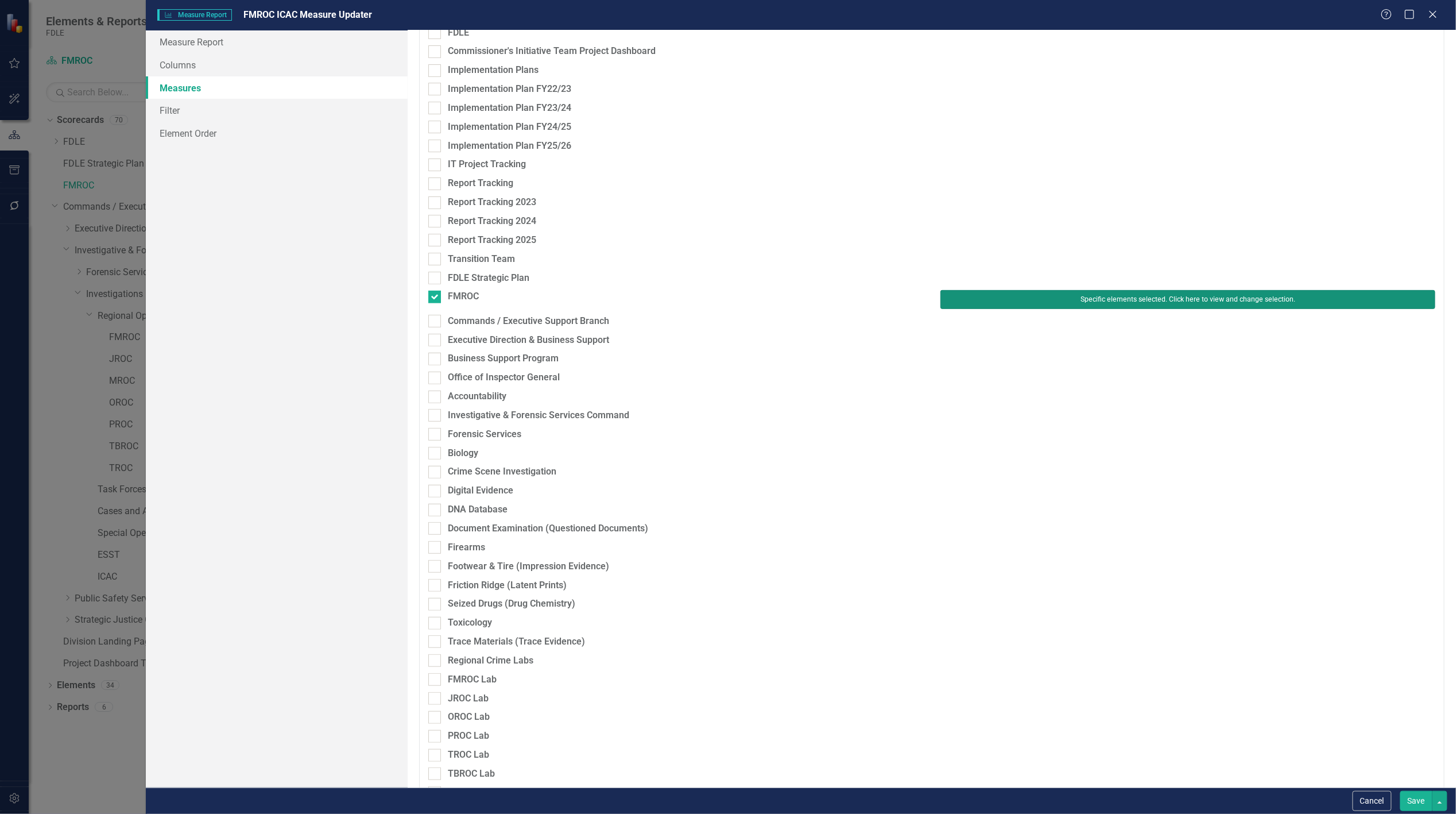
click at [1139, 302] on button "Specific elements selected. Click here to view and change selection." at bounding box center [1188, 298] width 495 height 18
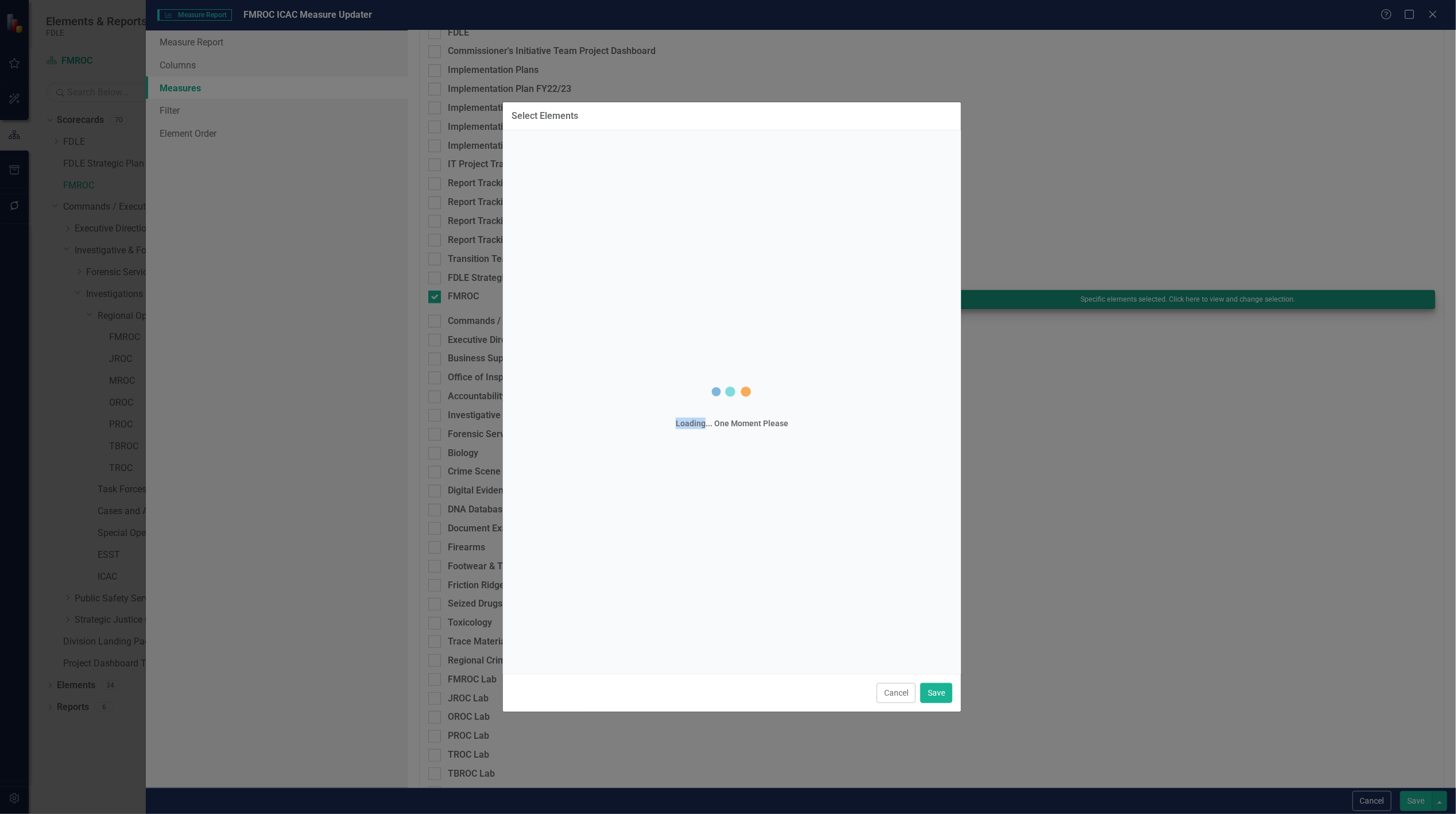
click at [1139, 302] on div "Select Elements Loading... One Moment Please Cancel Save" at bounding box center [728, 407] width 1456 height 814
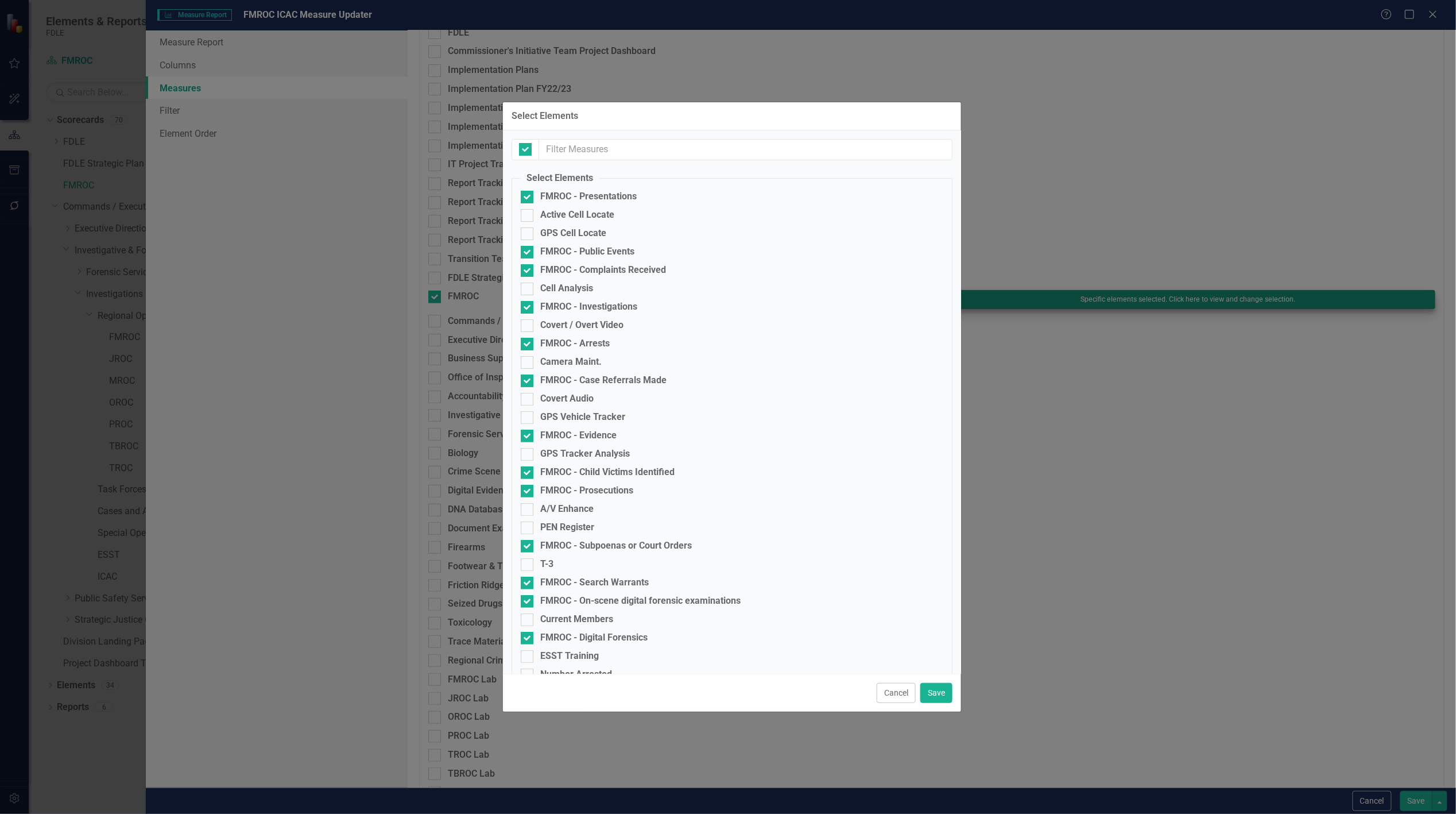
checkbox input "false"
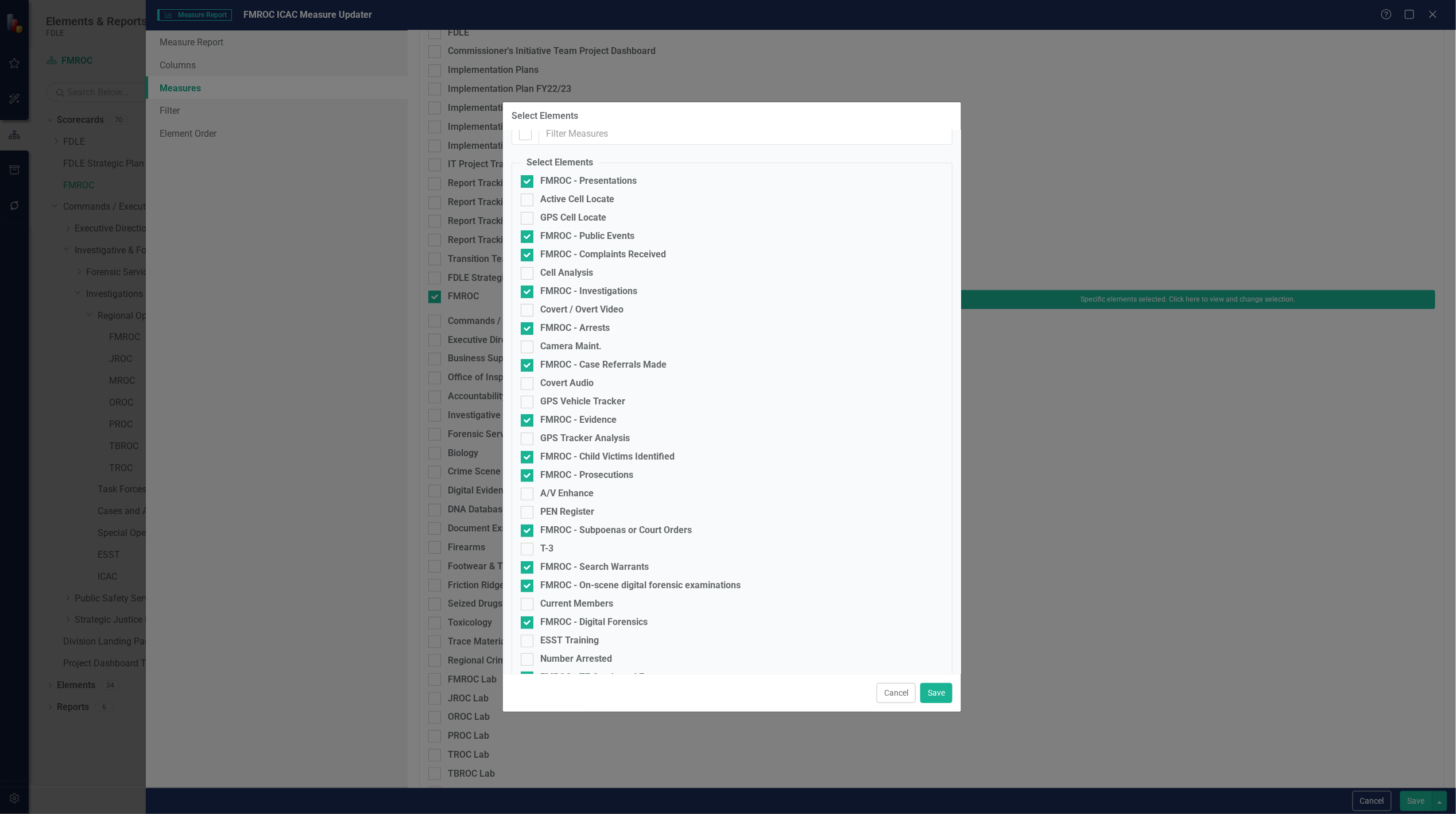
scroll to position [0, 0]
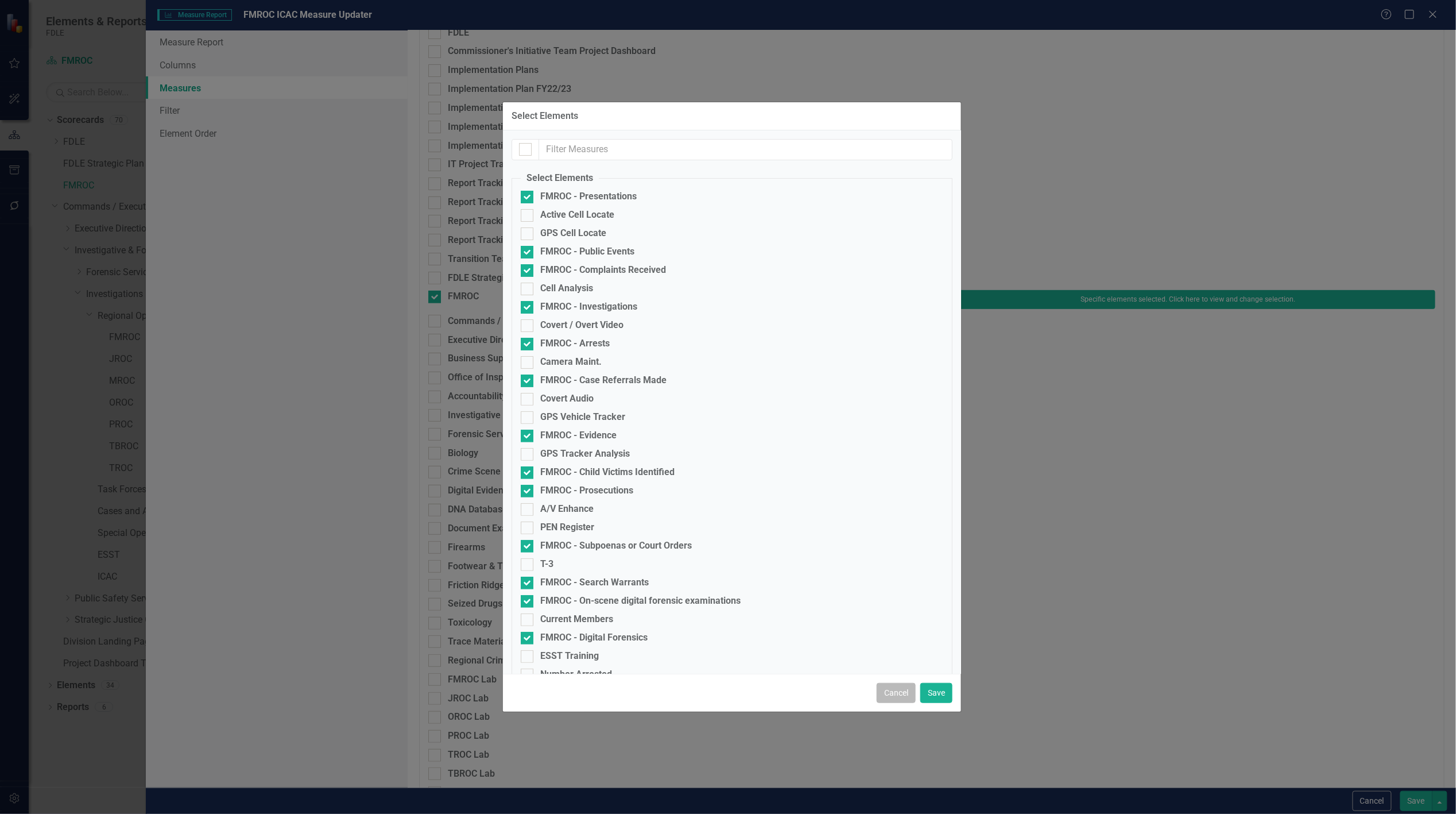
click at [897, 695] on button "Cancel" at bounding box center [896, 692] width 39 height 20
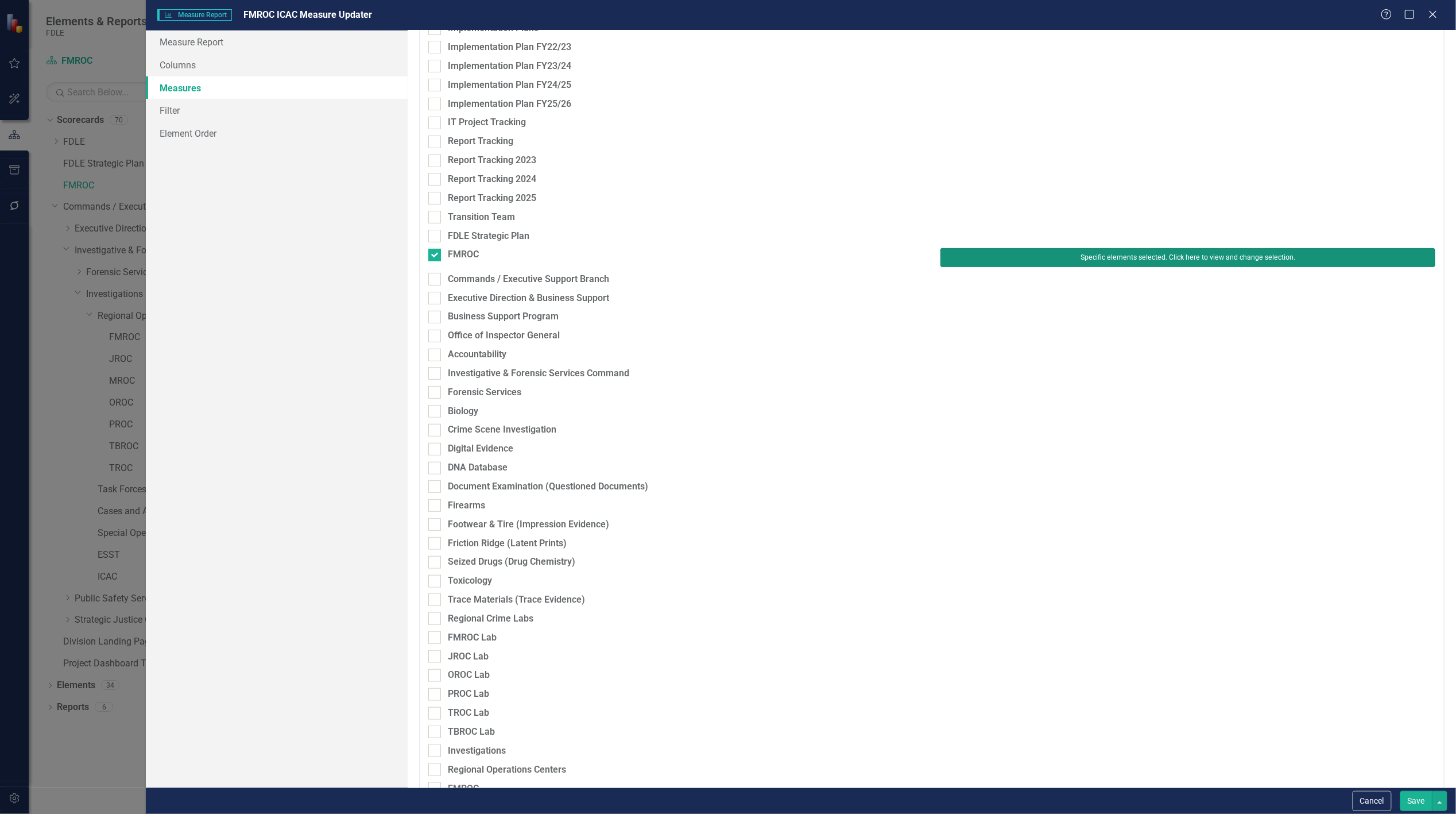
scroll to position [134, 0]
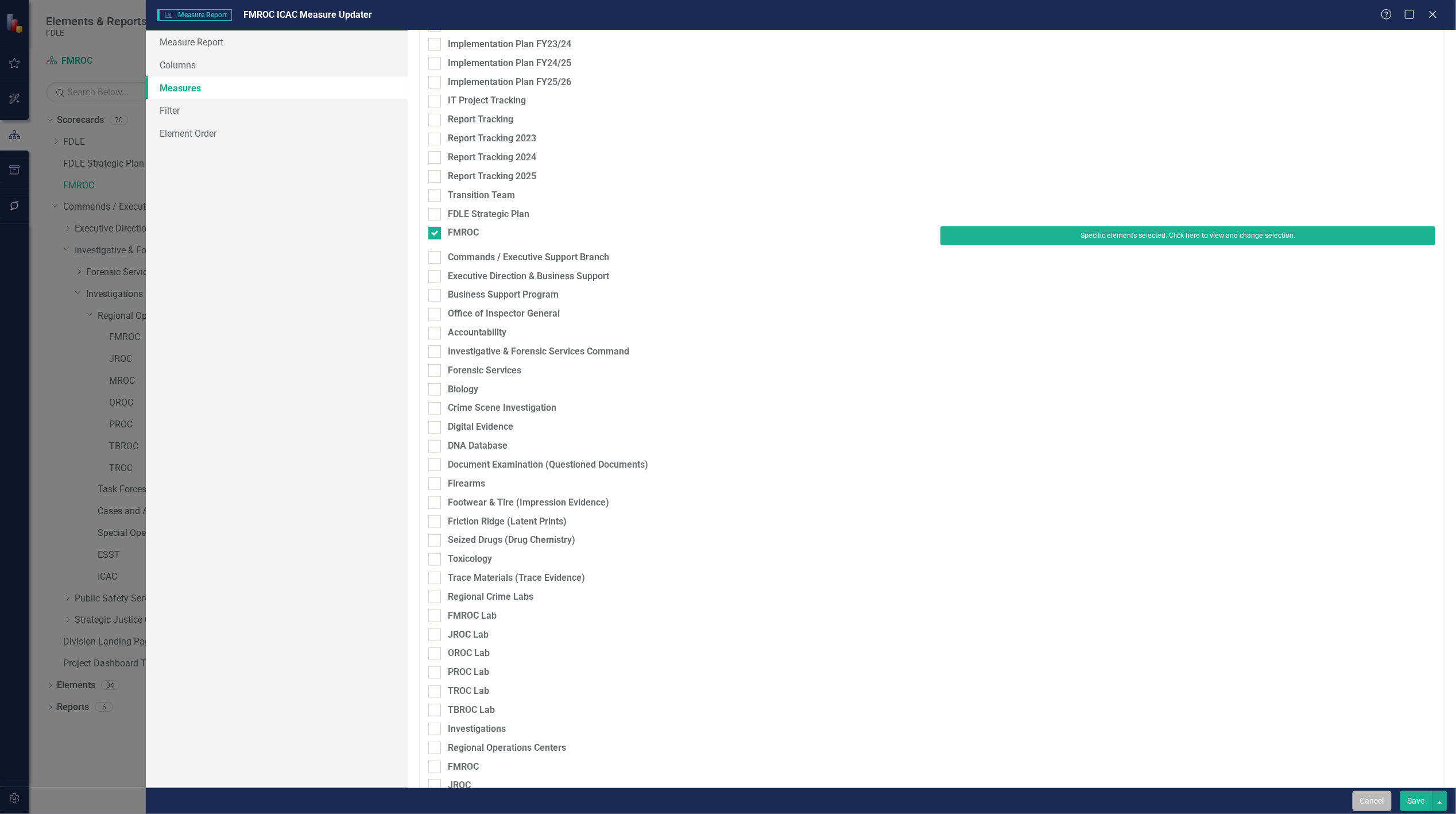
click at [1374, 805] on button "Cancel" at bounding box center [1372, 800] width 39 height 20
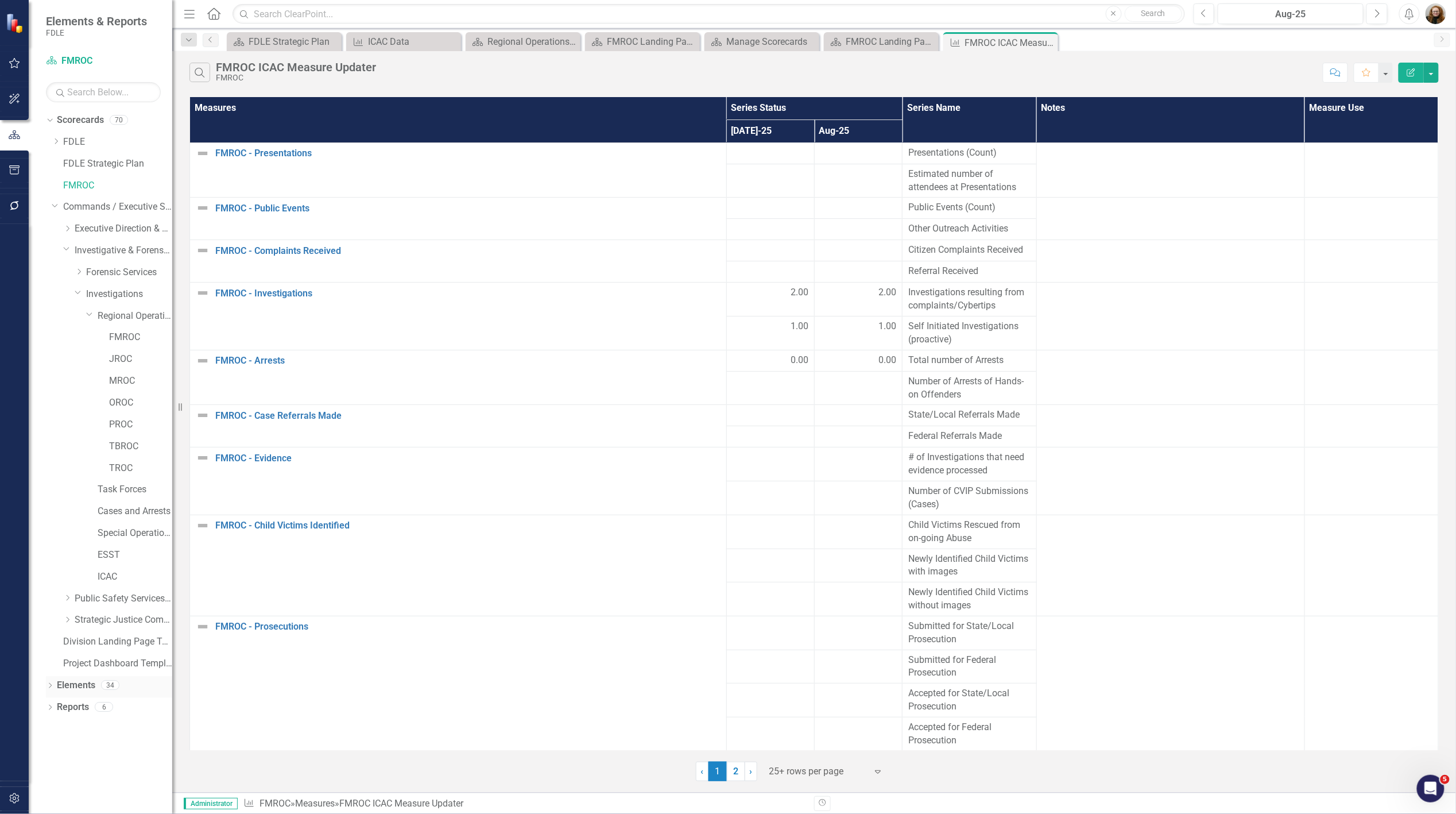
click at [53, 688] on icon "Dropdown" at bounding box center [49, 686] width 8 height 6
click at [98, 752] on link "Measure Measures" at bounding box center [91, 750] width 57 height 13
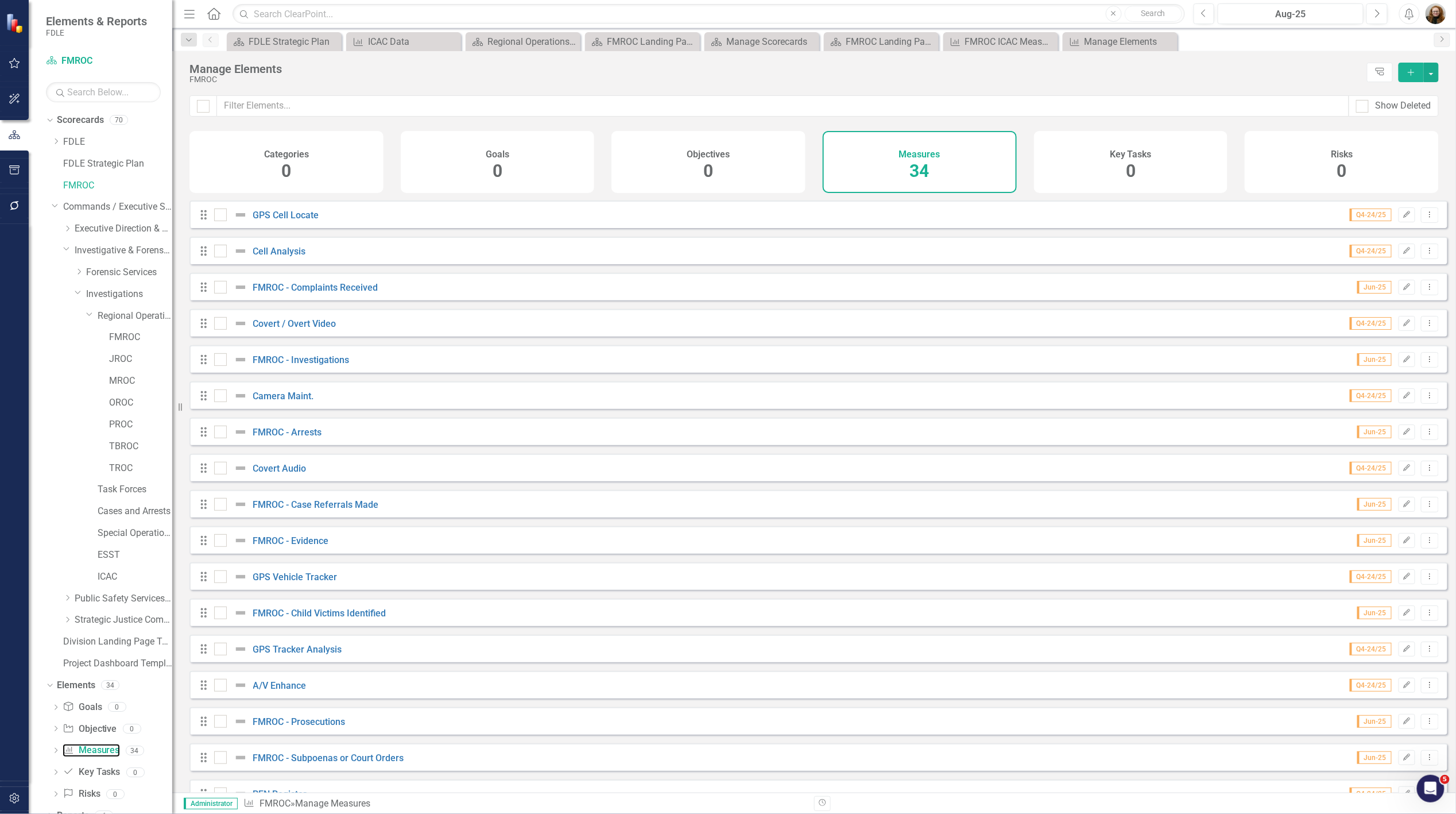
scroll to position [128, 0]
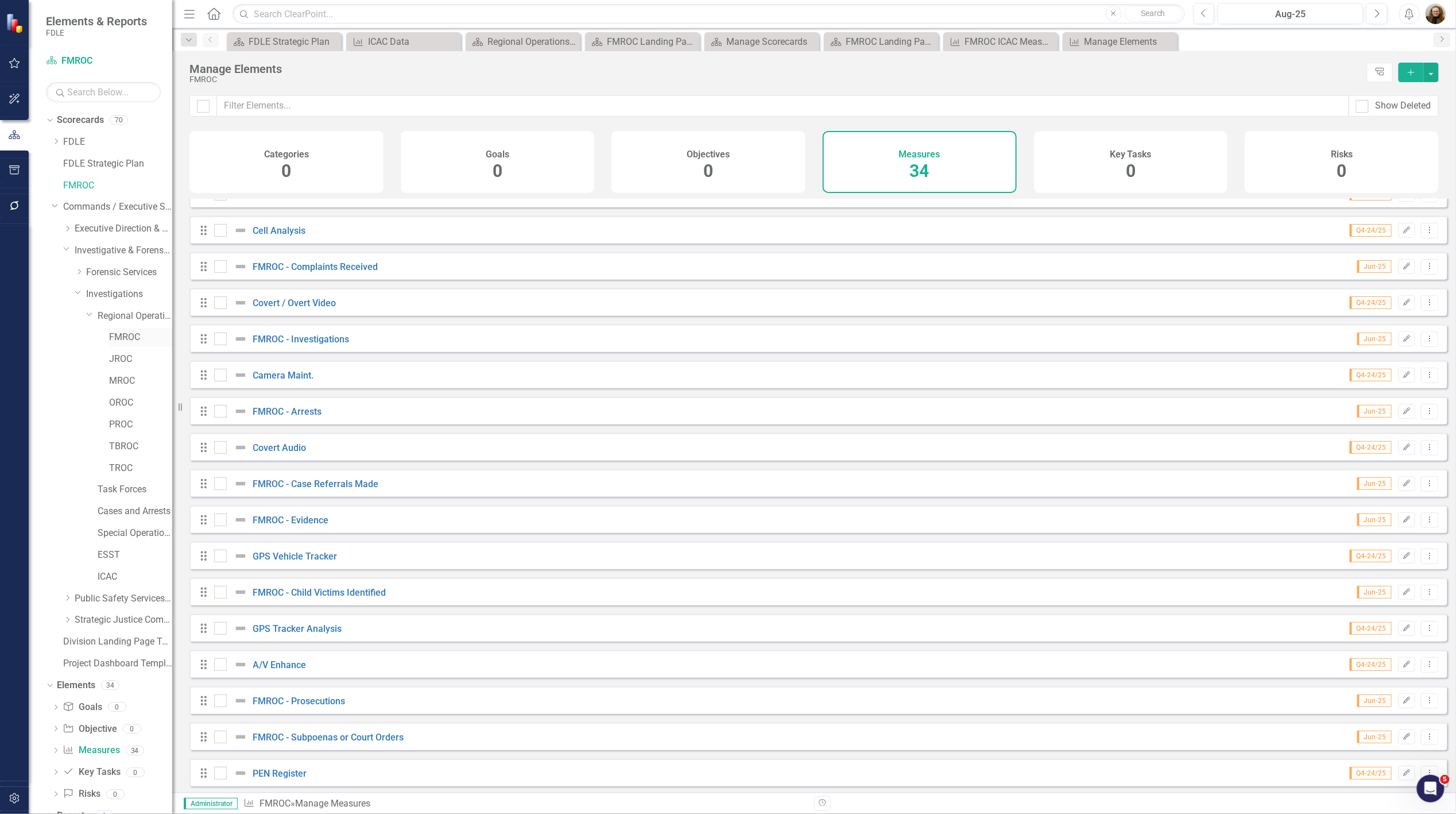
click at [121, 336] on link "FMROC" at bounding box center [141, 337] width 63 height 13
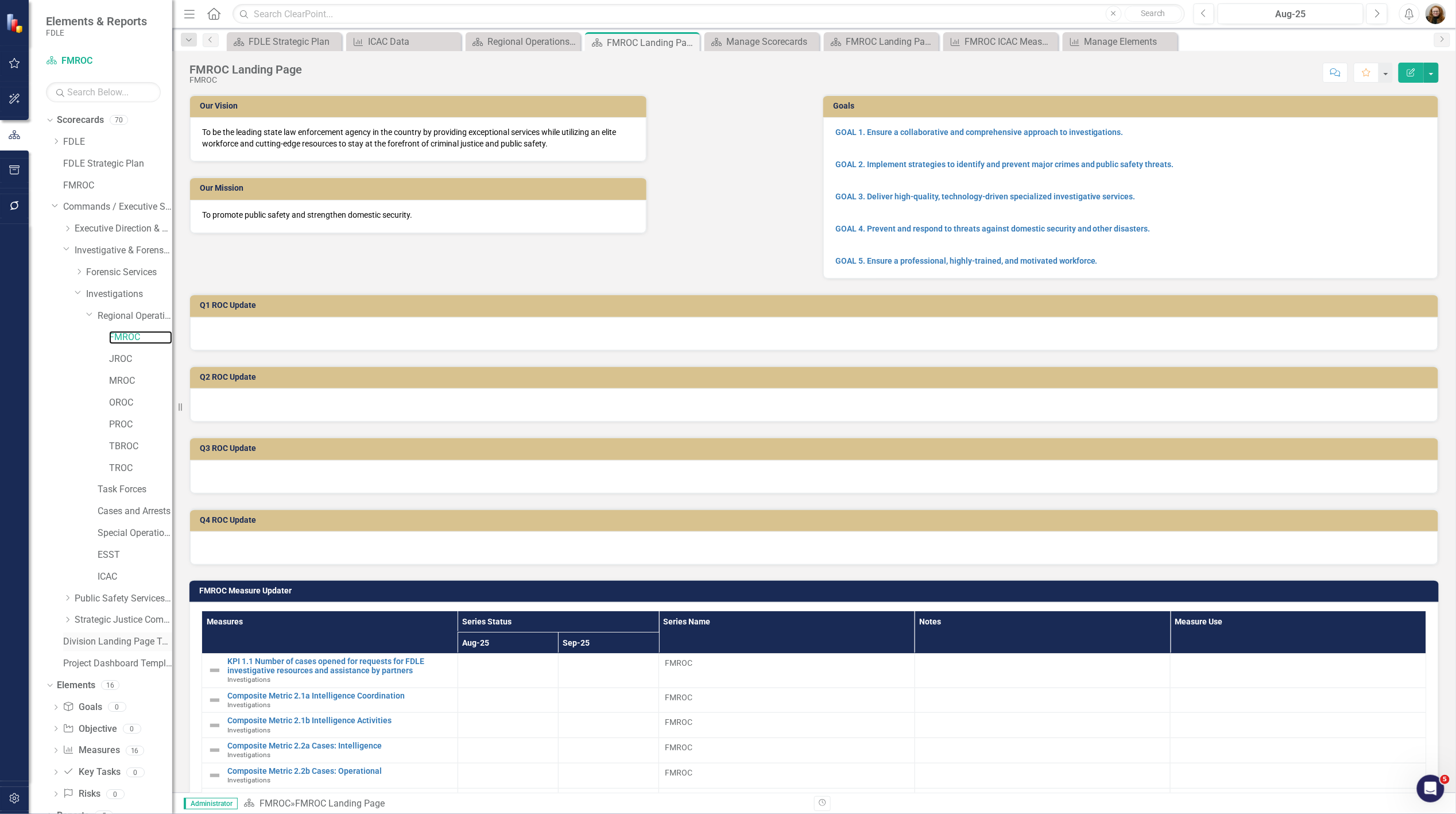
scroll to position [14, 0]
click at [96, 739] on link "Measure Measures" at bounding box center [91, 736] width 57 height 13
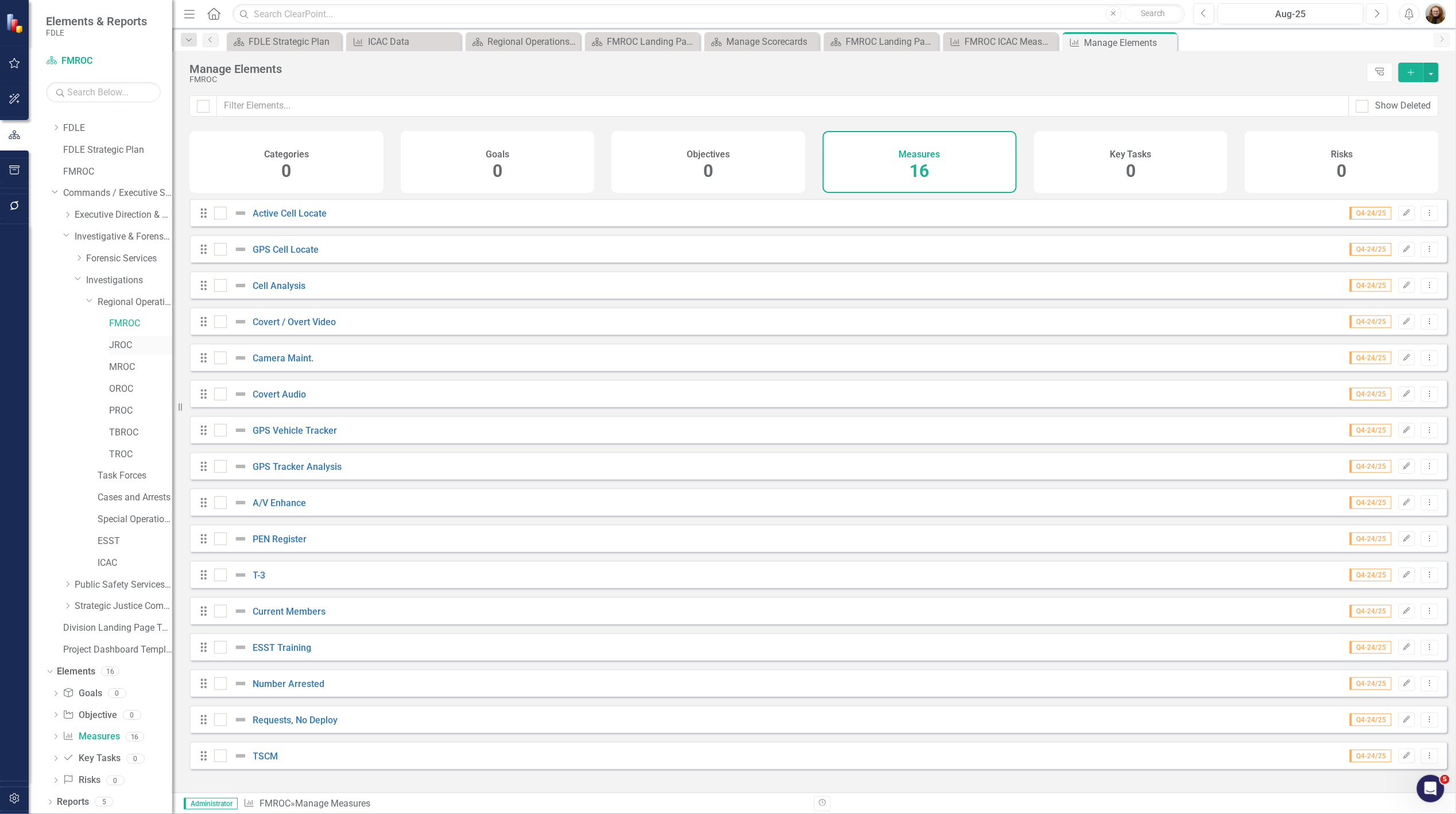
click at [128, 348] on link "JROC" at bounding box center [141, 345] width 63 height 13
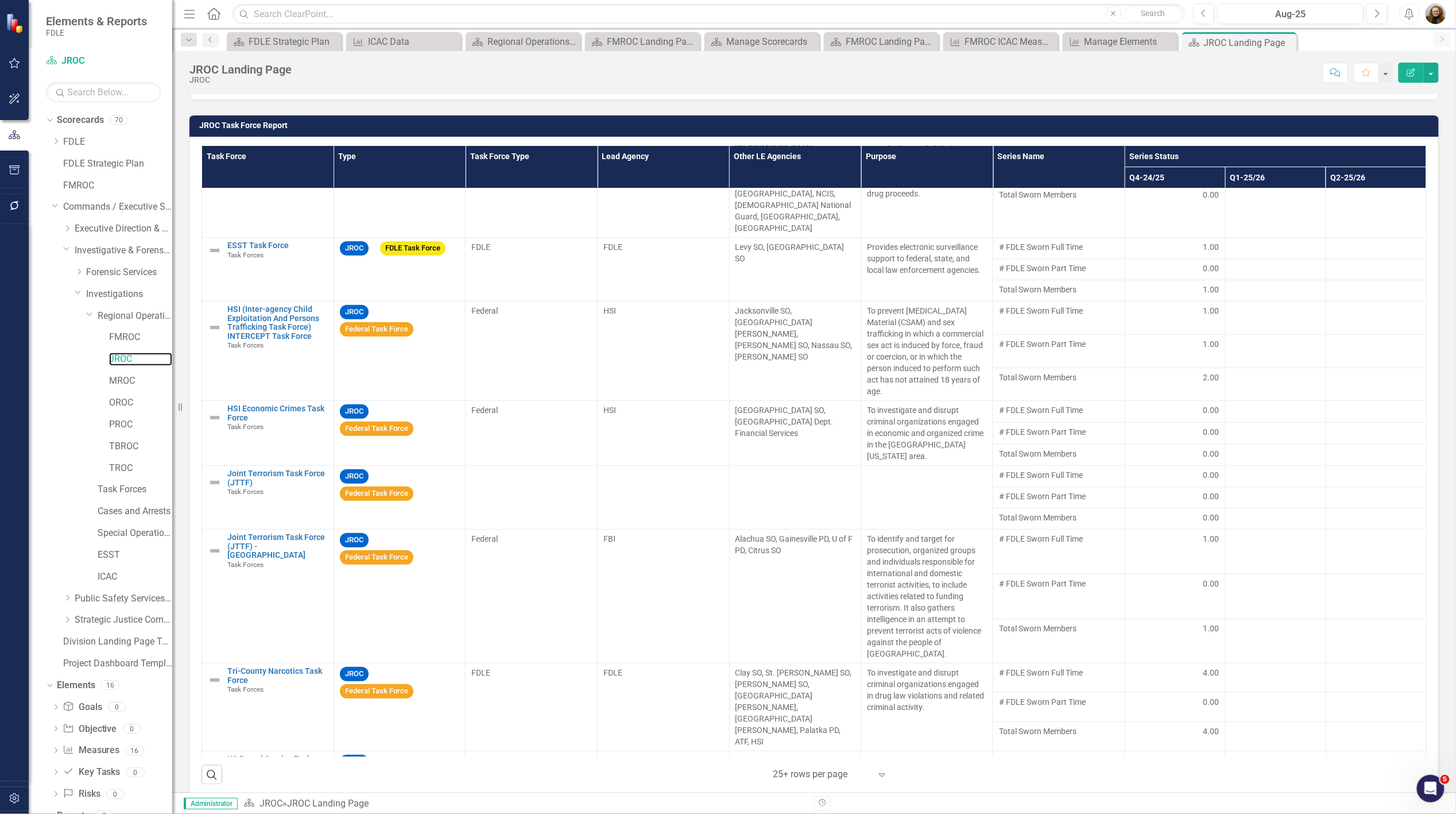
scroll to position [893, 0]
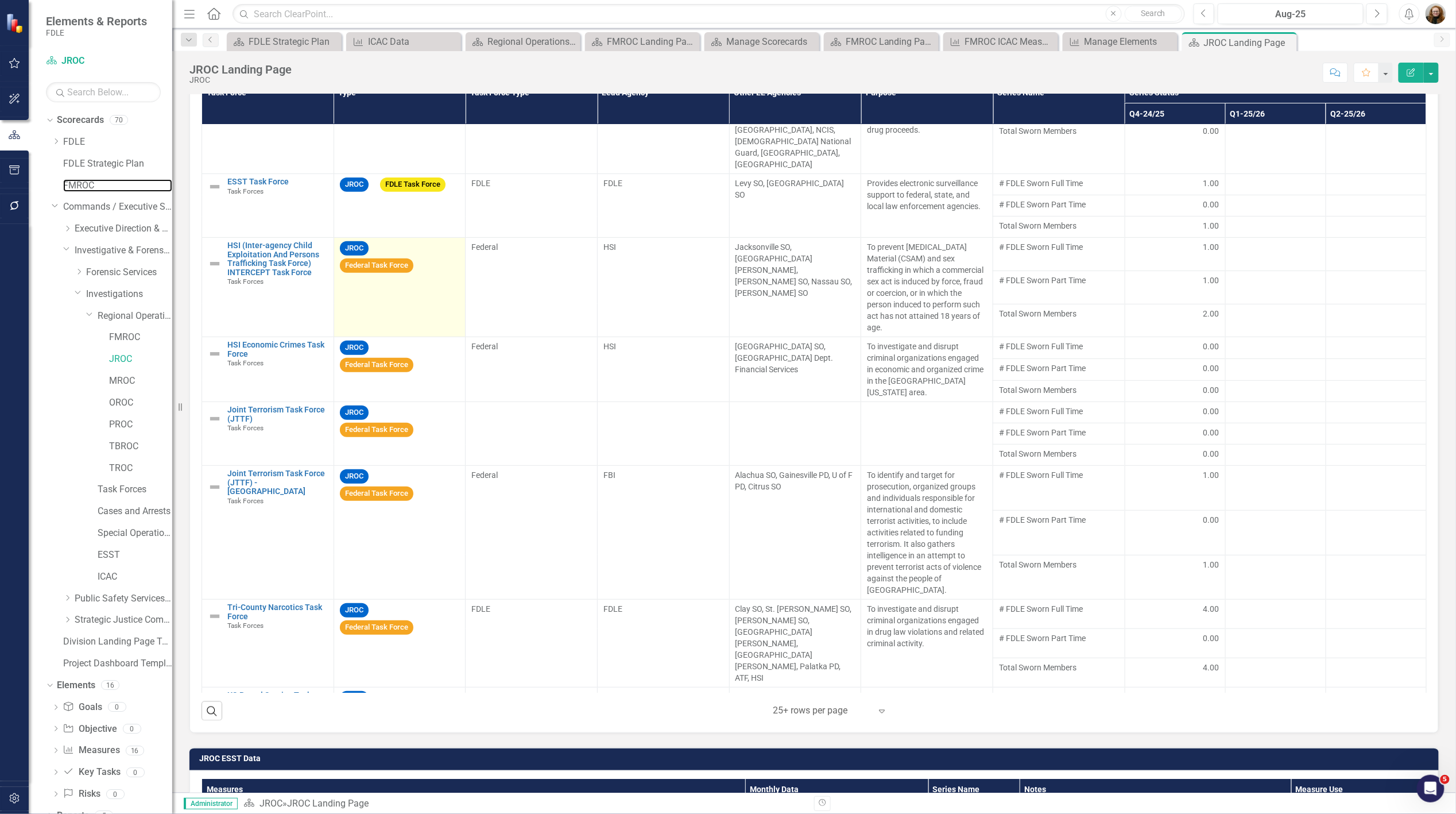
drag, startPoint x: 80, startPoint y: 186, endPoint x: 339, endPoint y: 208, distance: 259.9
click at [80, 186] on link "FMROC" at bounding box center [117, 186] width 109 height 13
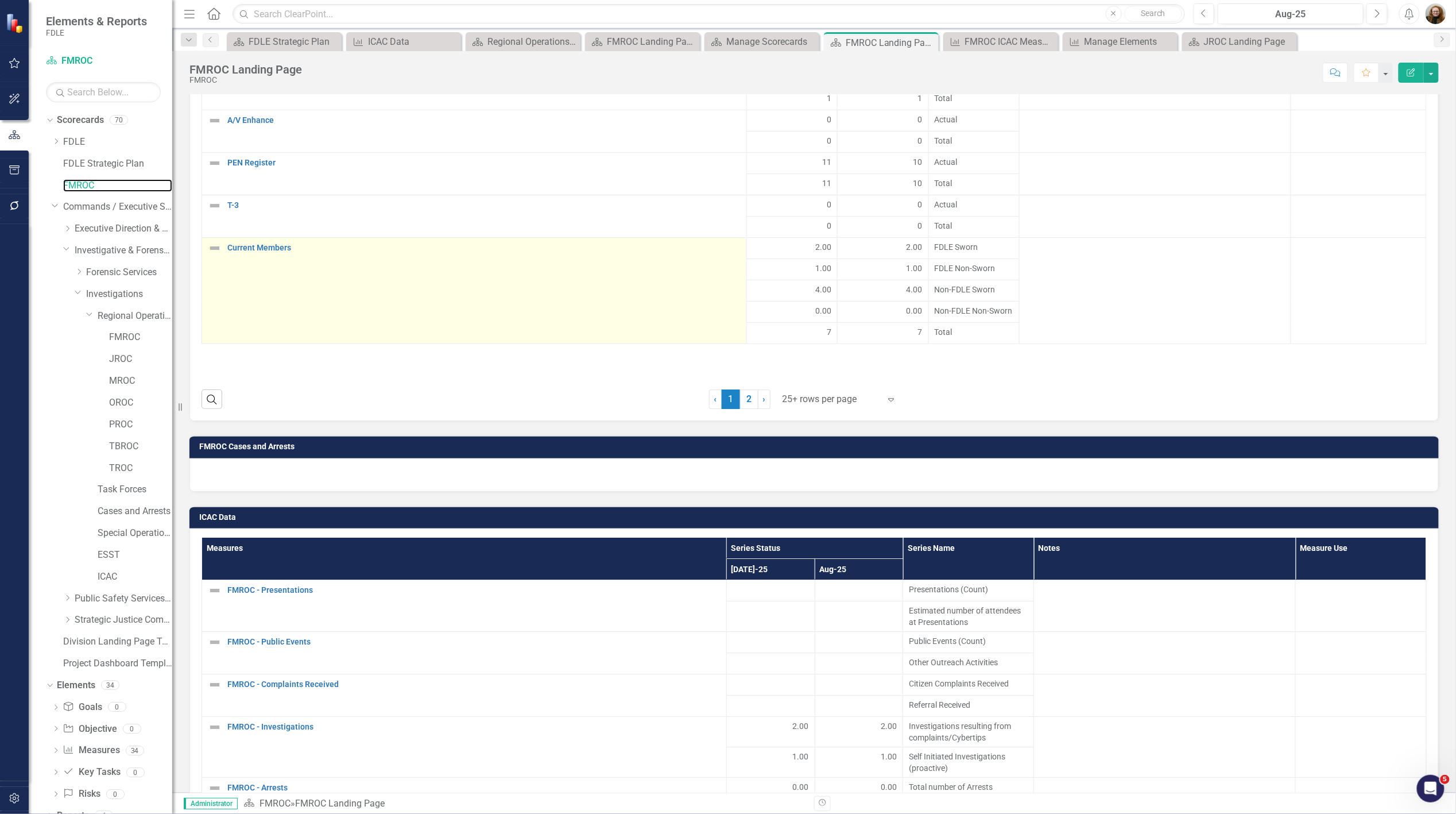
scroll to position [1659, 0]
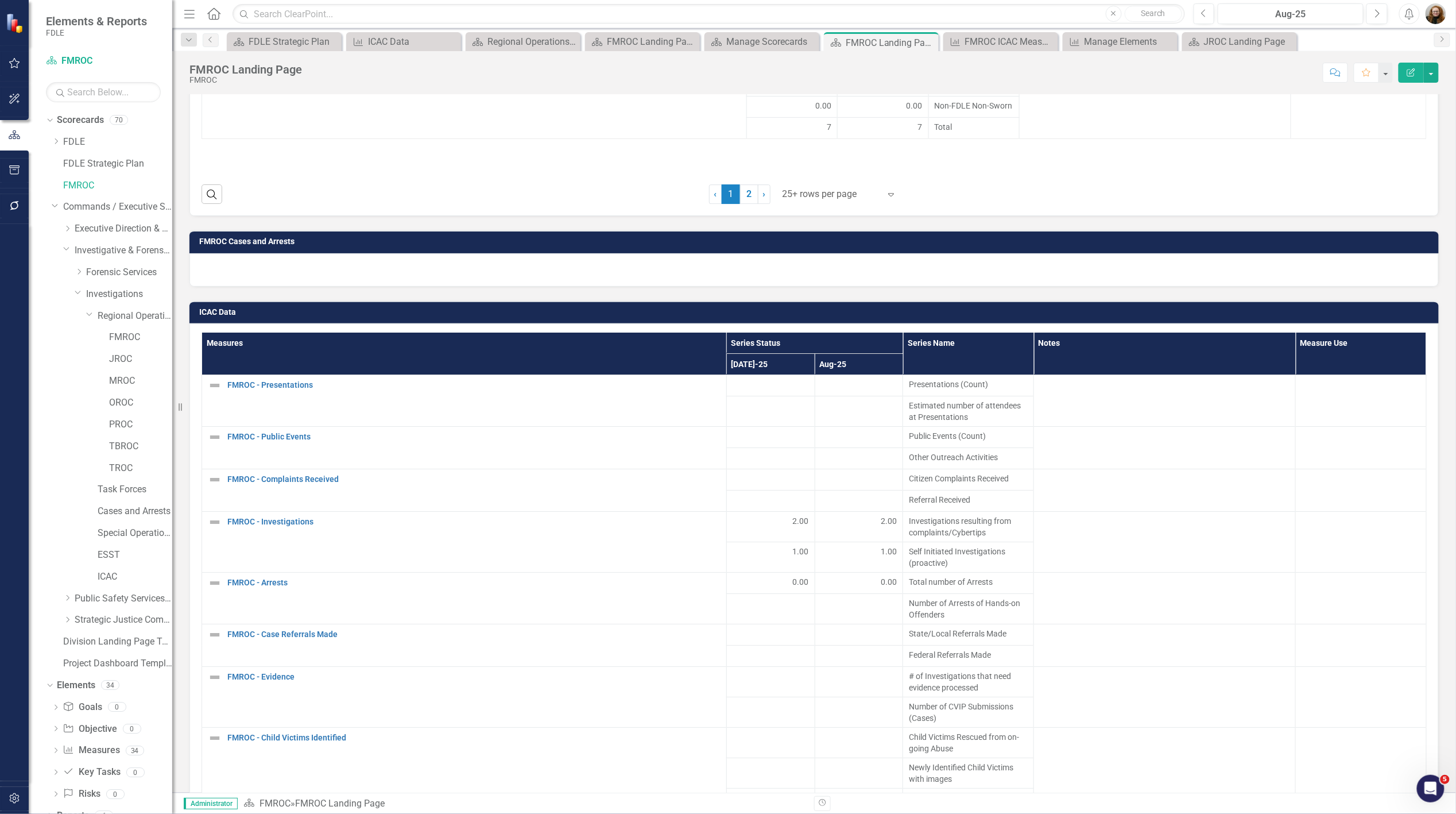
click at [188, 291] on div "ICAC Data Measures Series Status Series Name Notes Measure Use [DATE]-25 Aug-25…" at bounding box center [814, 656] width 1266 height 740
click at [232, 267] on div at bounding box center [815, 270] width 1250 height 33
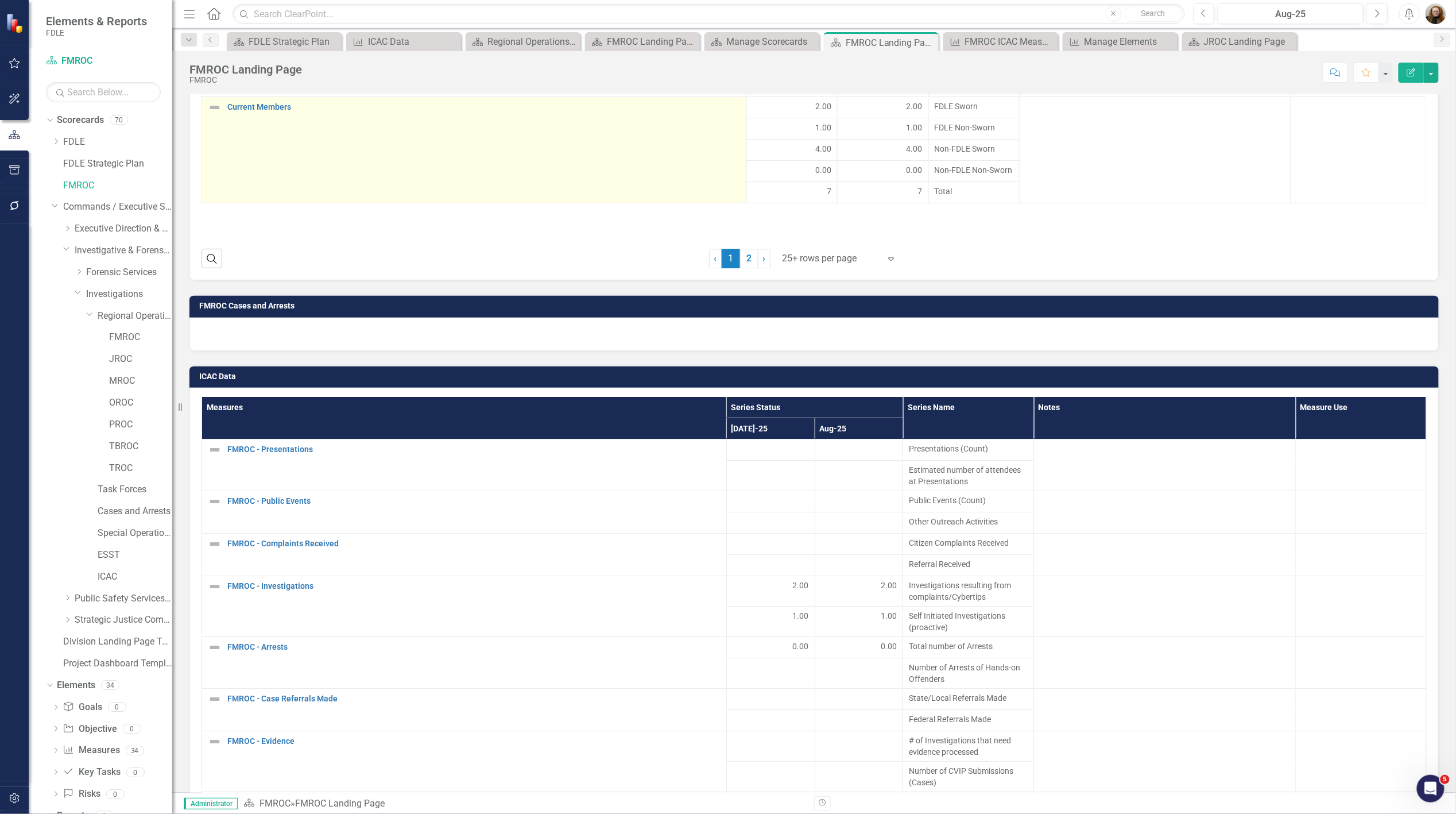
scroll to position [1595, 0]
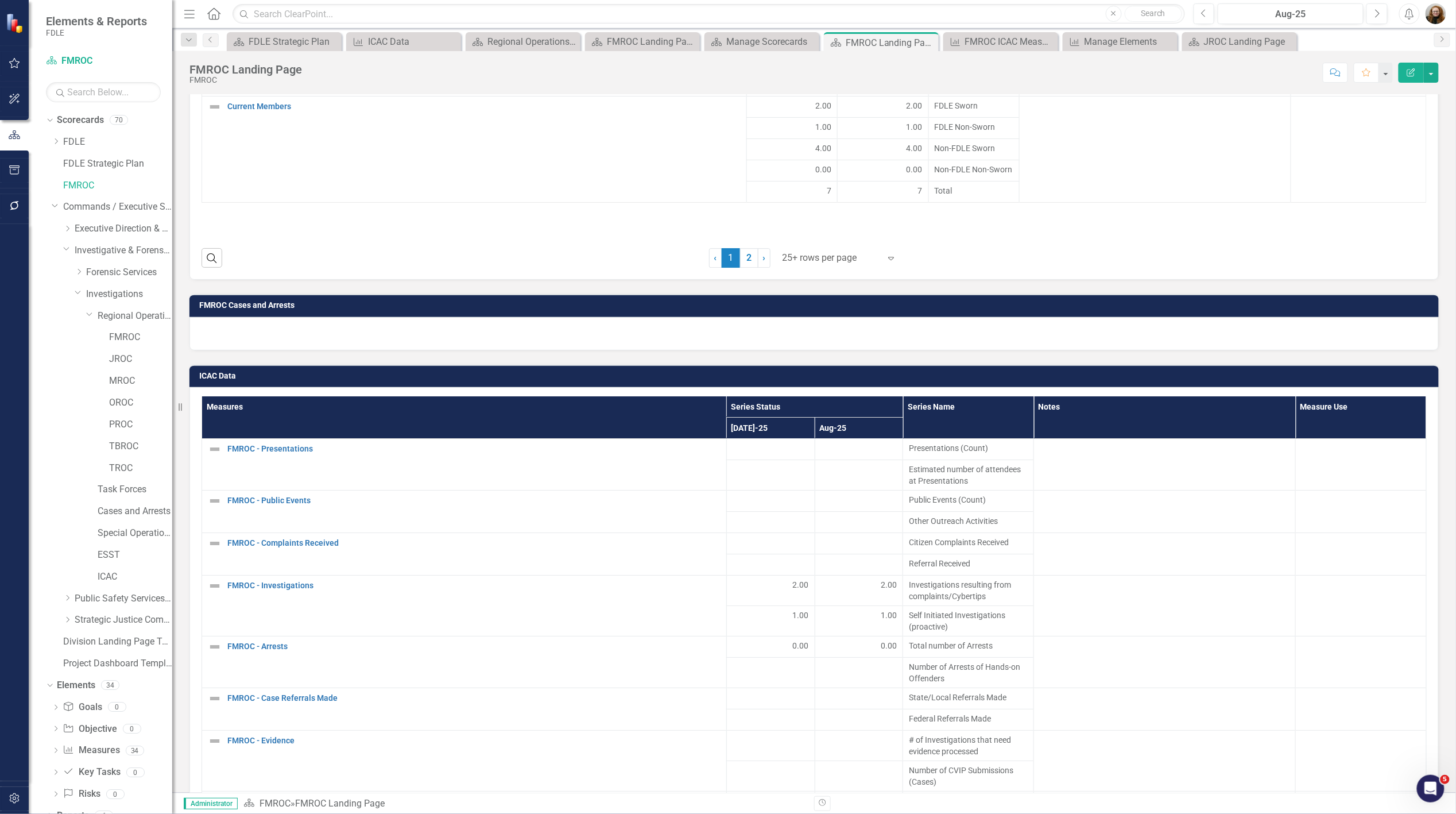
click at [1292, 376] on td "ICAC Data" at bounding box center [816, 377] width 1234 height 18
click at [234, 400] on th "Measures" at bounding box center [465, 418] width 525 height 43
click at [220, 371] on h3 "ICAC Data" at bounding box center [816, 375] width 1234 height 9
click at [348, 353] on div "ICAC Data Measures Sort Ascending Series Status Series Name Notes Measure Use […" at bounding box center [814, 719] width 1266 height 740
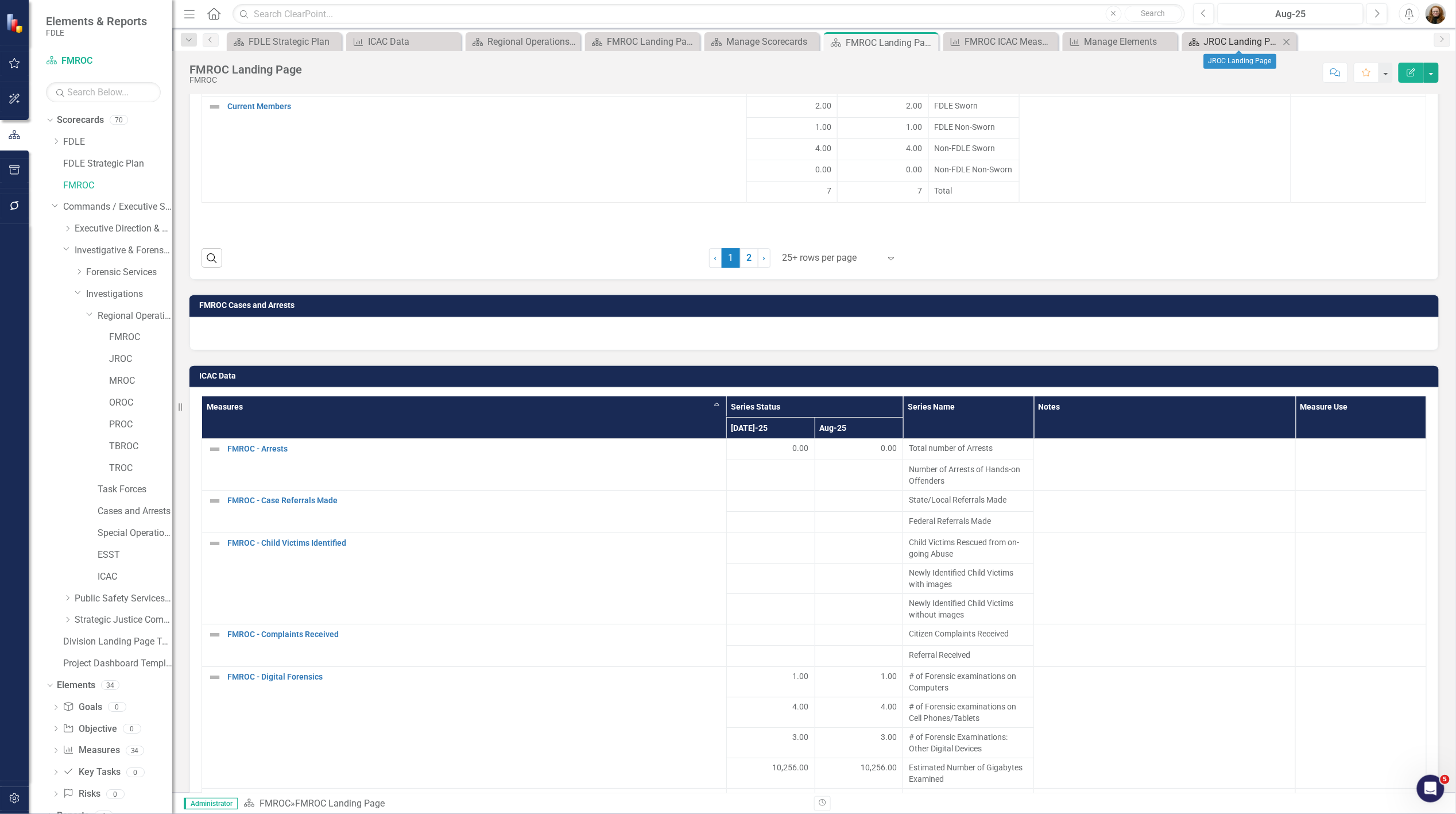
click at [1229, 41] on div "JROC Landing Page" at bounding box center [1242, 41] width 76 height 14
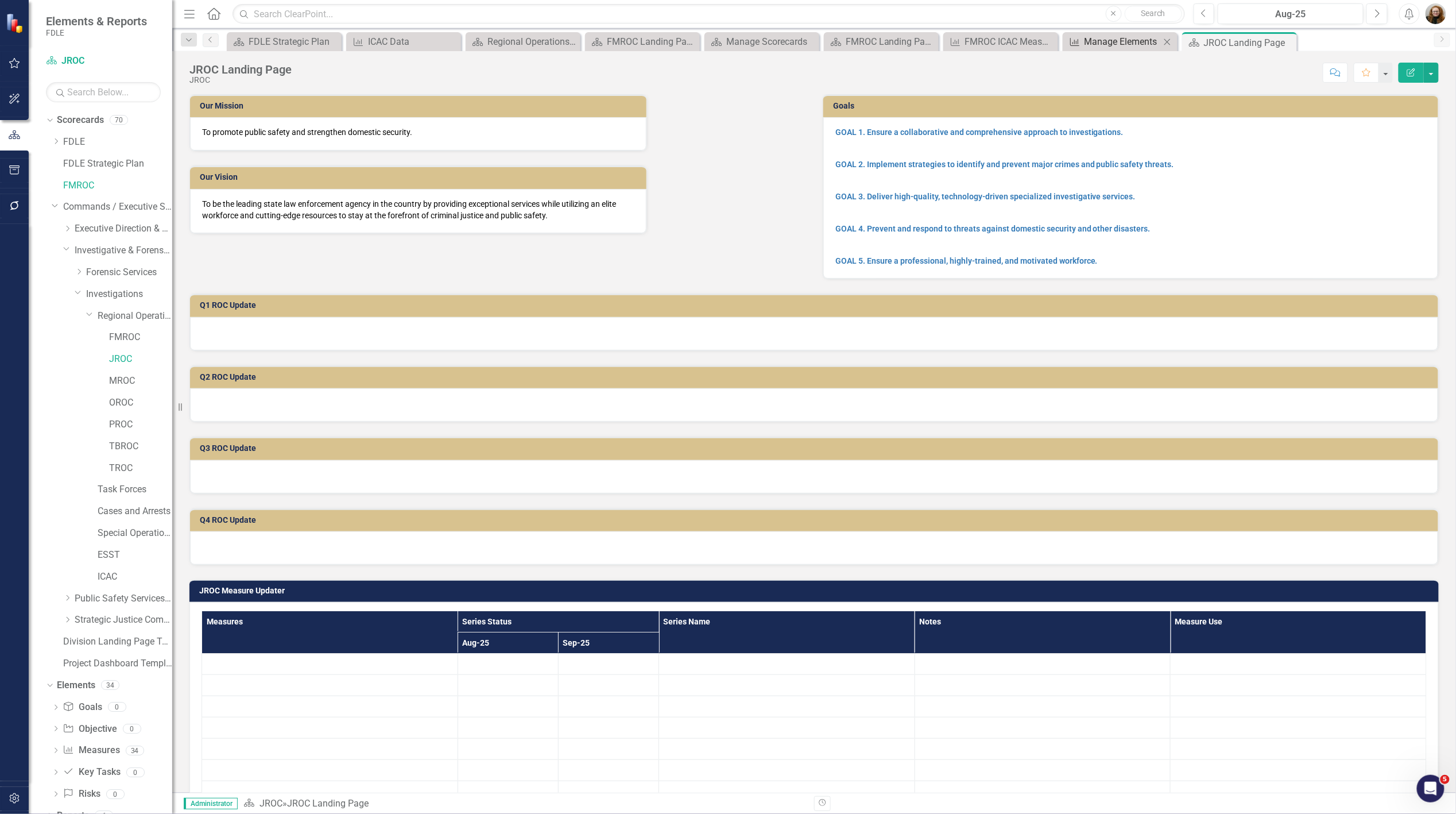
click at [1131, 38] on div "Manage Elements" at bounding box center [1122, 41] width 76 height 14
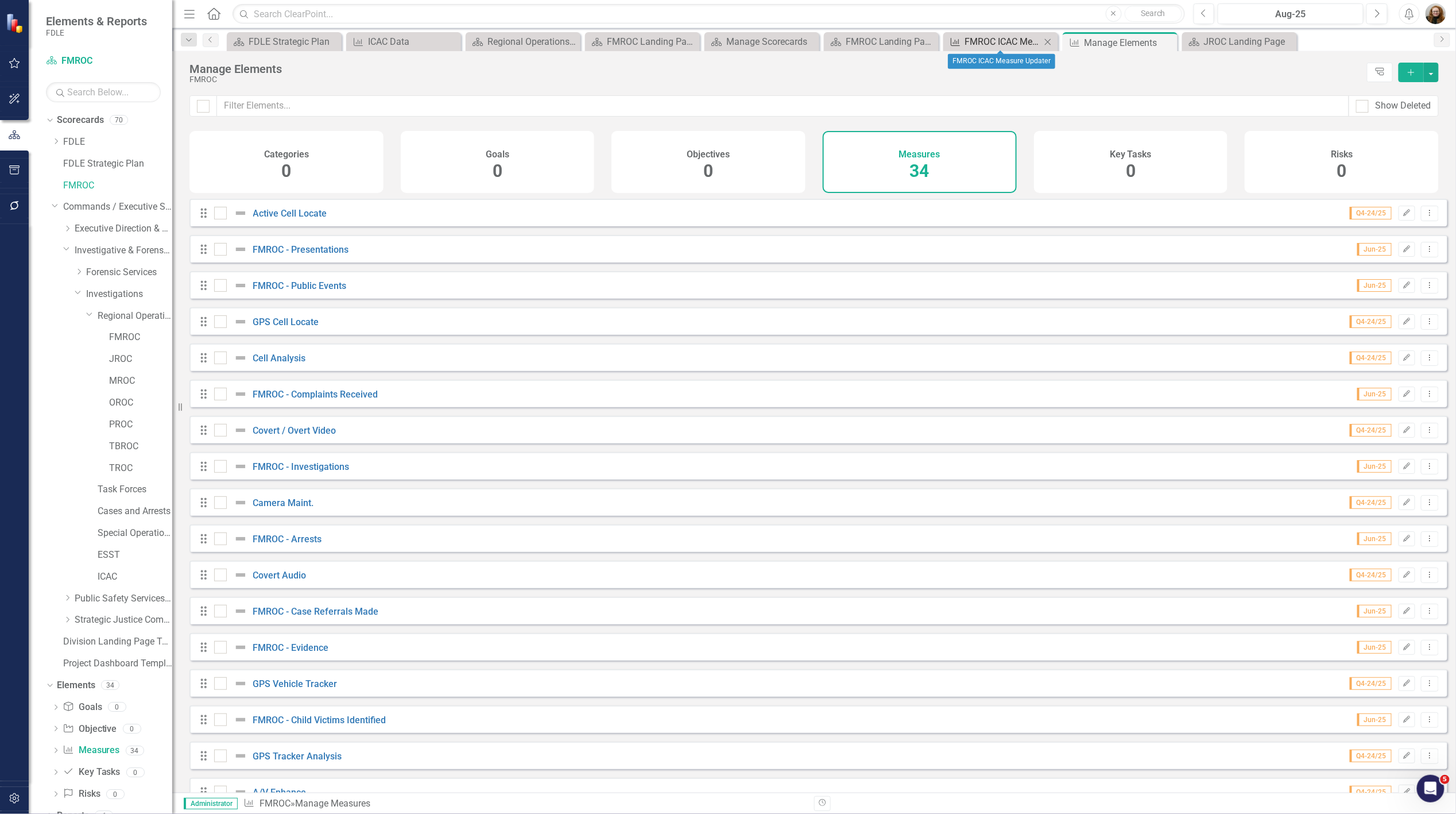
click at [994, 38] on div "FMROC ICAC Measure Updater" at bounding box center [1003, 41] width 76 height 14
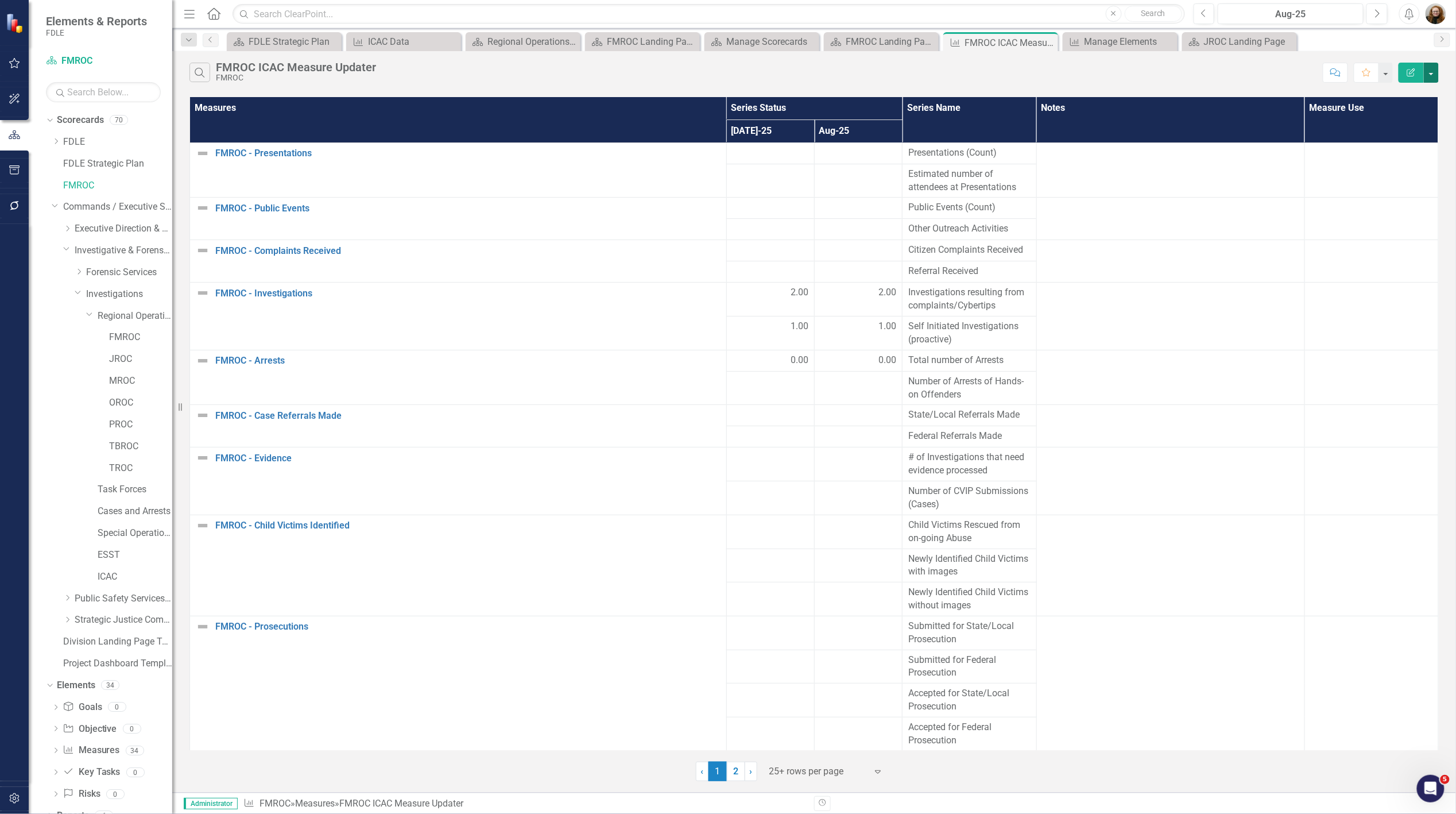
click at [1430, 74] on button "button" at bounding box center [1431, 73] width 15 height 20
click at [1111, 73] on div "Search FMROC ICAC Measure Updater FMROC" at bounding box center [753, 73] width 1128 height 19
click at [58, 738] on icon "Dropdown" at bounding box center [55, 737] width 8 height 6
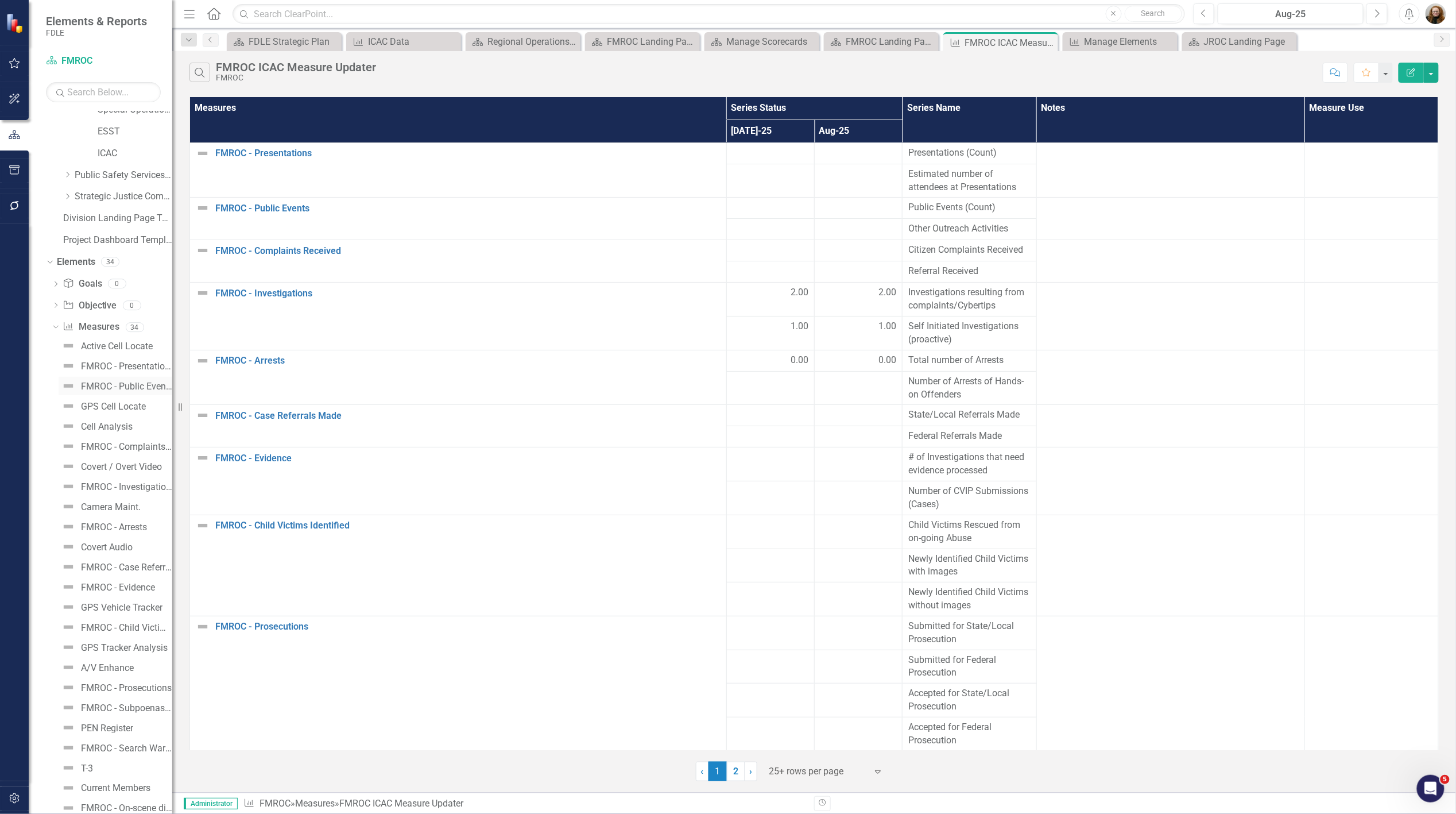
scroll to position [588, 0]
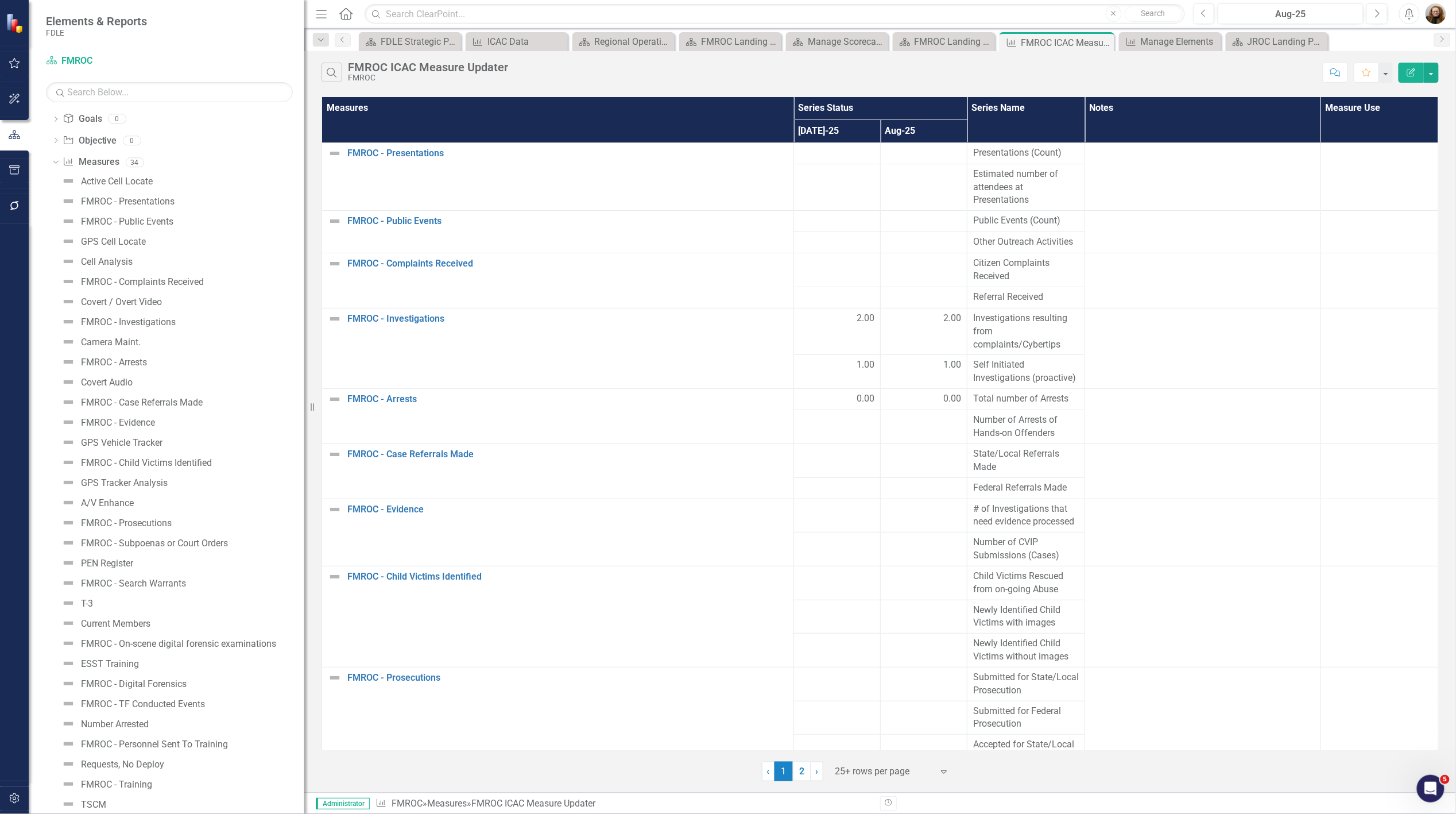
drag, startPoint x: 176, startPoint y: 477, endPoint x: 304, endPoint y: 482, distance: 128.1
click at [304, 482] on div "Resize" at bounding box center [309, 407] width 9 height 814
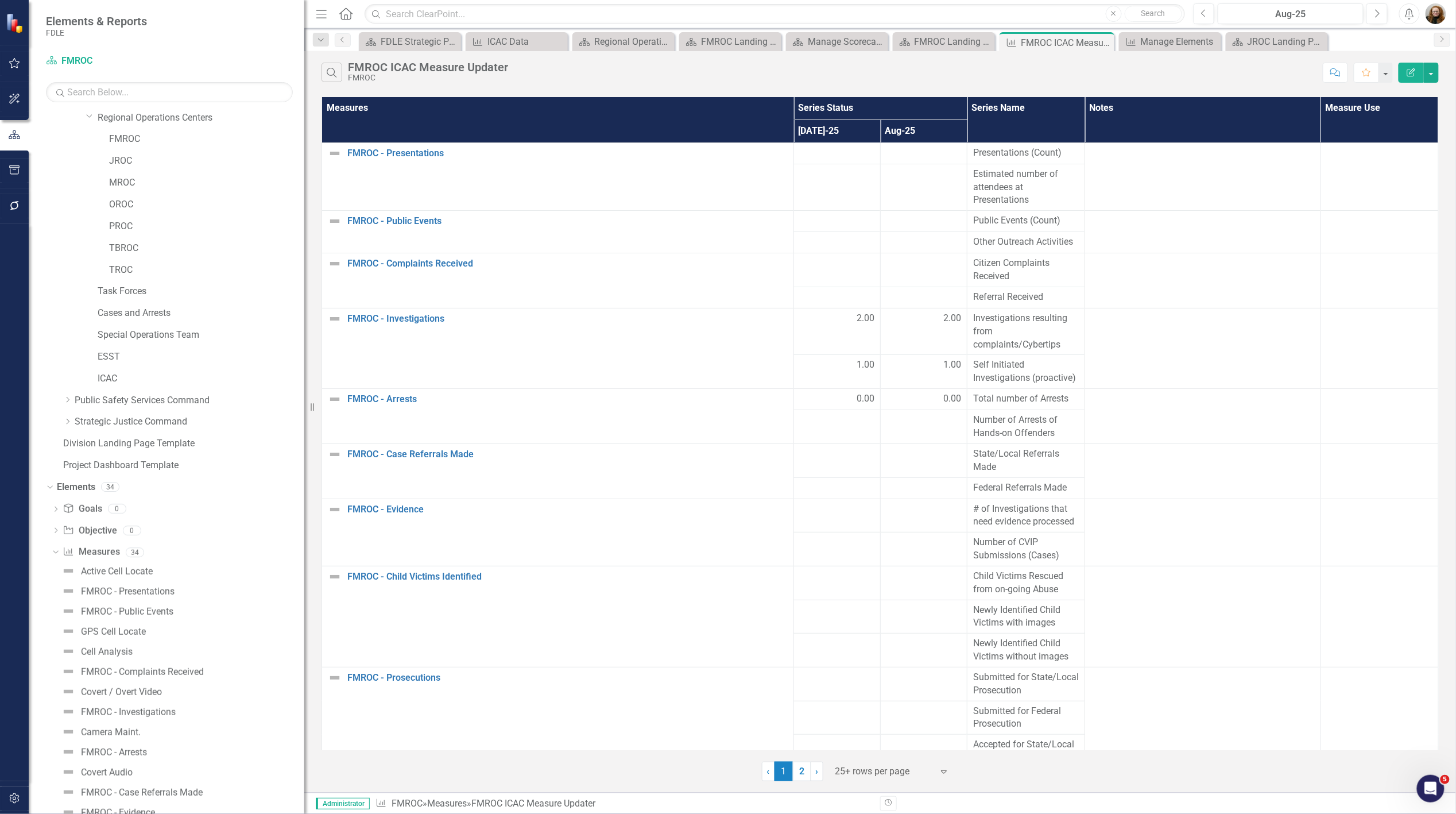
scroll to position [0, 0]
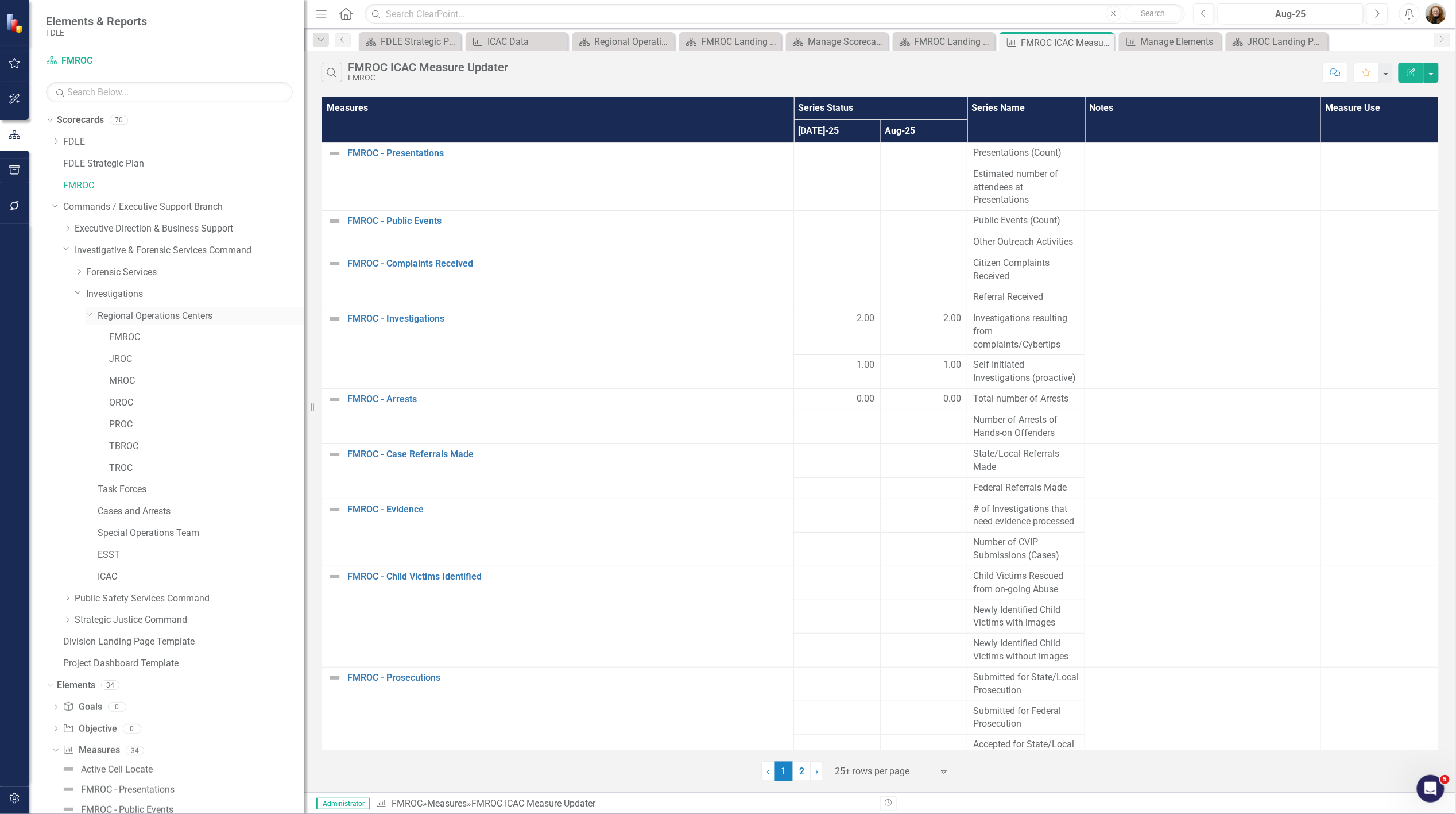
click at [88, 314] on icon at bounding box center [89, 314] width 6 height 3
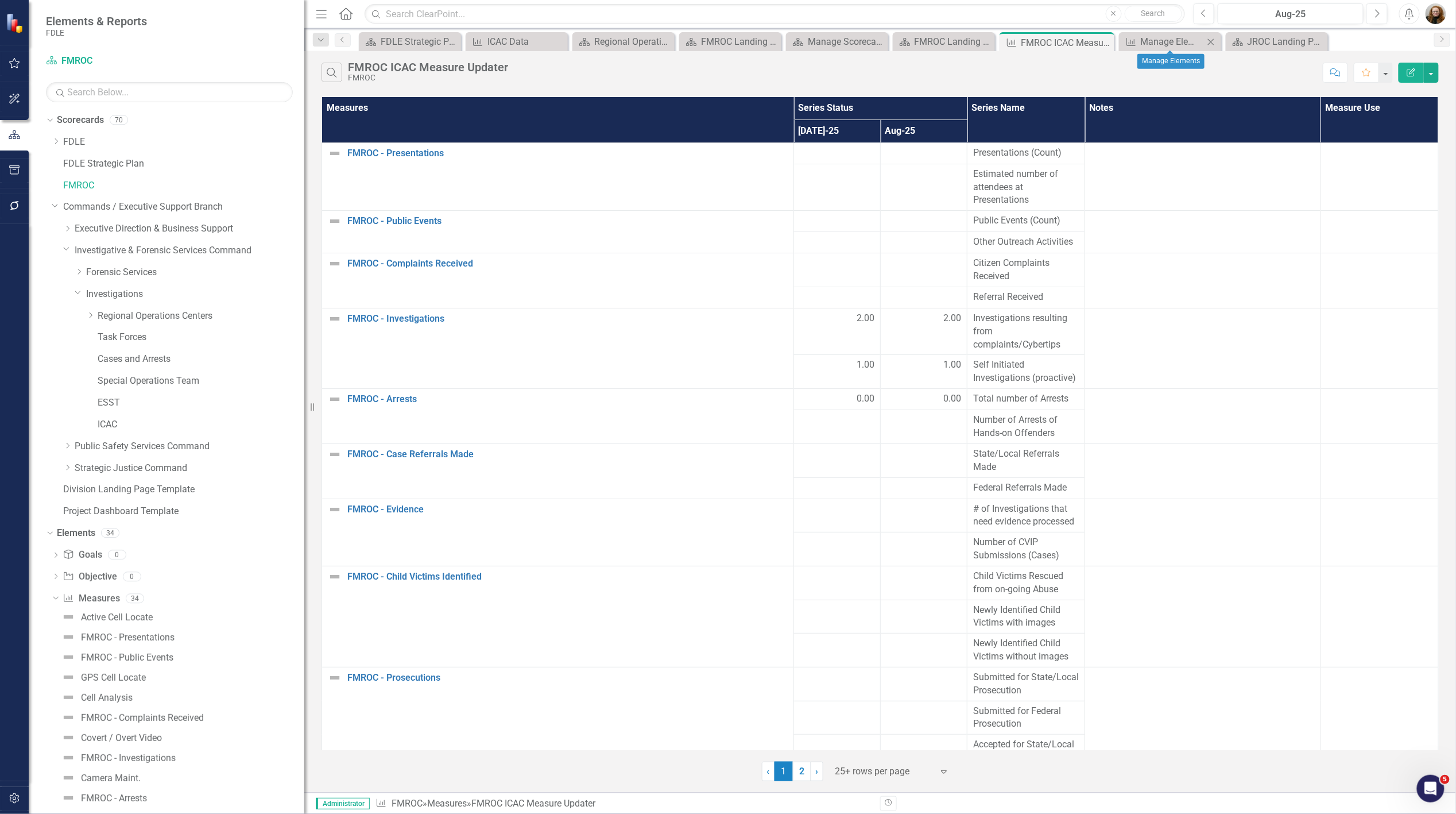
click at [1210, 40] on icon "Close" at bounding box center [1210, 42] width 11 height 9
click at [403, 41] on div "FDLE Strategic Plan" at bounding box center [418, 41] width 76 height 14
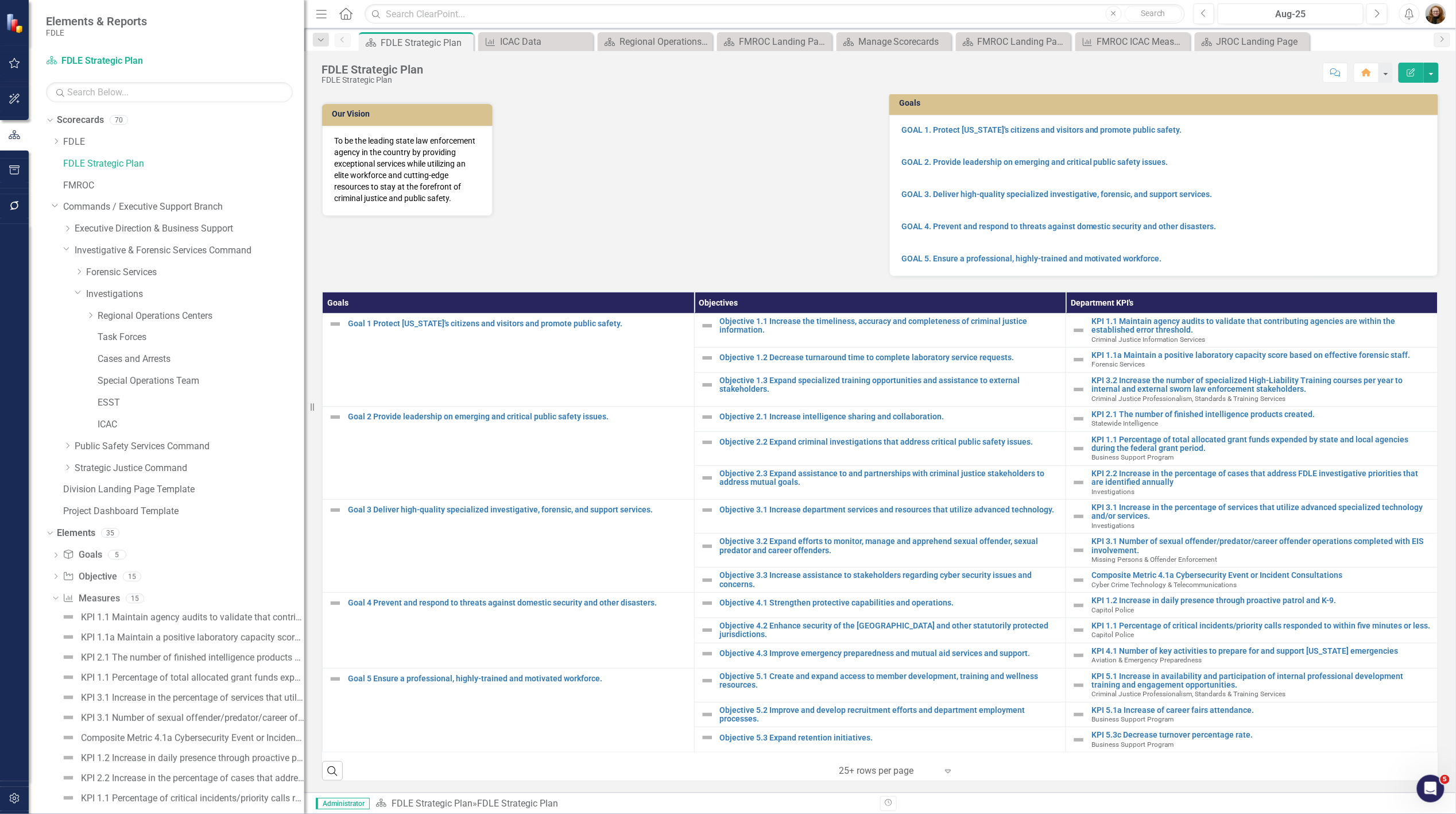
scroll to position [89, 0]
click at [95, 146] on link "FDLE" at bounding box center [184, 142] width 242 height 13
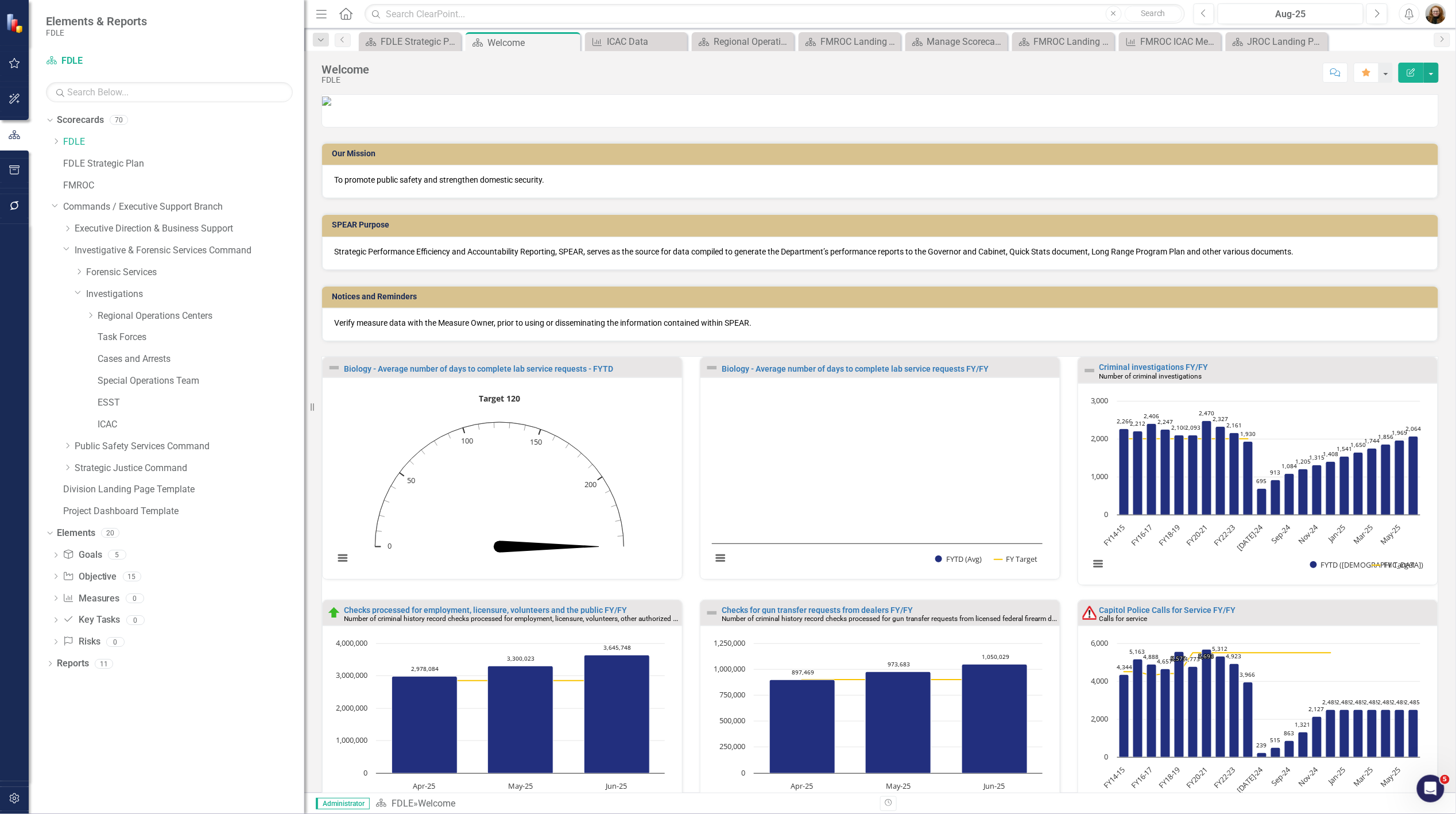
click at [220, 713] on div "Dropdown Scorecards 70 Dropdown FDLE Commissioner's Initiative Team Project Das…" at bounding box center [166, 462] width 276 height 703
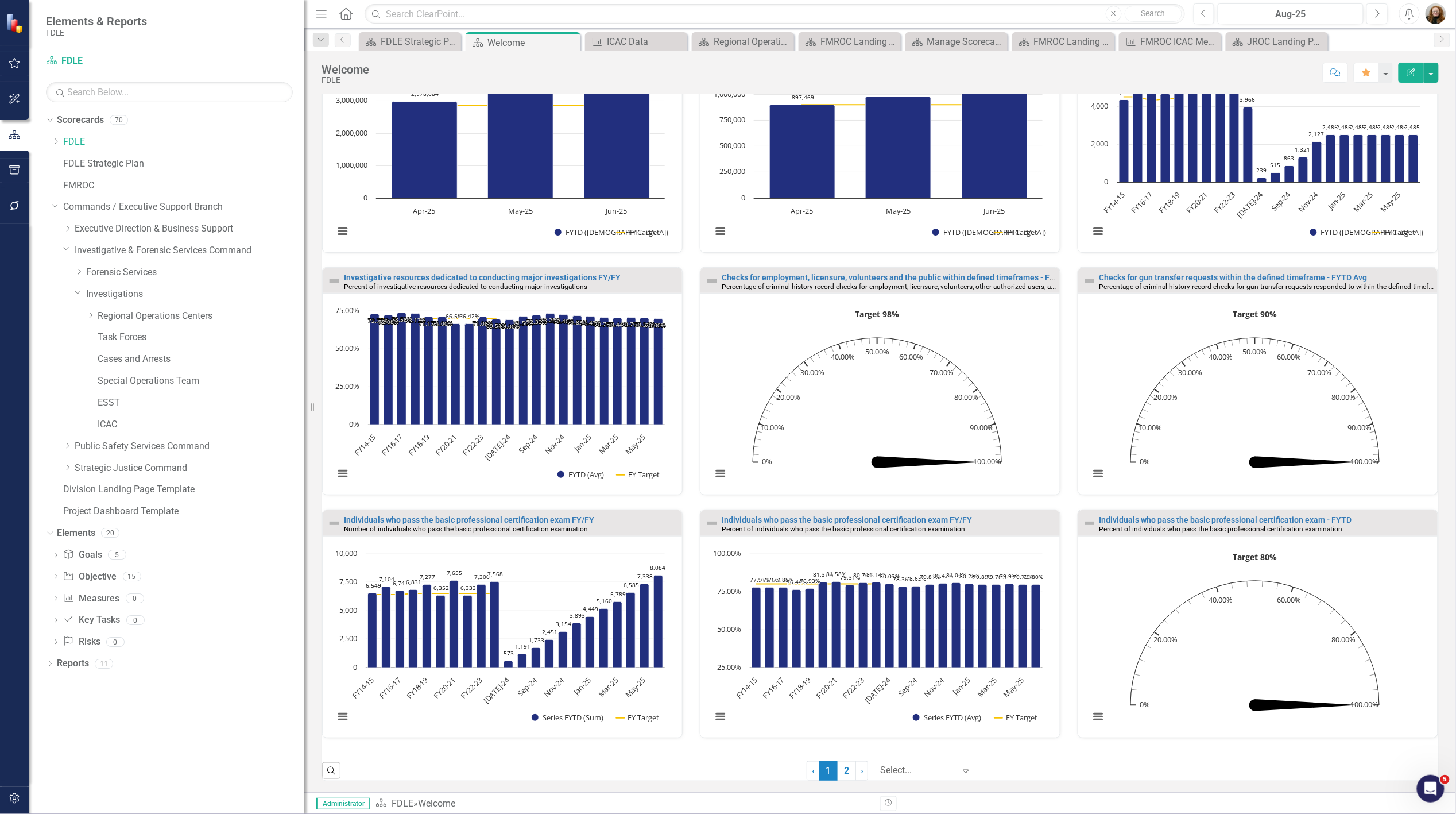
scroll to position [685, 0]
click at [76, 182] on link "FMROC" at bounding box center [184, 186] width 242 height 13
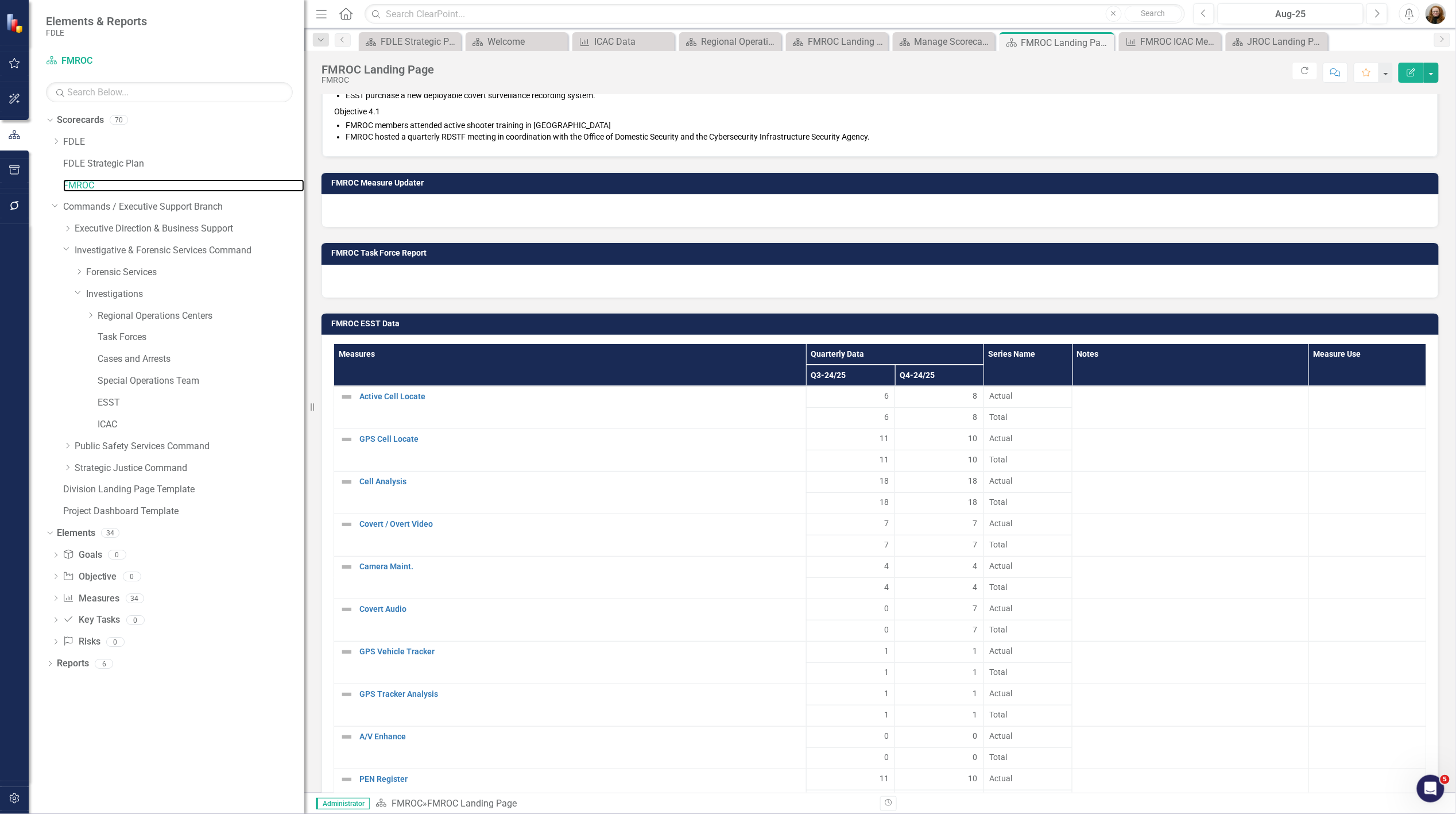
scroll to position [829, 0]
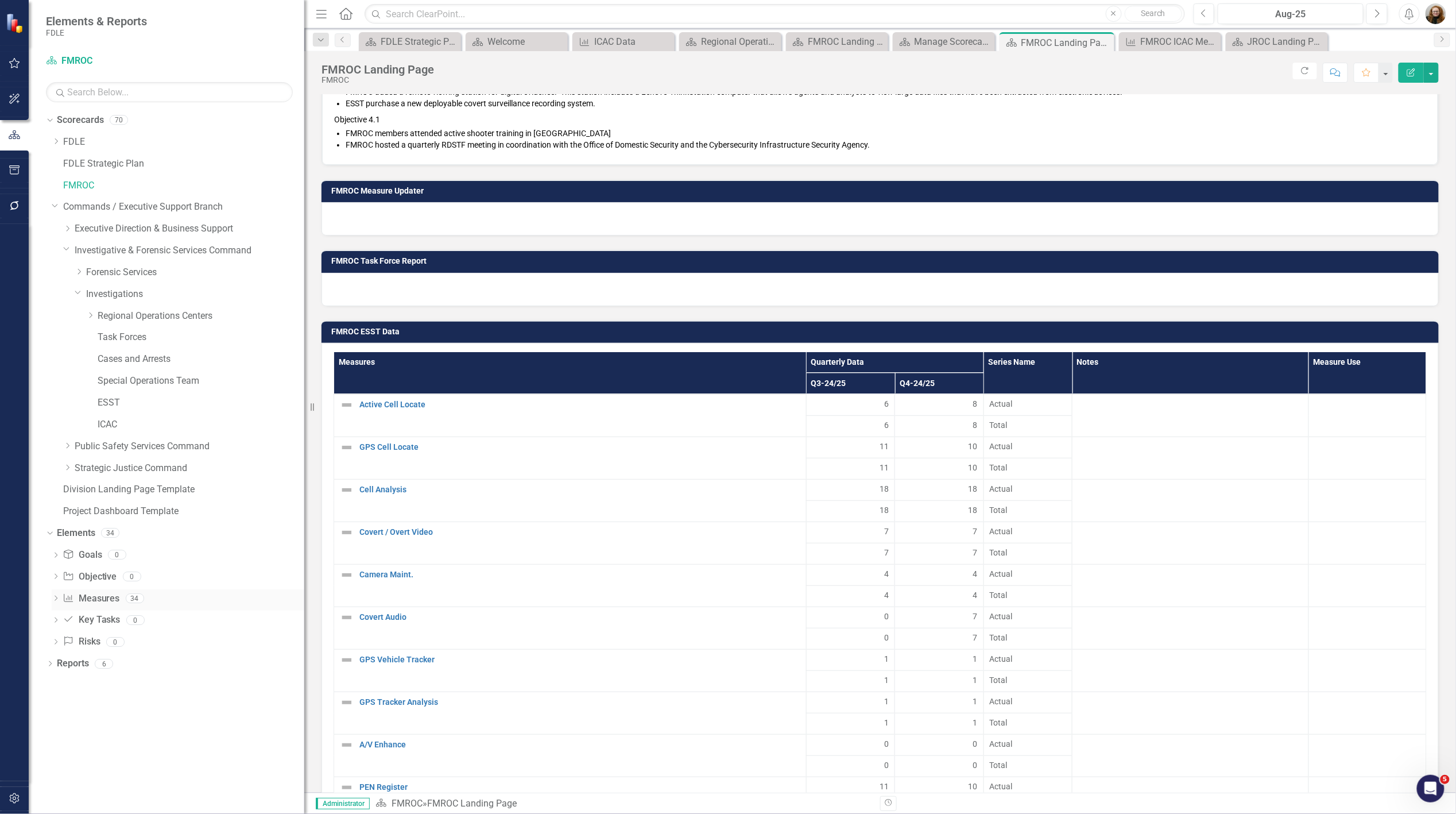
click at [54, 604] on div "Dropdown" at bounding box center [55, 600] width 8 height 10
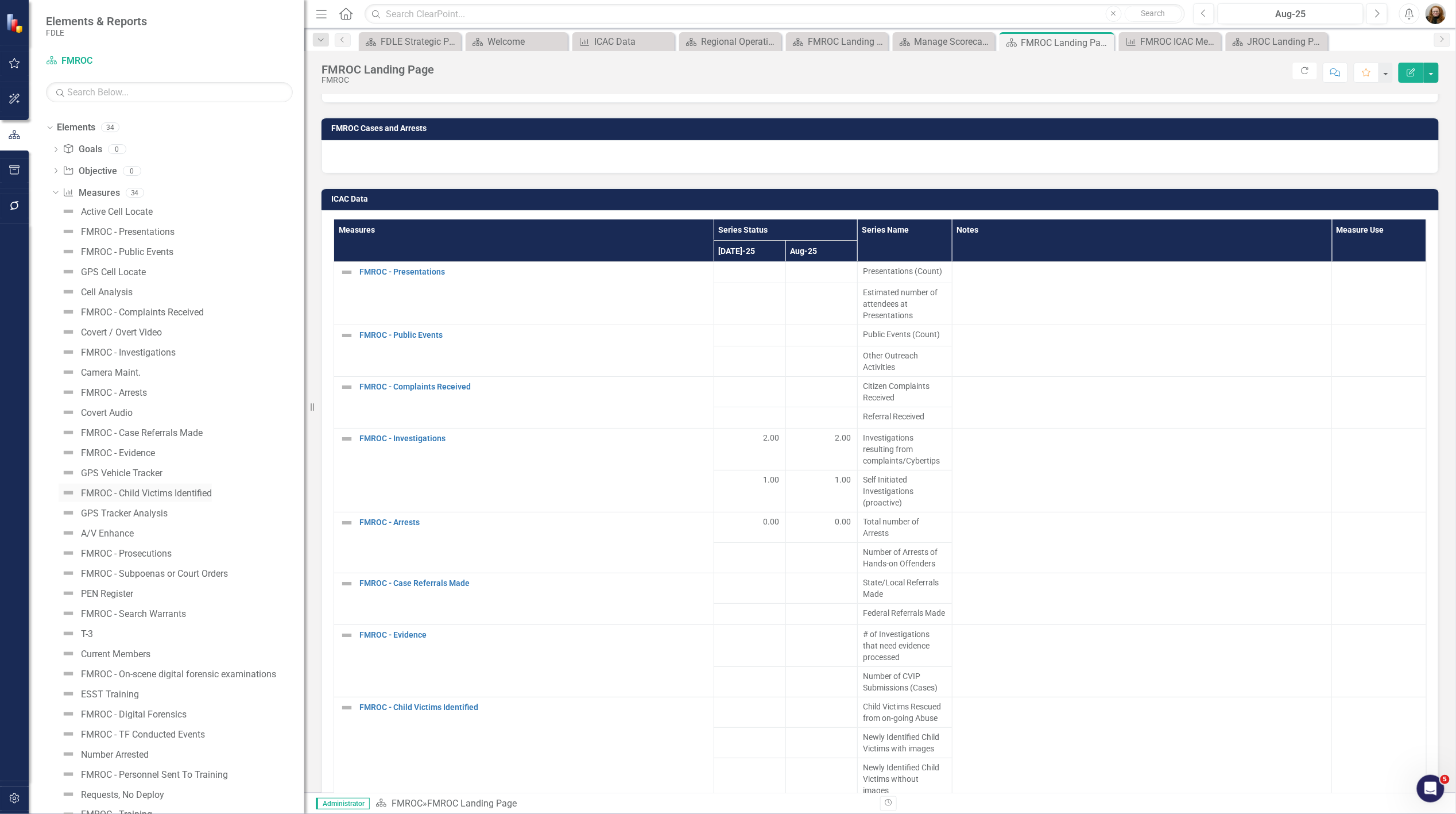
scroll to position [290, 0]
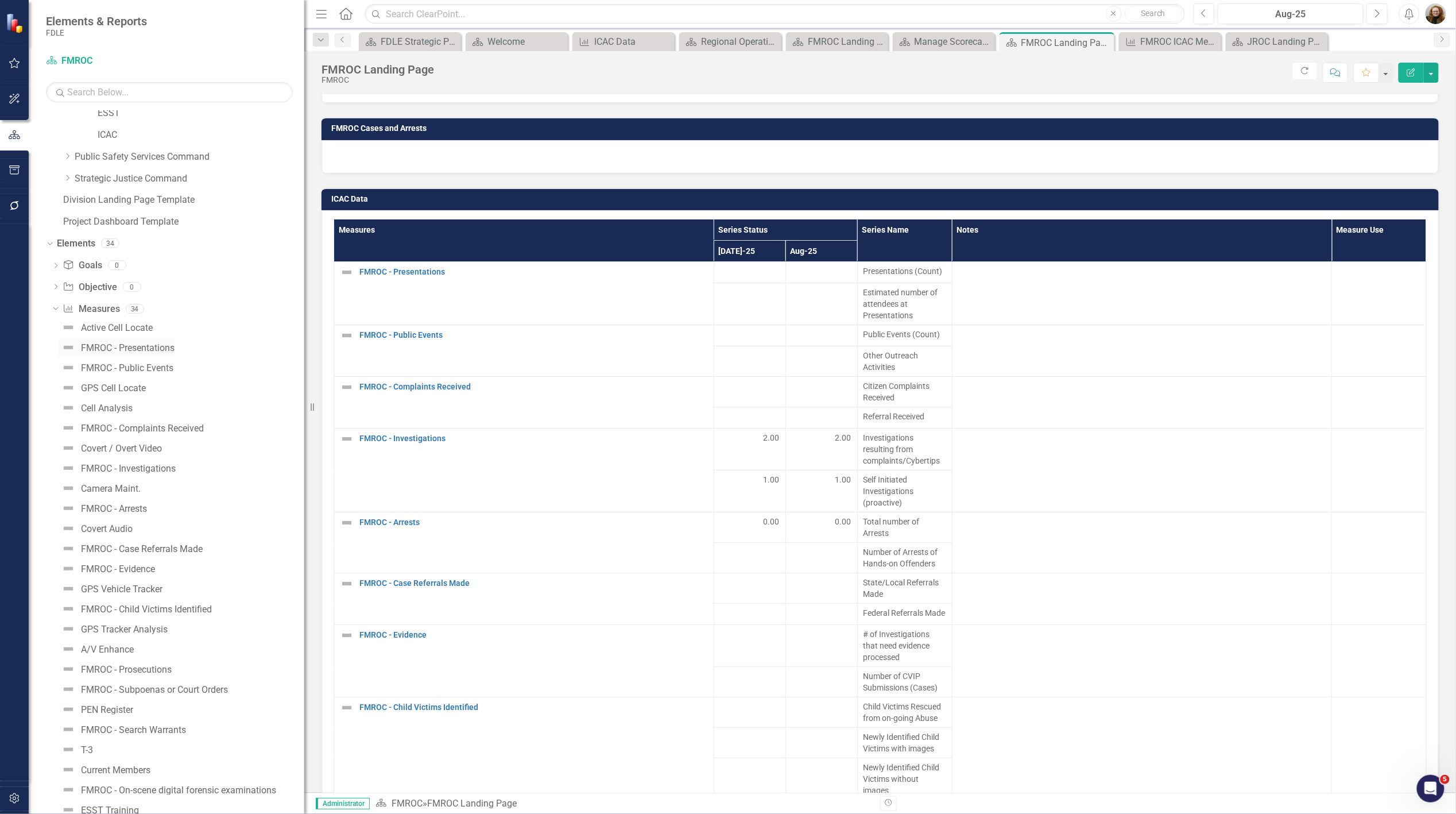
click at [147, 347] on div "FMROC - Presentations" at bounding box center [128, 348] width 94 height 11
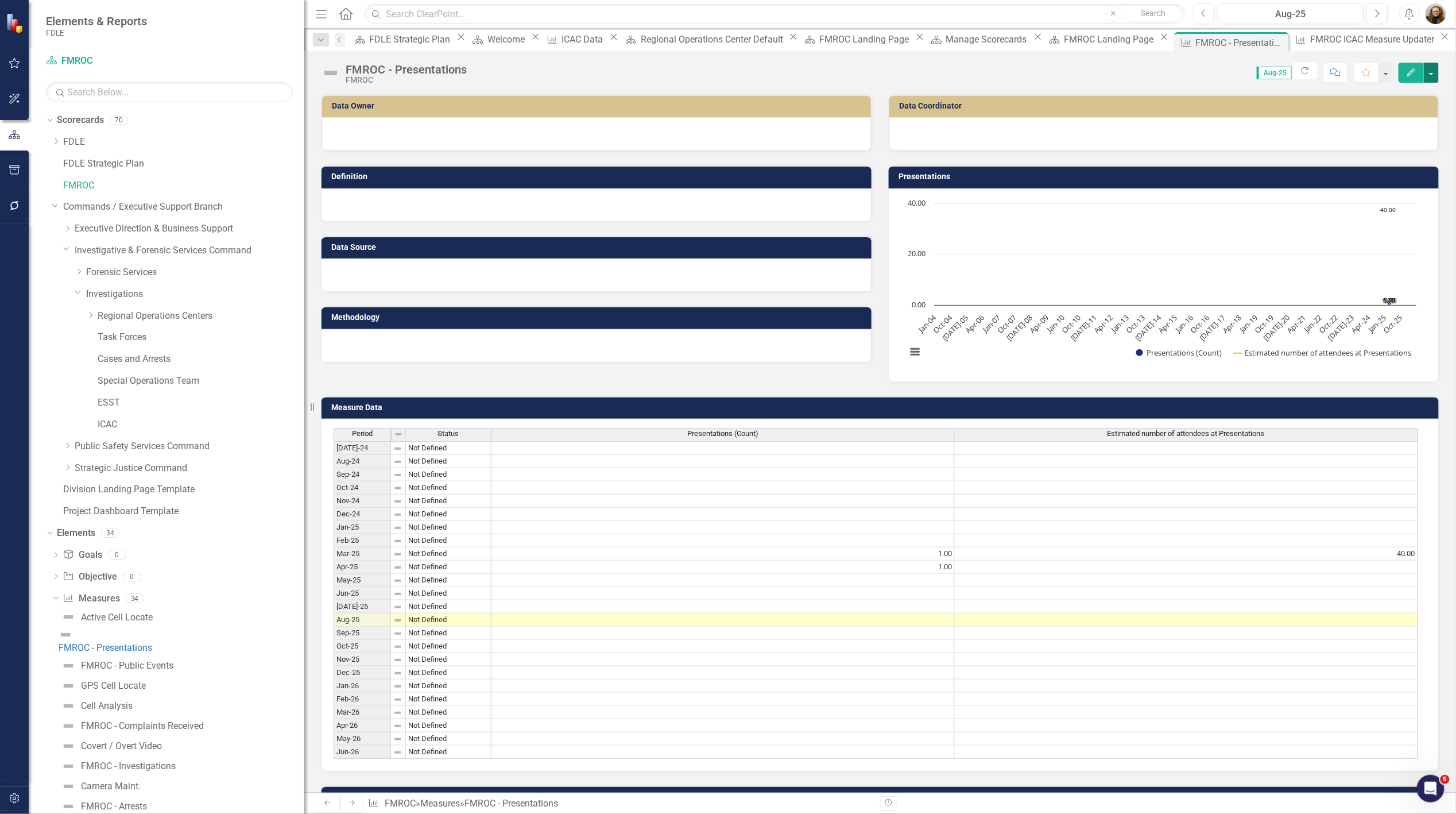
click at [1432, 69] on button "button" at bounding box center [1431, 73] width 15 height 20
click at [1390, 96] on link "Edit Edit Measure" at bounding box center [1382, 94] width 112 height 21
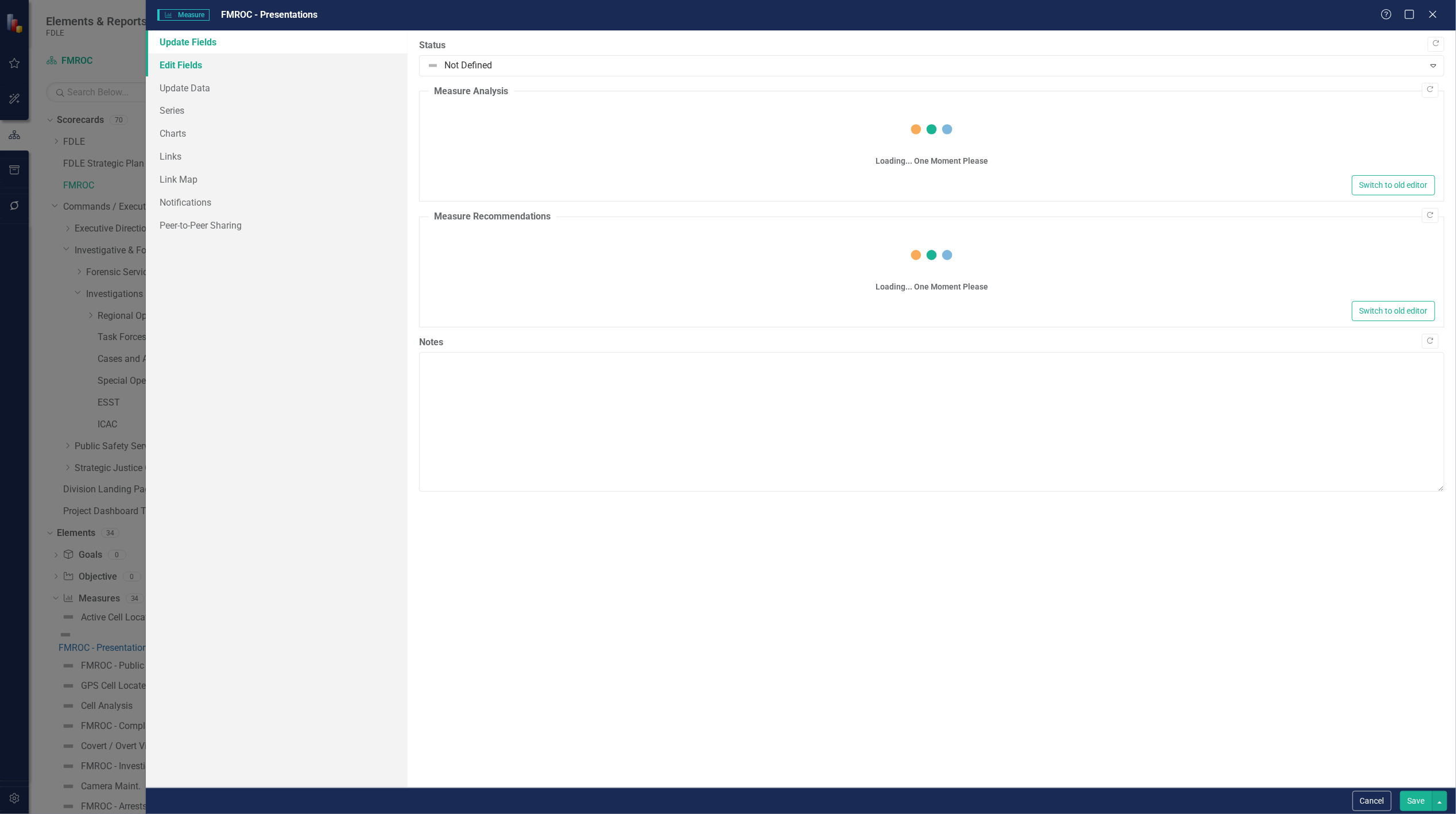
click at [200, 65] on link "Edit Fields" at bounding box center [276, 65] width 262 height 23
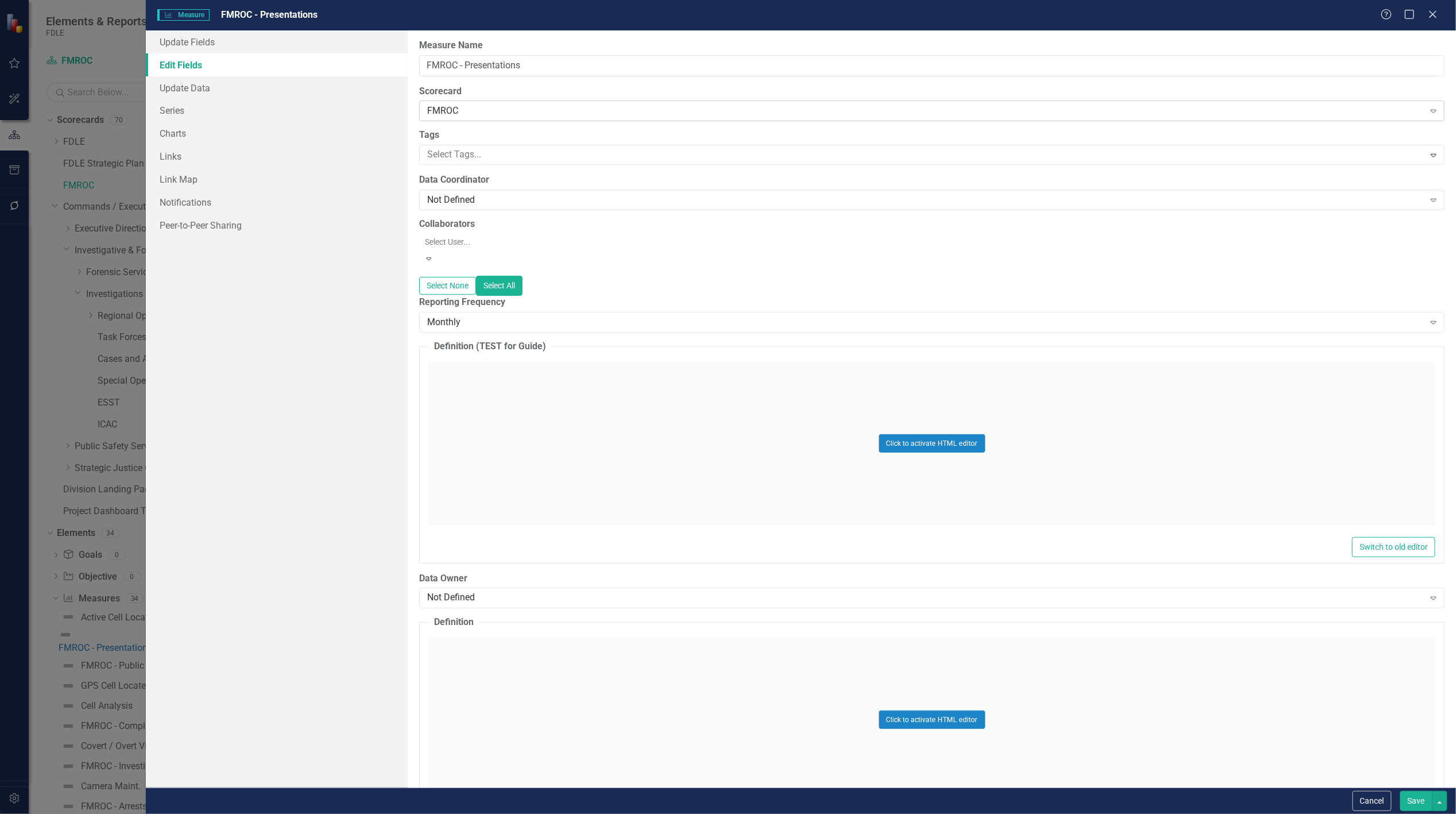
click at [490, 112] on div "FMROC" at bounding box center [925, 110] width 997 height 13
drag, startPoint x: 244, startPoint y: 325, endPoint x: 376, endPoint y: 238, distance: 158.1
click at [248, 318] on div "Update Fields Edit Fields Update Data Series Charts Links Link Map Notification…" at bounding box center [276, 409] width 262 height 757
click at [1437, 12] on icon "Close" at bounding box center [1432, 14] width 14 height 11
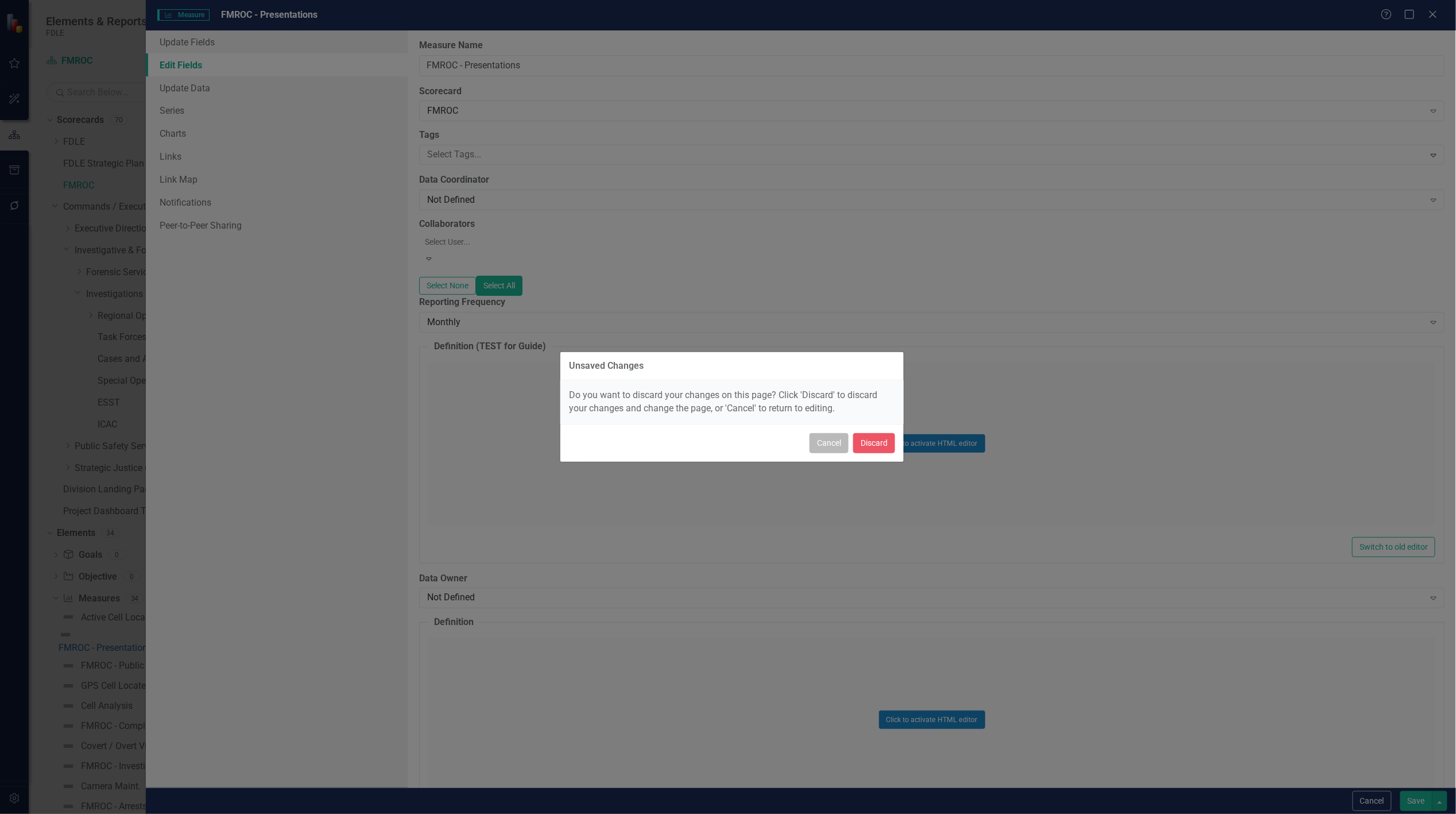
click at [822, 444] on button "Cancel" at bounding box center [829, 443] width 39 height 20
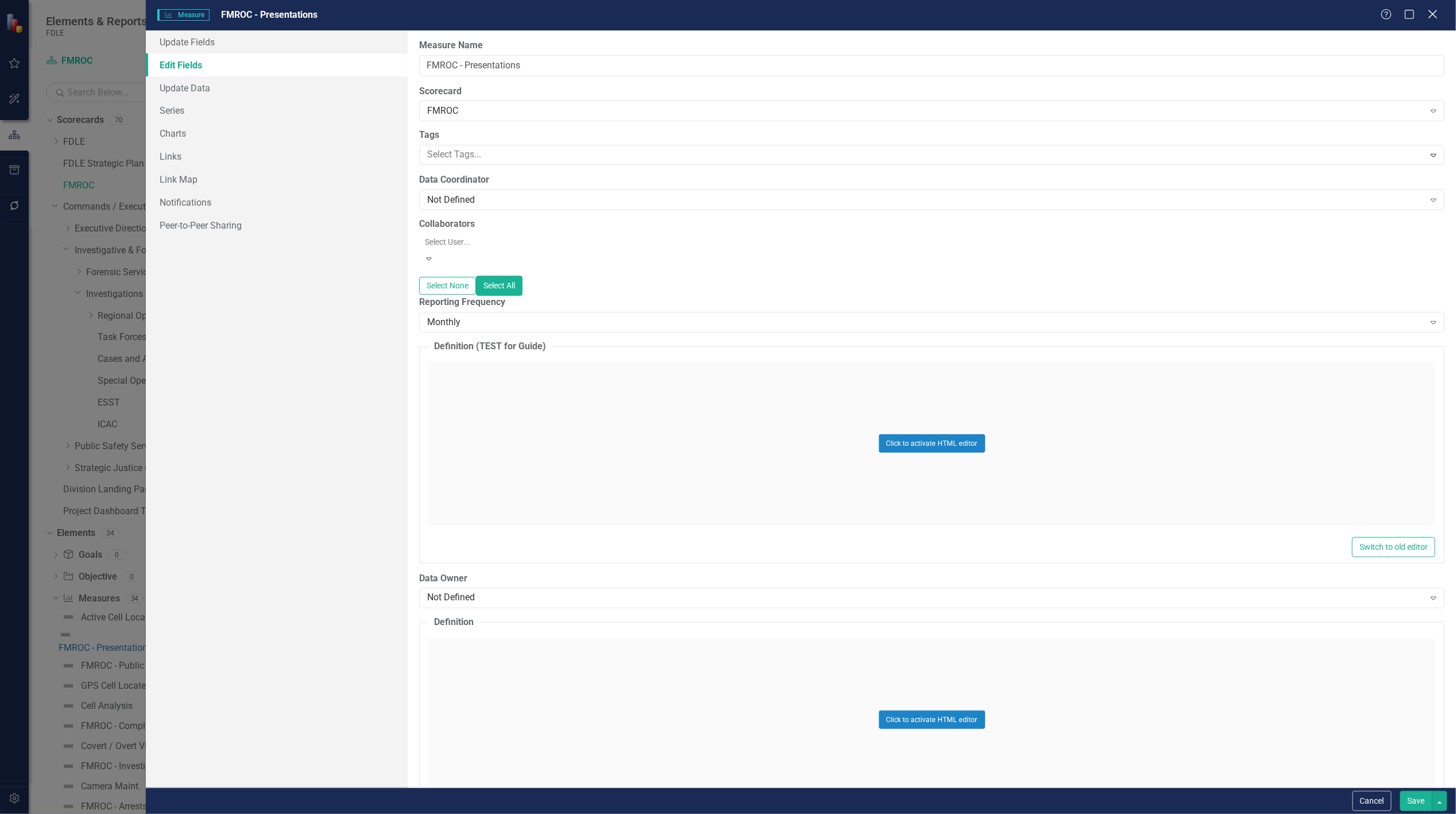
click at [1438, 12] on icon "Close" at bounding box center [1432, 14] width 14 height 11
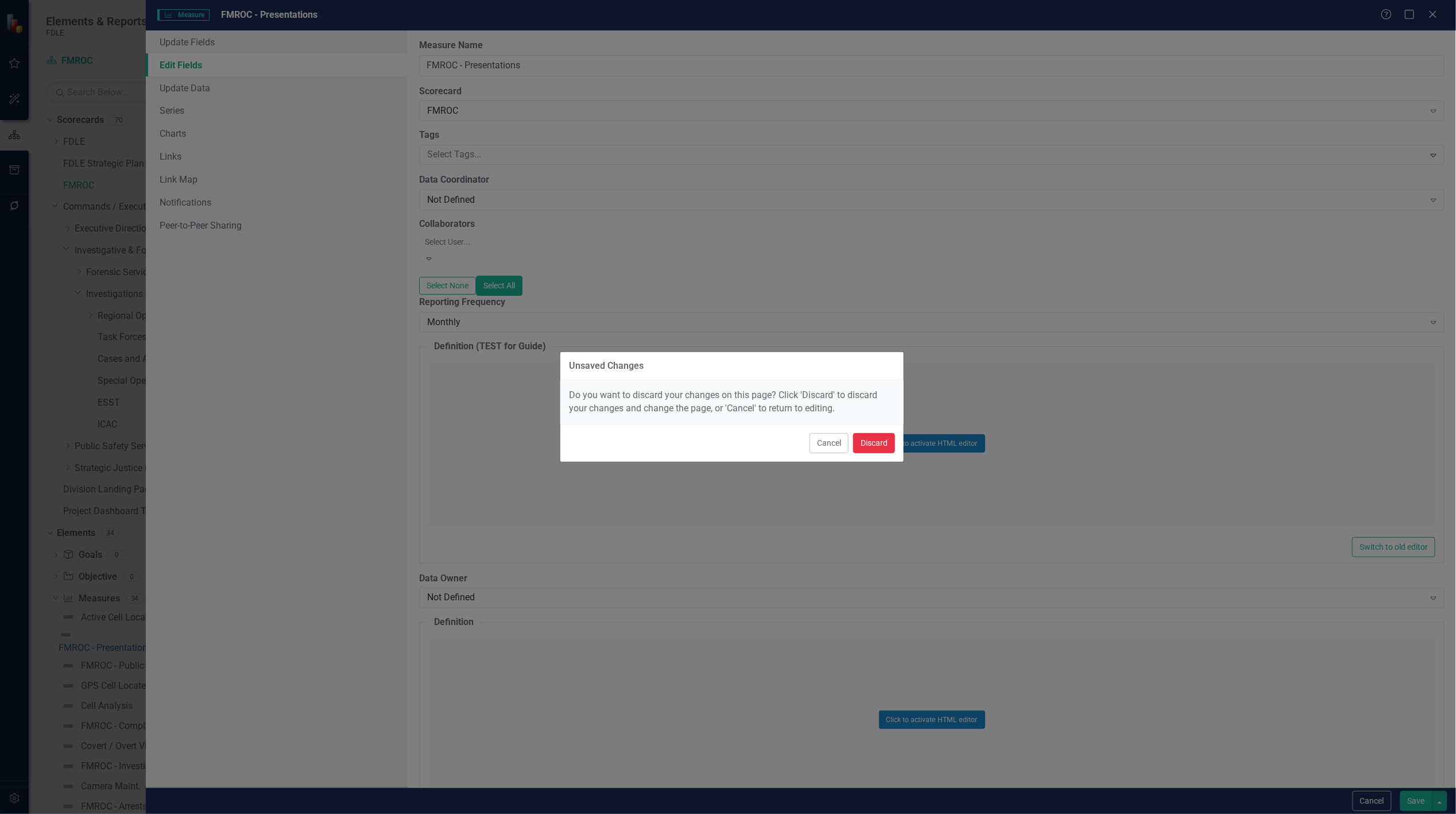
click at [872, 450] on button "Discard" at bounding box center [874, 443] width 42 height 20
